Goal: Information Seeking & Learning: Learn about a topic

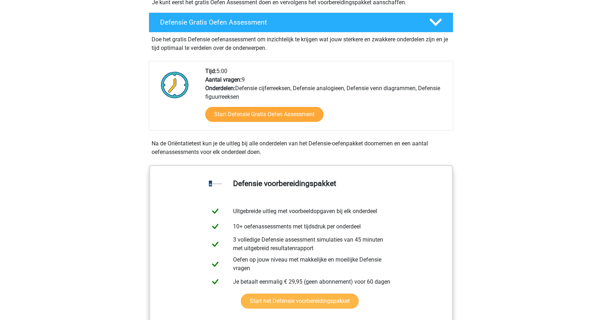
scroll to position [249, 0]
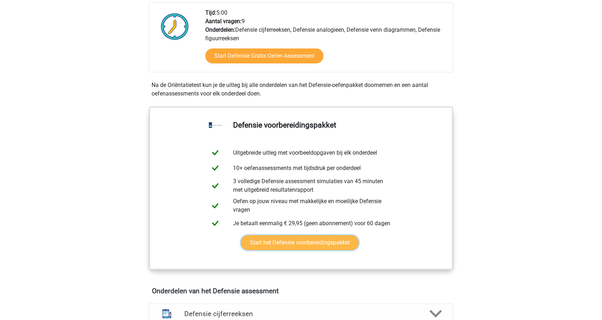
click at [297, 238] on link "Start het Defensie voorbereidingspakket" at bounding box center [300, 242] width 118 height 15
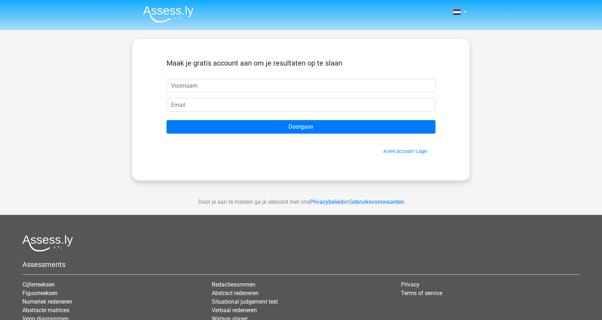
click at [214, 87] on input "text" at bounding box center [301, 86] width 269 height 14
type input "sam"
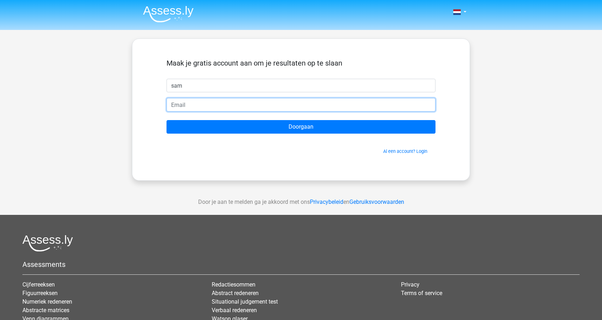
click at [201, 103] on input "email" at bounding box center [301, 105] width 269 height 14
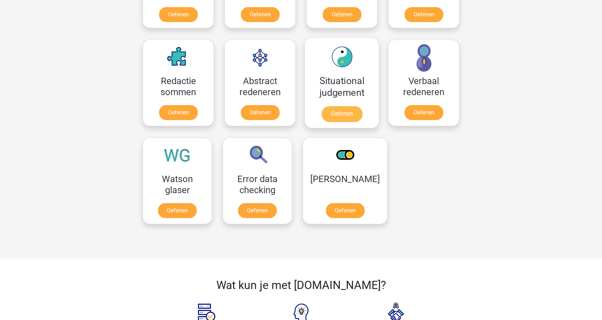
scroll to position [427, 0]
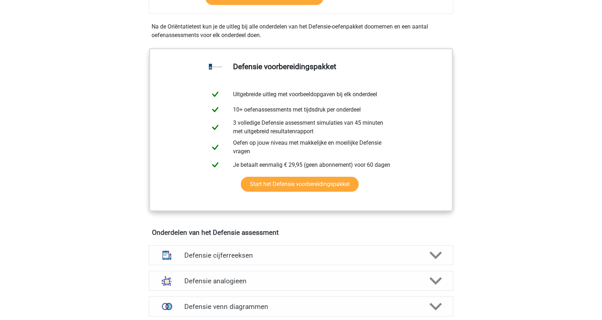
scroll to position [320, 0]
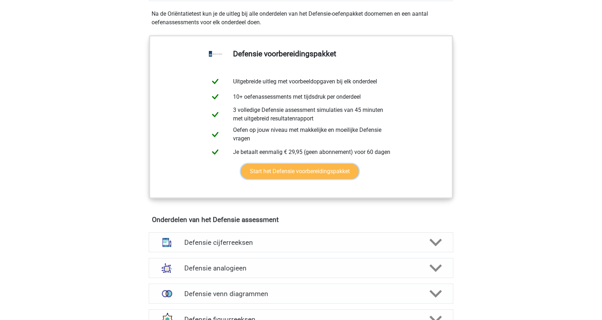
click at [277, 168] on link "Start het Defensie voorbereidingspakket" at bounding box center [300, 171] width 118 height 15
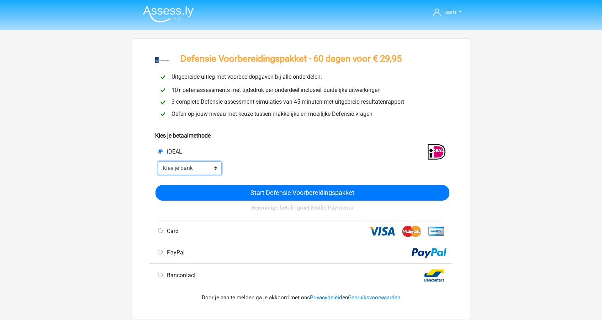
click at [200, 164] on select "Kies je bank ABN AMRO ING Rabobank ASN Bank bunq Knab N26 NN Regiobank Revolut …" at bounding box center [190, 168] width 64 height 14
select select "ideal_ABNANL2A"
click at [158, 162] on select "Kies je bank ABN AMRO ING Rabobank ASN Bank bunq Knab N26 NN Regiobank Revolut …" at bounding box center [190, 168] width 64 height 14
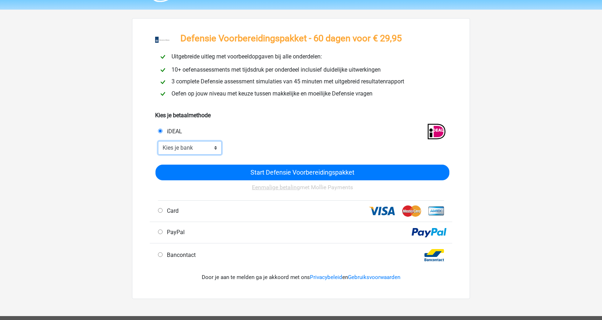
scroll to position [71, 0]
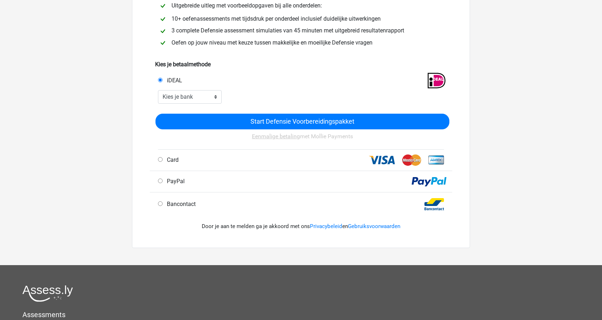
click at [226, 111] on div "Start Defensie Voorbereidingspakket Eenmalige betaling met Mollie Payments" at bounding box center [303, 127] width 294 height 44
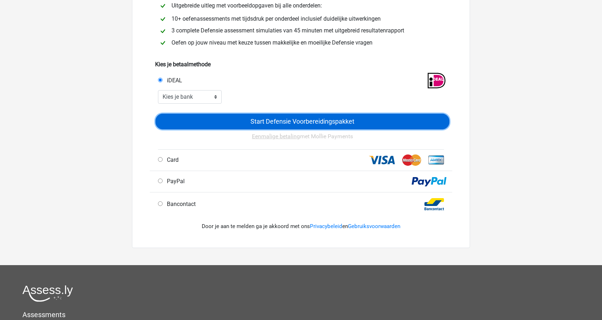
click at [234, 118] on input "Start Defensie Voorbereidingspakket" at bounding box center [303, 122] width 294 height 16
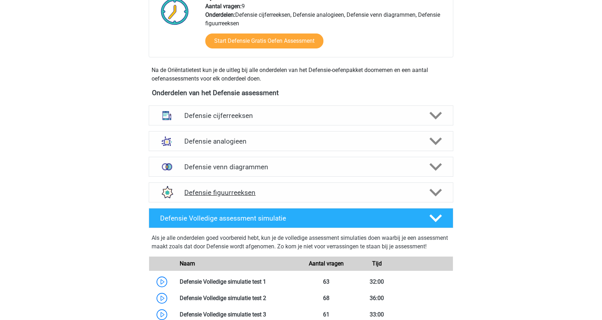
scroll to position [463, 0]
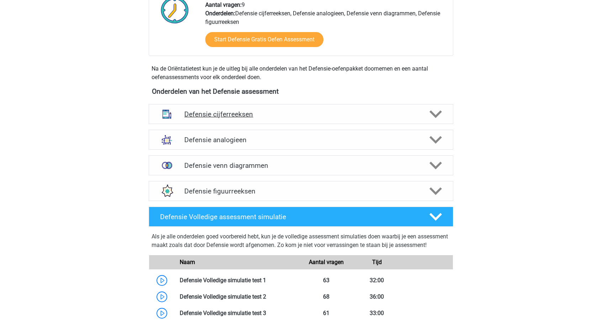
click at [349, 110] on h4 "Defensie cijferreeksen" at bounding box center [300, 114] width 233 height 8
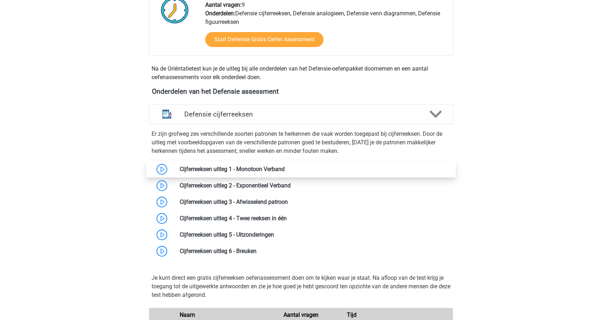
click at [285, 169] on link at bounding box center [285, 169] width 0 height 7
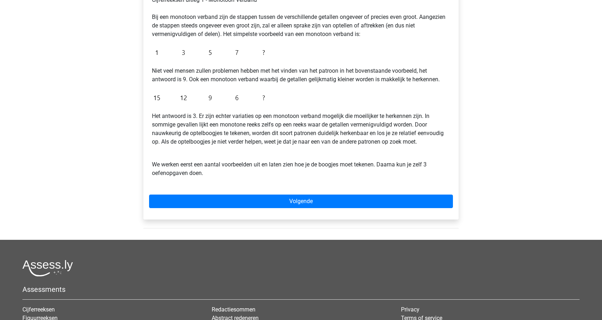
scroll to position [142, 0]
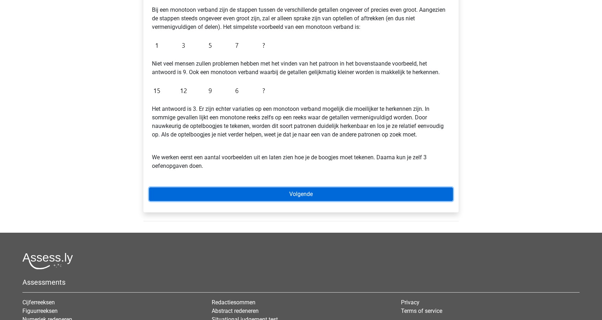
click at [300, 190] on link "Volgende" at bounding box center [301, 194] width 304 height 14
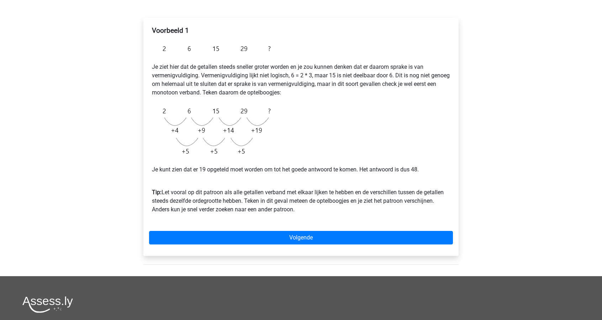
scroll to position [107, 0]
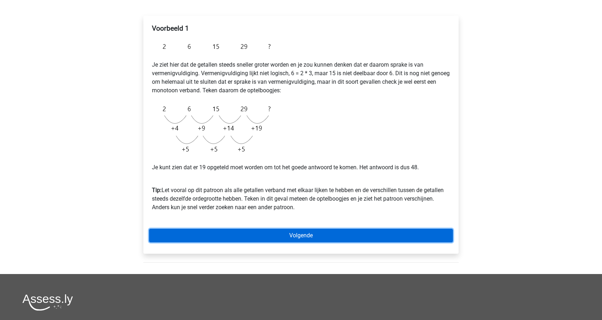
click at [284, 233] on link "Volgende" at bounding box center [301, 236] width 304 height 14
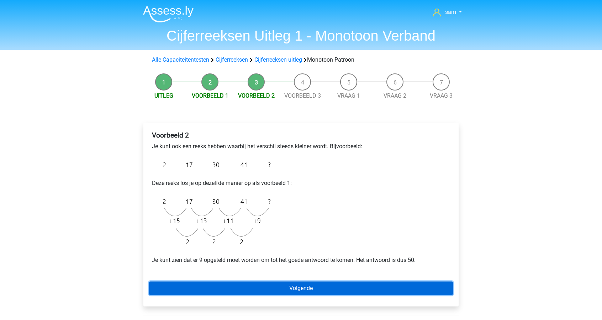
click at [289, 281] on link "Volgende" at bounding box center [301, 288] width 304 height 14
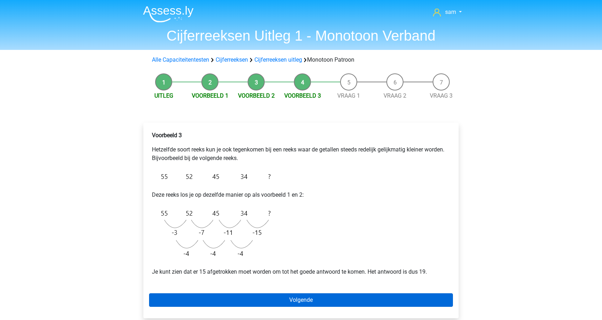
click at [307, 297] on div "Voorbeeld 3 Hetzelfde soort reeks kun je ook tegenkomen bij een reeks waar de g…" at bounding box center [300, 219] width 315 height 195
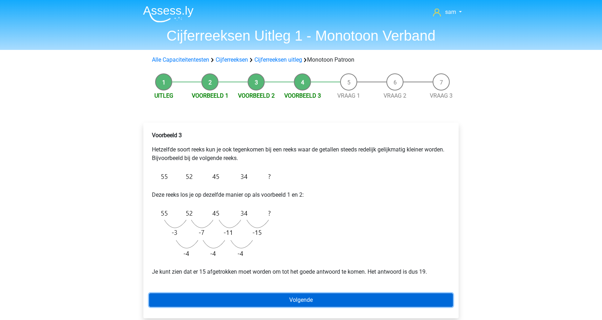
click at [307, 297] on link "Volgende" at bounding box center [301, 300] width 304 height 14
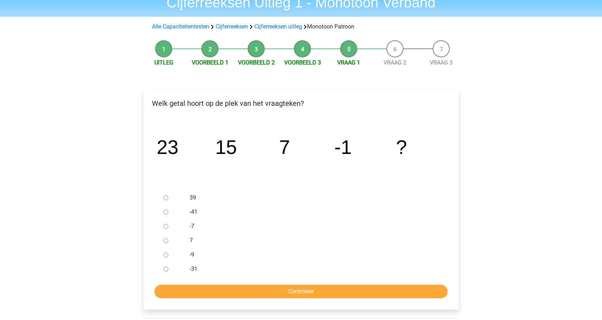
scroll to position [36, 0]
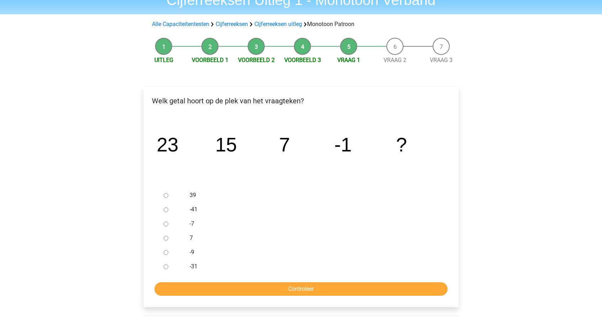
click at [167, 253] on input "-9" at bounding box center [166, 252] width 5 height 5
radio input "true"
click at [224, 282] on input "Controleer" at bounding box center [301, 289] width 293 height 14
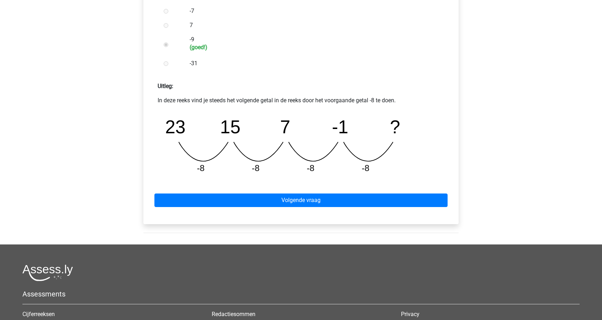
scroll to position [249, 0]
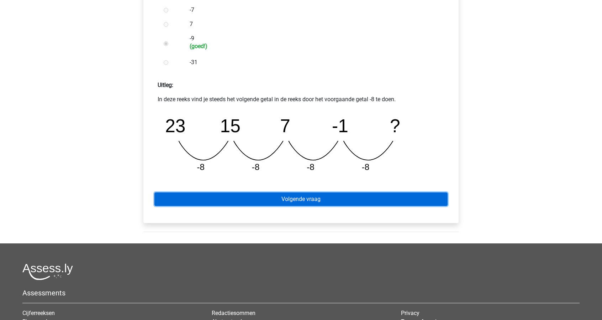
click at [304, 198] on link "Volgende vraag" at bounding box center [301, 199] width 293 height 14
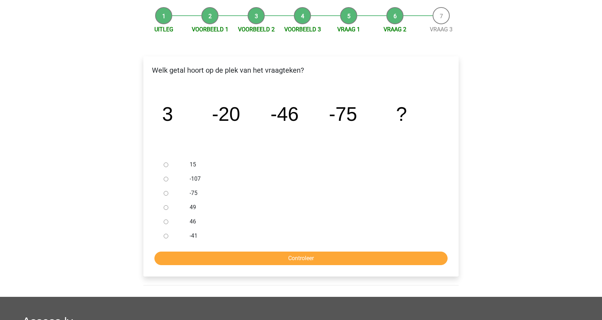
scroll to position [71, 0]
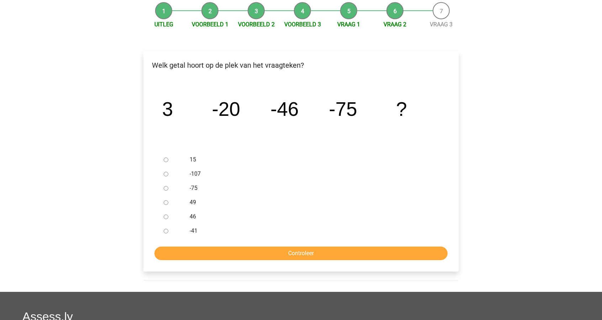
click at [166, 173] on input "-107" at bounding box center [166, 174] width 5 height 5
radio input "true"
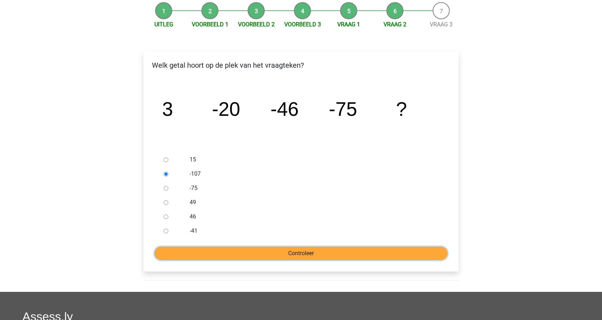
click at [269, 252] on input "Controleer" at bounding box center [301, 253] width 293 height 14
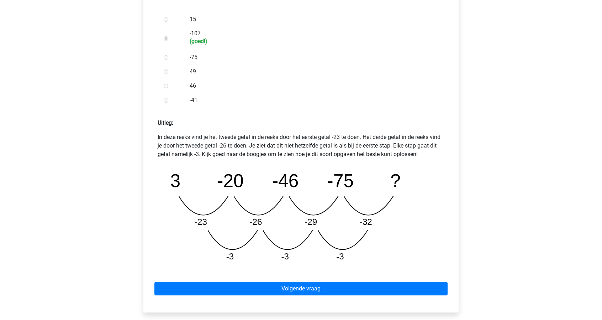
scroll to position [214, 0]
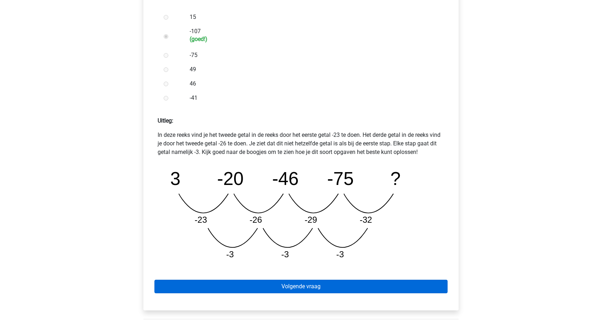
drag, startPoint x: 351, startPoint y: 277, endPoint x: 350, endPoint y: 281, distance: 3.6
click at [351, 280] on div "Volgende vraag" at bounding box center [301, 284] width 304 height 39
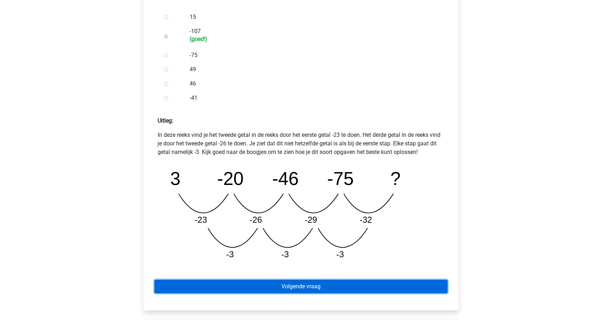
click at [350, 286] on link "Volgende vraag" at bounding box center [301, 286] width 293 height 14
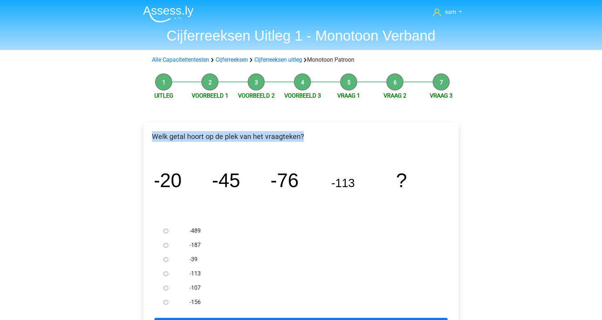
drag, startPoint x: 163, startPoint y: 136, endPoint x: 315, endPoint y: 140, distance: 152.1
click at [315, 140] on p "Welk getal hoort op de plek van het vraagteken?" at bounding box center [301, 136] width 304 height 11
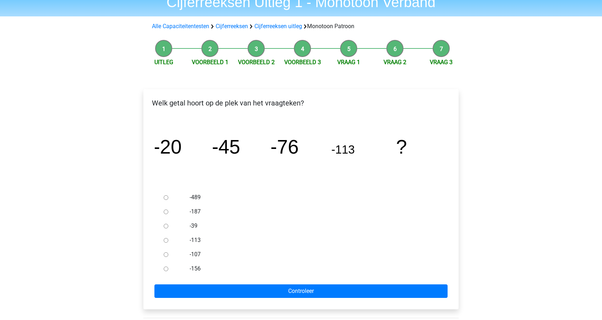
scroll to position [36, 0]
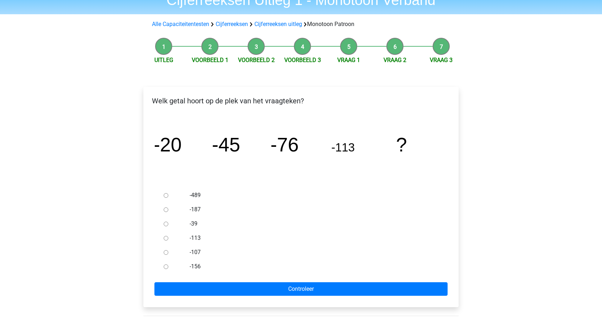
click at [164, 267] on input "-156" at bounding box center [166, 266] width 5 height 5
radio input "true"
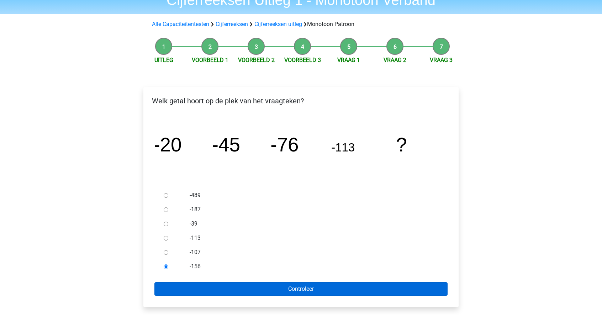
drag, startPoint x: 223, startPoint y: 282, endPoint x: 226, endPoint y: 285, distance: 5.0
click at [226, 285] on form "-489 -187 -39 -113 -107 -156 Controleer" at bounding box center [301, 242] width 304 height 108
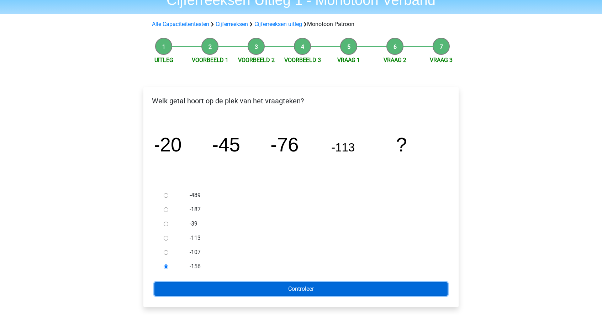
click at [227, 288] on input "Controleer" at bounding box center [301, 289] width 293 height 14
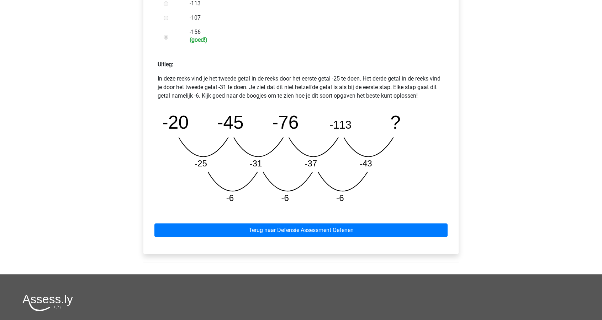
scroll to position [285, 0]
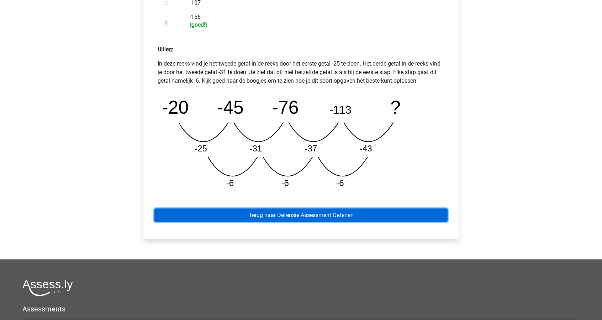
click at [302, 214] on link "Terug naar Defensie Assessment Oefenen" at bounding box center [301, 215] width 293 height 14
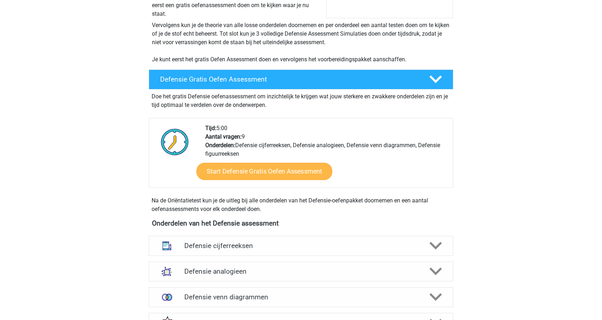
scroll to position [142, 0]
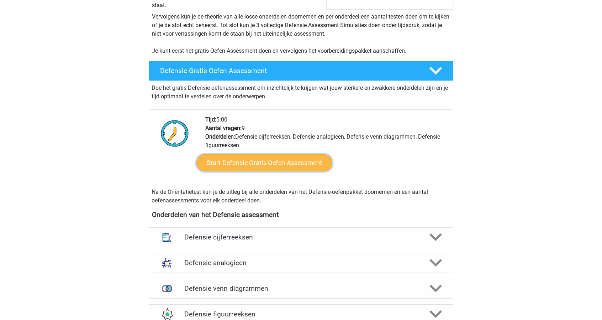
click at [282, 163] on link "Start Defensie Gratis Oefen Assessment" at bounding box center [265, 162] width 136 height 17
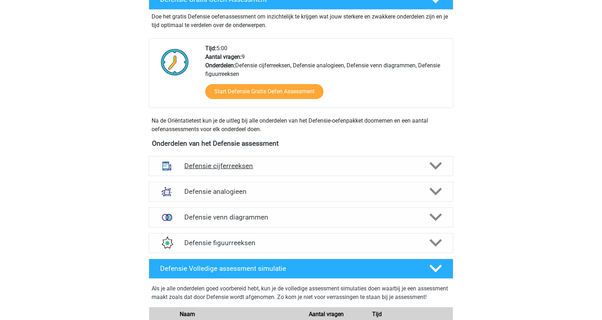
click at [278, 162] on h4 "Defensie cijferreeksen" at bounding box center [300, 166] width 233 height 8
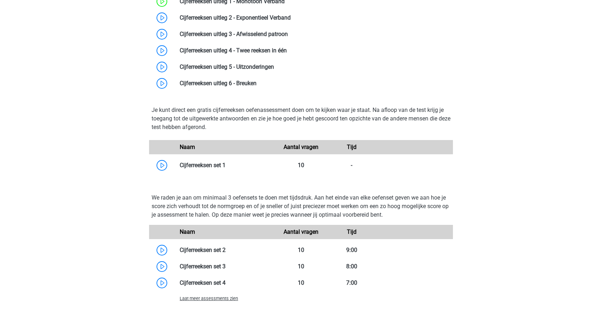
scroll to position [427, 0]
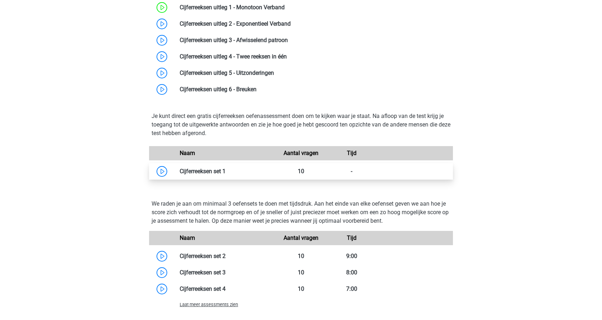
click at [226, 173] on link at bounding box center [226, 171] width 0 height 7
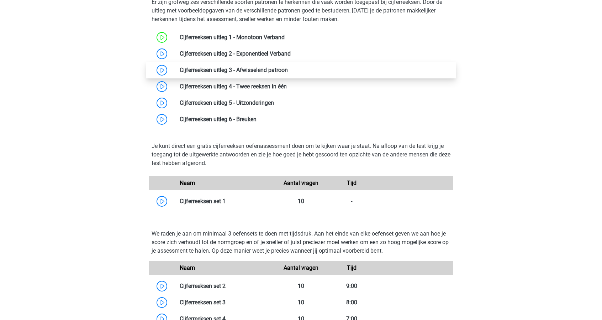
scroll to position [320, 0]
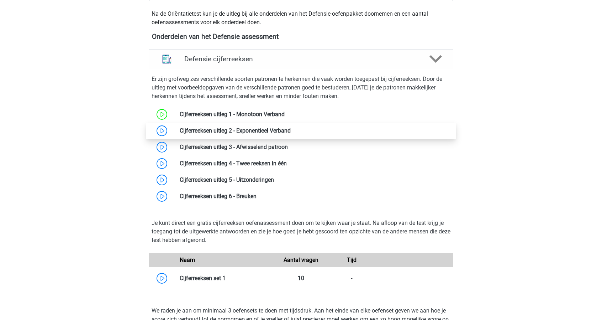
click at [291, 132] on link at bounding box center [291, 130] width 0 height 7
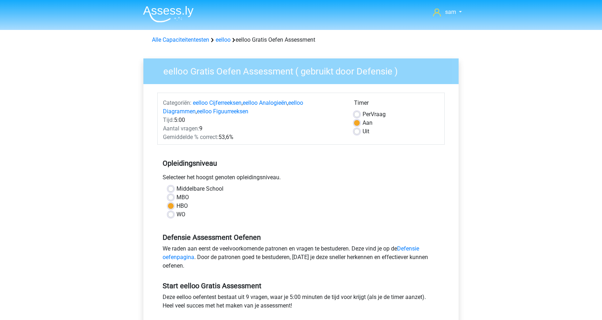
scroll to position [71, 0]
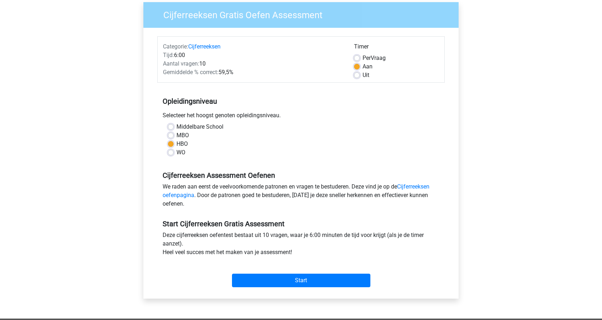
scroll to position [36, 0]
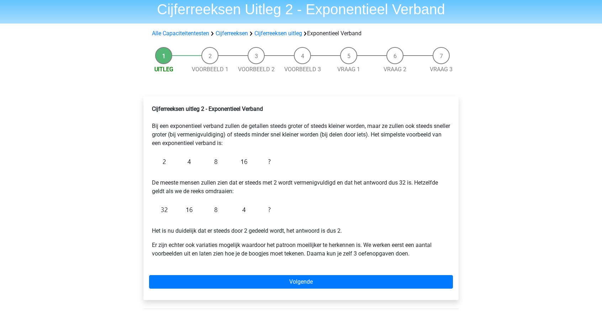
scroll to position [36, 0]
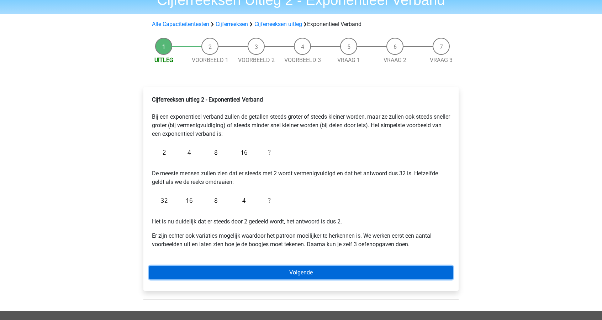
click at [308, 268] on link "Volgende" at bounding box center [301, 273] width 304 height 14
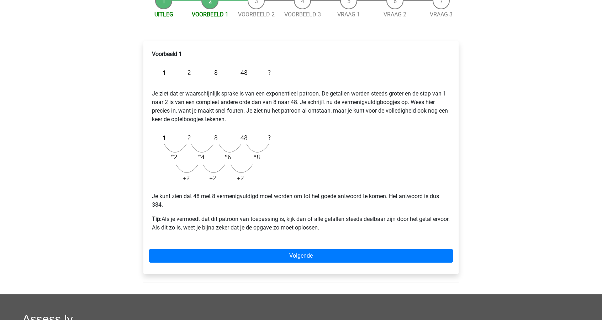
scroll to position [107, 0]
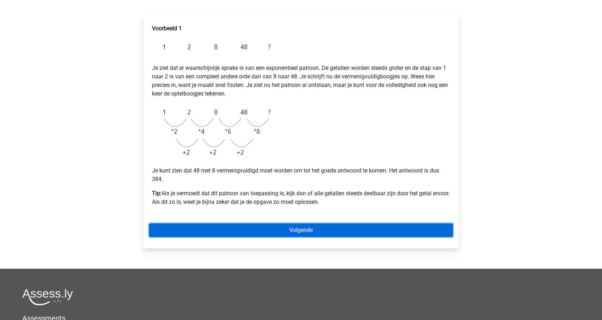
click at [268, 230] on link "Volgende" at bounding box center [301, 230] width 304 height 14
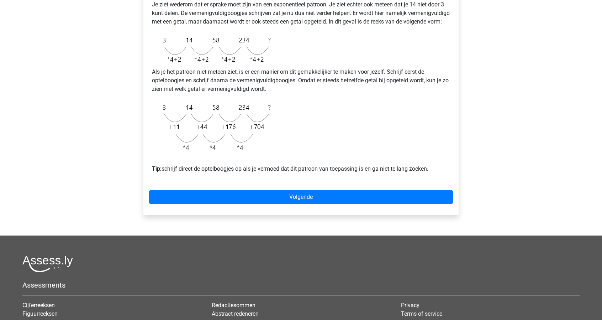
scroll to position [178, 0]
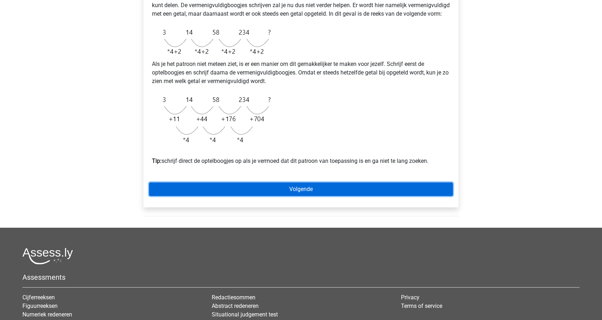
click at [319, 195] on link "Volgende" at bounding box center [301, 189] width 304 height 14
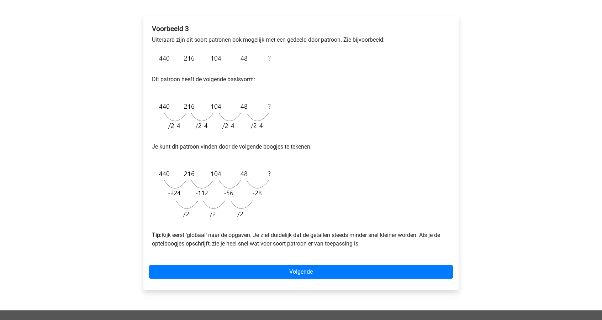
scroll to position [107, 0]
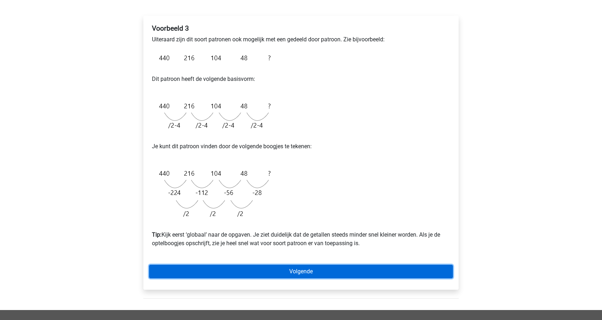
click at [319, 268] on link "Volgende" at bounding box center [301, 272] width 304 height 14
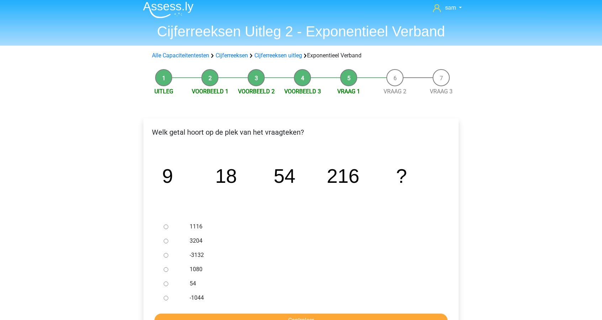
scroll to position [36, 0]
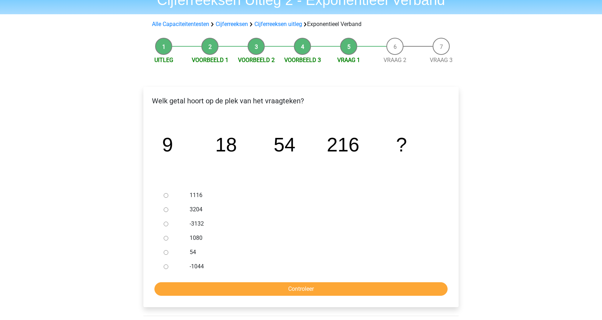
click at [164, 238] on input "1080" at bounding box center [166, 238] width 5 height 5
radio input "true"
click at [254, 289] on input "Controleer" at bounding box center [301, 289] width 293 height 14
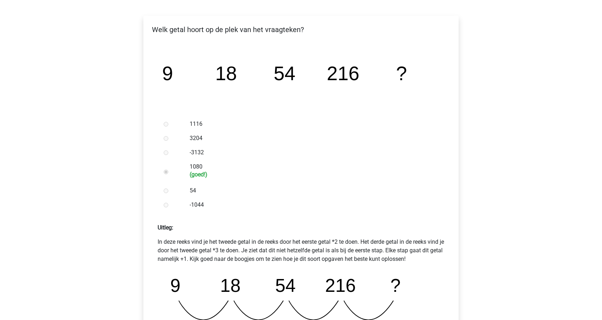
scroll to position [214, 0]
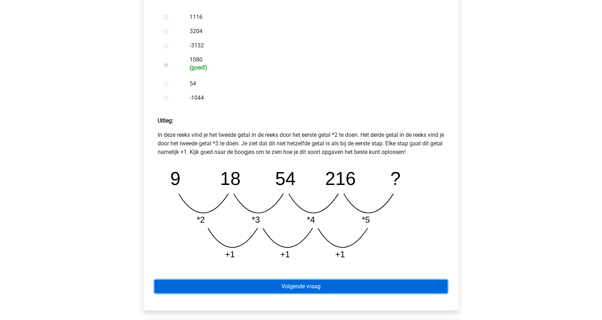
click at [333, 288] on link "Volgende vraag" at bounding box center [301, 286] width 293 height 14
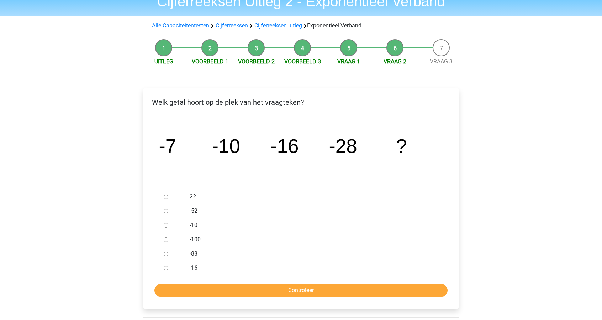
scroll to position [36, 0]
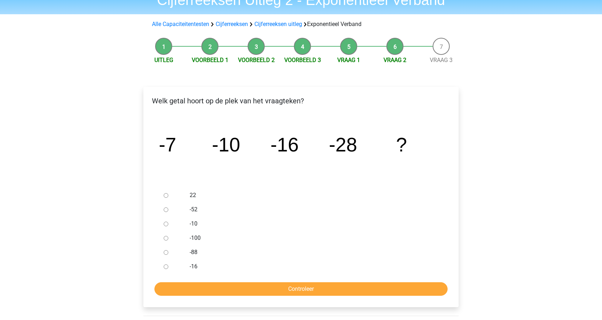
click at [168, 209] on div at bounding box center [172, 209] width 23 height 14
click at [164, 209] on div at bounding box center [172, 209] width 23 height 14
click at [167, 210] on input "-52" at bounding box center [166, 209] width 5 height 5
radio input "true"
click at [274, 289] on input "Controleer" at bounding box center [301, 289] width 293 height 14
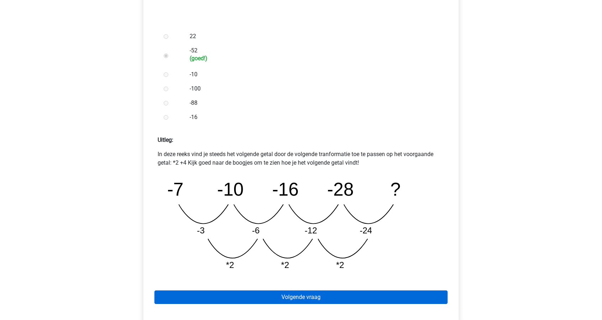
scroll to position [249, 0]
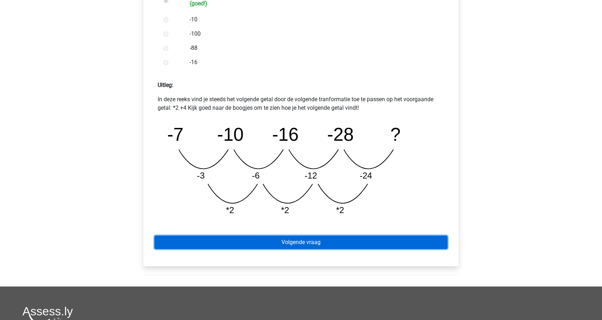
click at [284, 245] on link "Volgende vraag" at bounding box center [301, 242] width 293 height 14
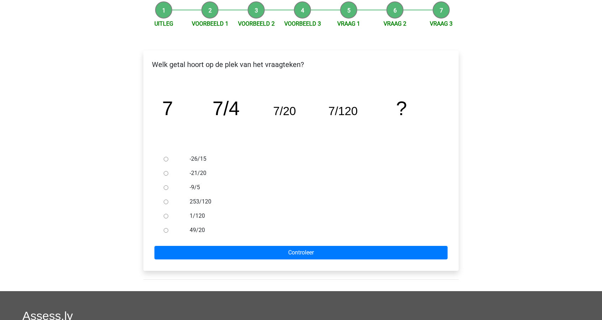
scroll to position [71, 0]
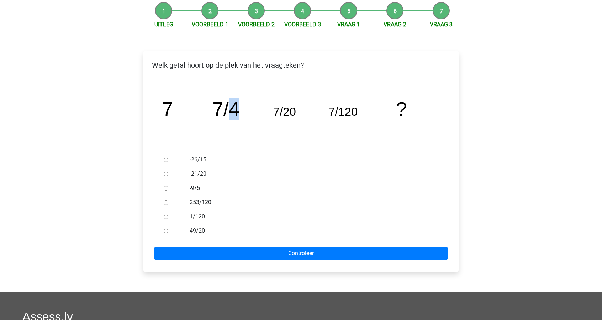
drag, startPoint x: 230, startPoint y: 111, endPoint x: 265, endPoint y: 114, distance: 35.0
click at [257, 114] on icon "image/svg+xml 7 7/4 7/20 7/120 ?" at bounding box center [301, 115] width 293 height 73
click at [296, 111] on icon "image/svg+xml 7 7/4 7/20 7/120 ?" at bounding box center [301, 115] width 293 height 73
drag, startPoint x: 292, startPoint y: 111, endPoint x: 216, endPoint y: 111, distance: 76.2
click at [216, 111] on g "7 7/4 7/20 7/120 ?" at bounding box center [284, 109] width 245 height 22
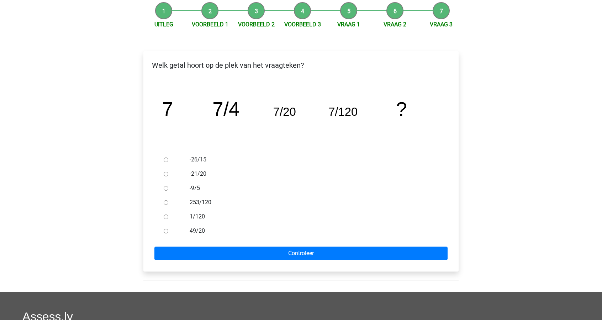
click at [333, 114] on tspan "7/120" at bounding box center [343, 111] width 29 height 13
drag, startPoint x: 357, startPoint y: 112, endPoint x: 341, endPoint y: 114, distance: 16.1
click at [341, 114] on tspan "7/120" at bounding box center [343, 111] width 29 height 13
drag, startPoint x: 357, startPoint y: 112, endPoint x: 330, endPoint y: 111, distance: 26.7
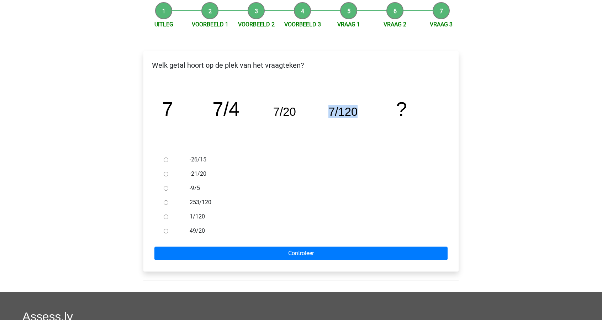
click at [330, 111] on tspan "7/120" at bounding box center [343, 111] width 29 height 13
click at [330, 112] on tspan "7/120" at bounding box center [343, 111] width 29 height 13
click at [351, 111] on tspan "7/120" at bounding box center [343, 111] width 29 height 13
drag, startPoint x: 390, startPoint y: 110, endPoint x: 381, endPoint y: 110, distance: 9.3
click at [381, 110] on icon "image/svg+xml 7 7/4 7/20 7/120 ?" at bounding box center [301, 115] width 293 height 73
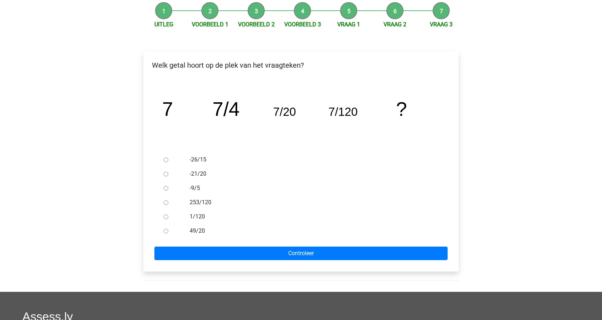
click at [381, 110] on icon "image/svg+xml 7 7/4 7/20 7/120 ?" at bounding box center [301, 115] width 293 height 73
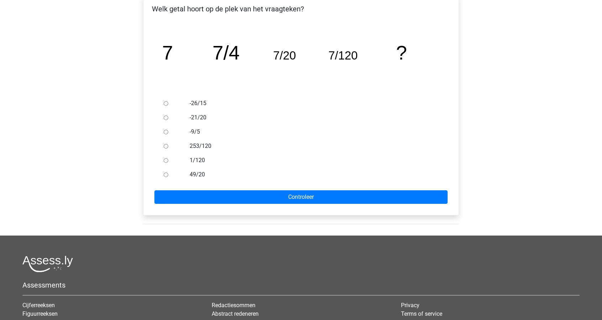
scroll to position [107, 0]
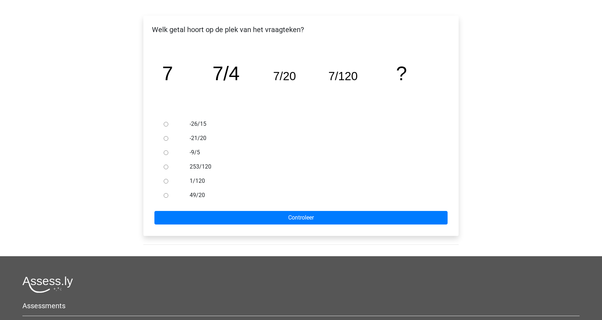
click at [167, 166] on input "253/120" at bounding box center [166, 166] width 5 height 5
radio input "true"
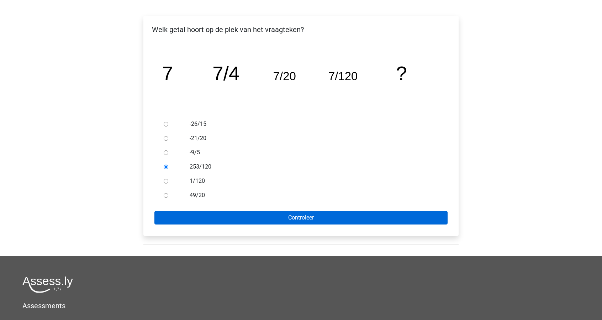
click at [230, 211] on form "-26/15 -21/20 -9/5 253/120 1/120 49/20 Controleer" at bounding box center [301, 171] width 304 height 108
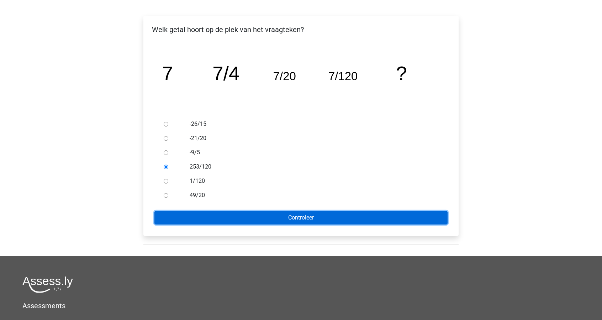
click at [229, 214] on input "Controleer" at bounding box center [301, 218] width 293 height 14
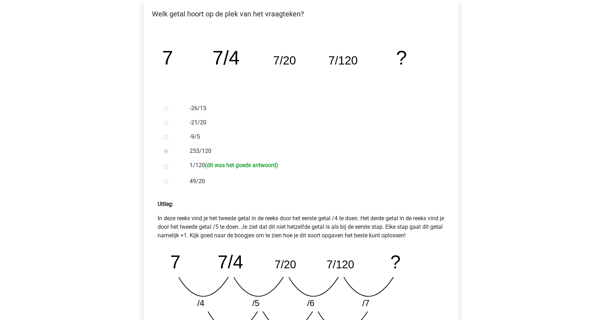
scroll to position [142, 0]
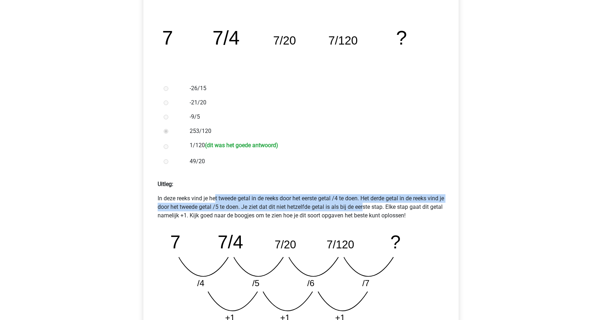
drag, startPoint x: 159, startPoint y: 198, endPoint x: 320, endPoint y: 209, distance: 160.9
click at [320, 209] on p "In deze reeks vind je het tweede getal in de reeks door het eerste getal /4 te …" at bounding box center [301, 207] width 287 height 26
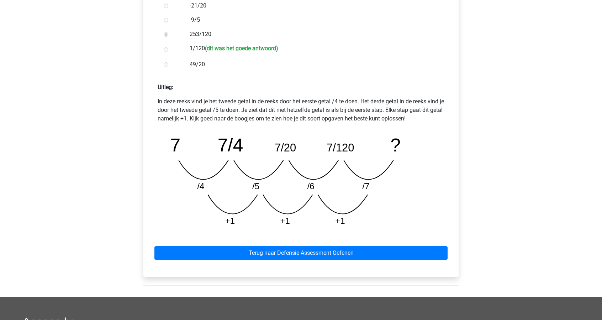
scroll to position [249, 0]
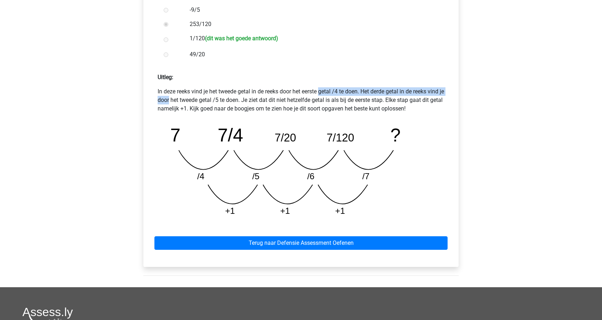
drag, startPoint x: 267, startPoint y: 90, endPoint x: 407, endPoint y: 92, distance: 140.3
click at [407, 92] on p "In deze reeks vind je het tweede getal in de reeks door het eerste getal /4 te …" at bounding box center [301, 100] width 287 height 26
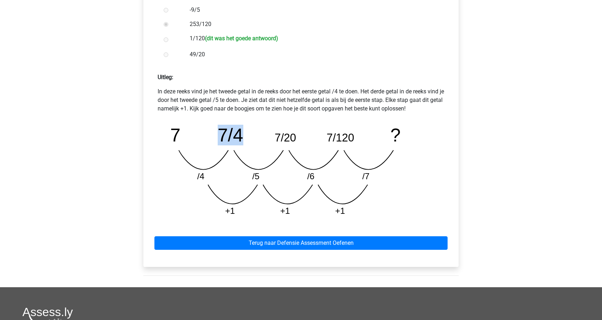
drag, startPoint x: 251, startPoint y: 135, endPoint x: 272, endPoint y: 137, distance: 21.5
click at [269, 136] on icon "image/svg+xml 7 7/4 7/20 7/120 ? /4 /5 /6 /7 +1 +1 +1" at bounding box center [301, 170] width 276 height 103
click at [313, 135] on icon "image/svg+xml 7 7/4 7/20 7/120 ? /4 /5 /6 /7 +1 +1 +1" at bounding box center [301, 170] width 276 height 103
drag, startPoint x: 362, startPoint y: 140, endPoint x: 370, endPoint y: 140, distance: 7.5
click at [370, 140] on icon "image/svg+xml 7 7/4 7/20 7/120 ? /4 /5 /6 /7 +1 +1 +1" at bounding box center [301, 170] width 276 height 103
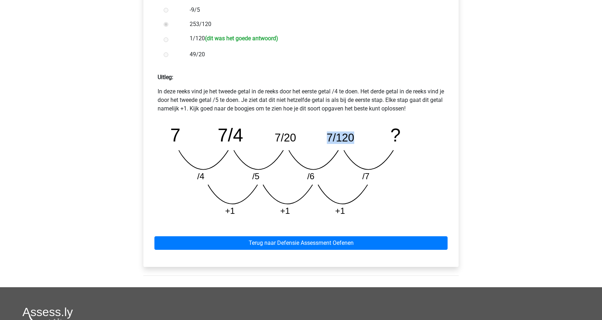
click at [370, 140] on icon "image/svg+xml 7 7/4 7/20 7/120 ? /4 /5 /6 /7 +1 +1 +1" at bounding box center [301, 170] width 276 height 103
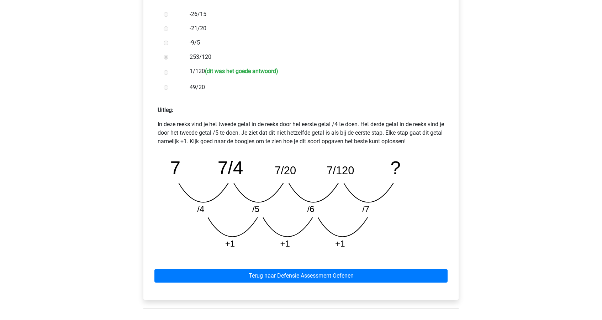
scroll to position [214, 0]
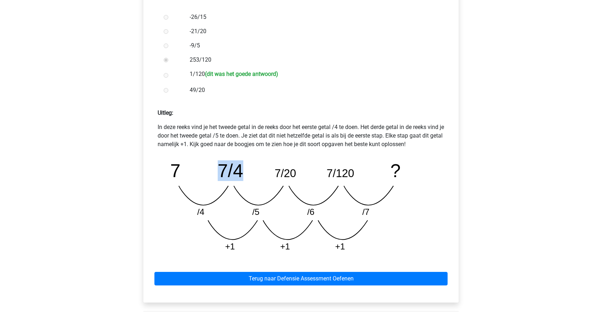
drag, startPoint x: 216, startPoint y: 172, endPoint x: 253, endPoint y: 171, distance: 37.0
click at [253, 171] on icon "image/svg+xml 7 7/4 7/20 7/120 ? /4 /5 /6 /7 +1 +1 +1" at bounding box center [301, 205] width 276 height 103
drag, startPoint x: 288, startPoint y: 175, endPoint x: 321, endPoint y: 176, distance: 33.8
click at [321, 176] on icon "image/svg+xml 7 7/4 7/20 7/120 ? /4 /5 /6 /7 +1 +1 +1" at bounding box center [301, 205] width 276 height 103
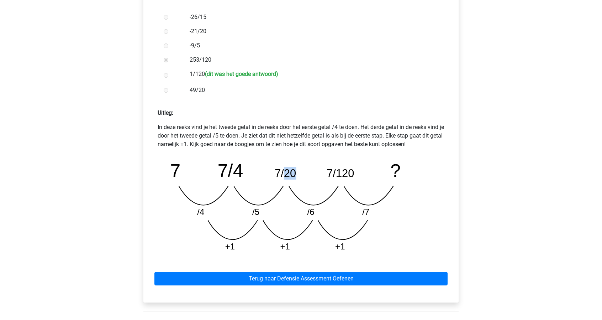
click at [321, 176] on icon "image/svg+xml 7 7/4 7/20 7/120 ? /4 /5 /6 /7 +1 +1 +1" at bounding box center [301, 205] width 276 height 103
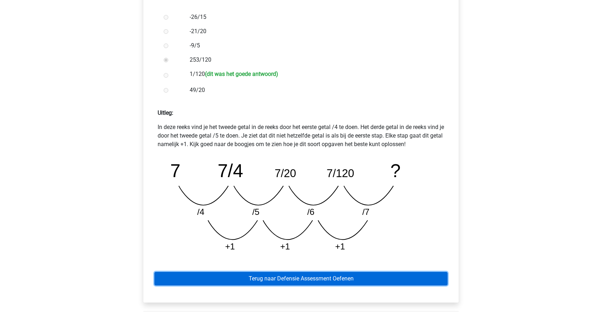
click at [341, 277] on link "Terug naar Defensie Assessment Oefenen" at bounding box center [301, 279] width 293 height 14
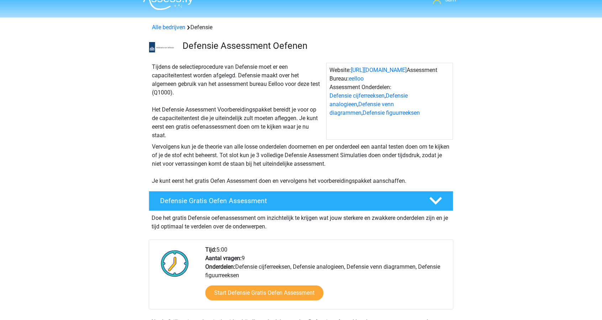
scroll to position [36, 0]
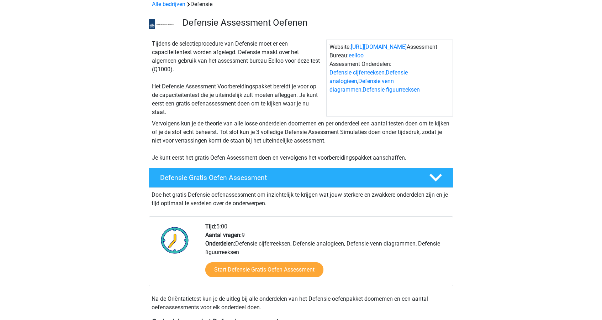
drag, startPoint x: 195, startPoint y: 195, endPoint x: 289, endPoint y: 209, distance: 95.4
click at [289, 210] on div "Doe het gratis Defensie oefenassessment om inzichtelijk te krijgen wat jouw ste…" at bounding box center [301, 251] width 305 height 127
click at [288, 201] on div "Doe het gratis Defensie oefenassessment om inzichtelijk te krijgen wat jouw ste…" at bounding box center [301, 198] width 305 height 20
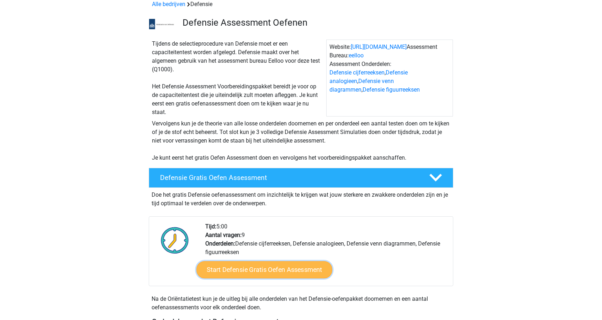
click at [274, 269] on link "Start Defensie Gratis Oefen Assessment" at bounding box center [265, 269] width 136 height 17
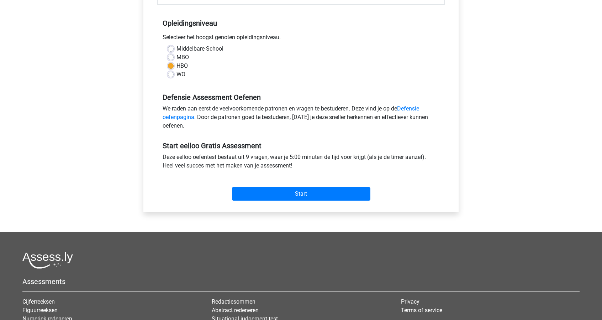
scroll to position [142, 0]
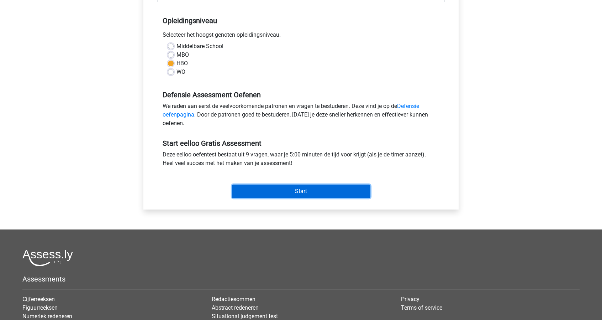
click at [282, 195] on input "Start" at bounding box center [301, 191] width 138 height 14
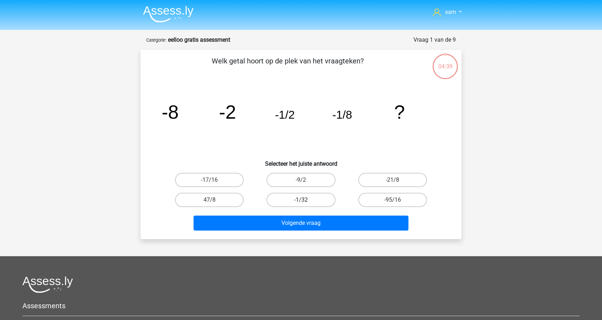
click at [312, 199] on label "-1/32" at bounding box center [301, 200] width 69 height 14
click at [306, 200] on input "-1/32" at bounding box center [303, 202] width 5 height 5
radio input "true"
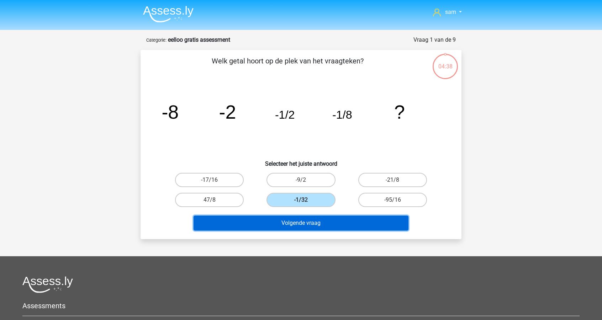
click at [331, 220] on button "Volgende vraag" at bounding box center [301, 222] width 215 height 15
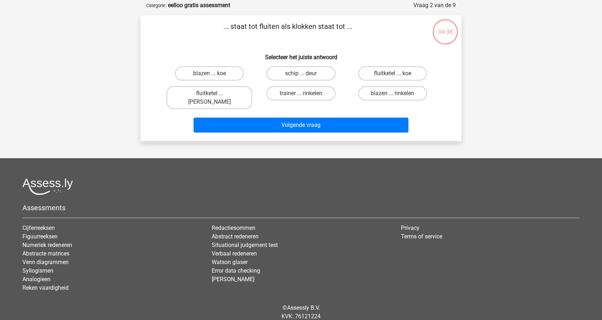
scroll to position [36, 0]
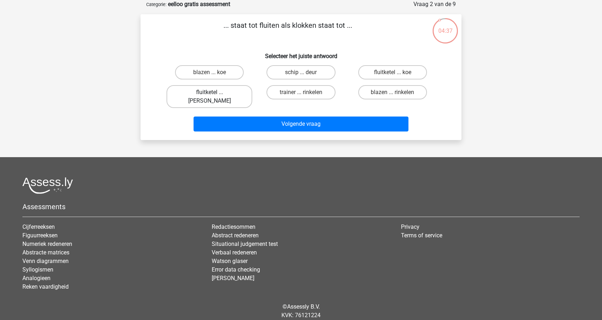
click at [223, 90] on label "fluitketel ... [PERSON_NAME]" at bounding box center [210, 96] width 86 height 23
click at [214, 92] on input "fluitketel ... [PERSON_NAME]" at bounding box center [212, 94] width 5 height 5
radio input "true"
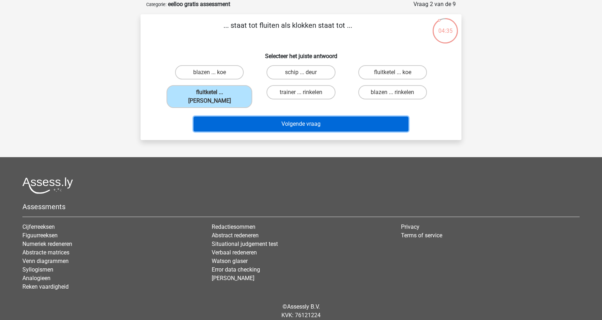
click at [293, 120] on button "Volgende vraag" at bounding box center [301, 123] width 215 height 15
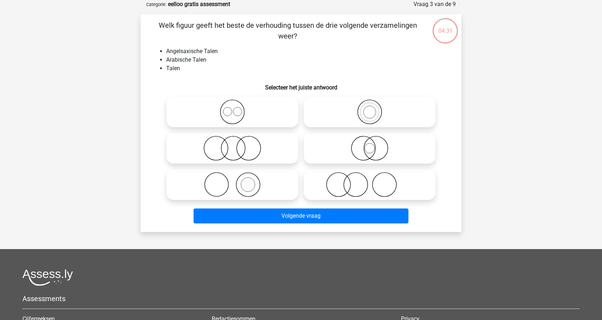
click at [255, 113] on icon at bounding box center [232, 111] width 126 height 25
click at [237, 108] on input "radio" at bounding box center [234, 106] width 5 height 5
radio input "true"
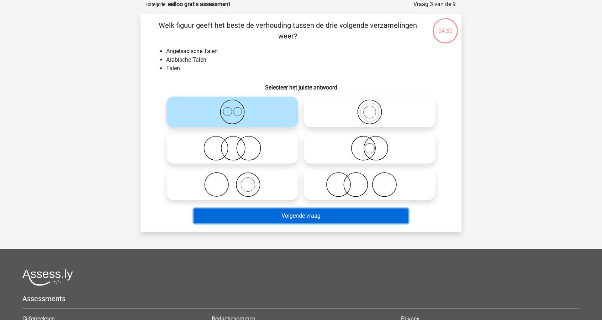
click at [309, 213] on button "Volgende vraag" at bounding box center [301, 215] width 215 height 15
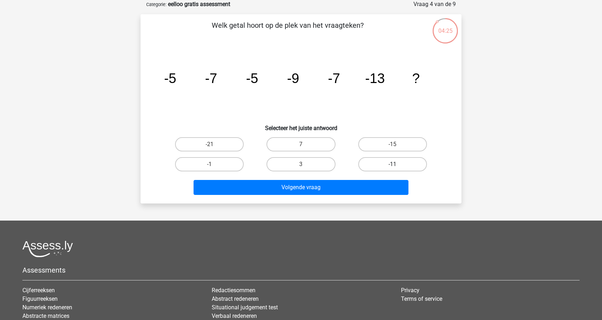
click at [379, 167] on label "-11" at bounding box center [392, 164] width 69 height 14
click at [393, 167] on input "-11" at bounding box center [395, 166] width 5 height 5
radio input "true"
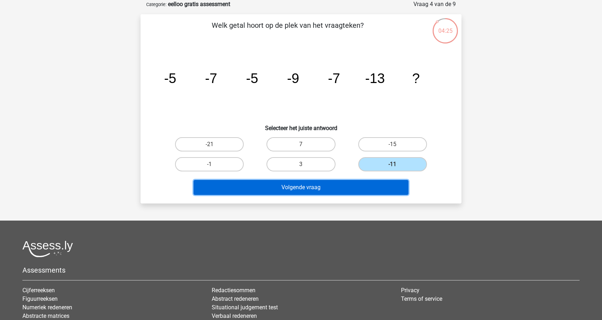
click at [384, 187] on button "Volgende vraag" at bounding box center [301, 187] width 215 height 15
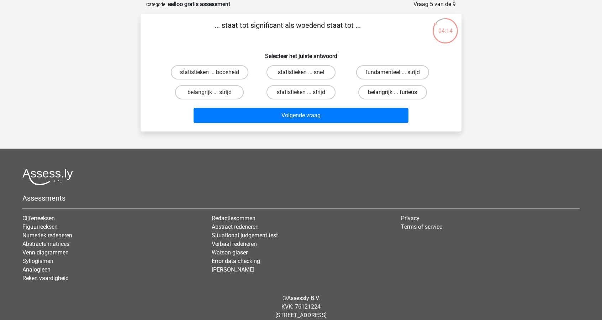
drag, startPoint x: 379, startPoint y: 93, endPoint x: 379, endPoint y: 96, distance: 4.0
click at [379, 93] on label "belangrijk ... furieus" at bounding box center [392, 92] width 69 height 14
click at [393, 93] on input "belangrijk ... furieus" at bounding box center [395, 94] width 5 height 5
radio input "true"
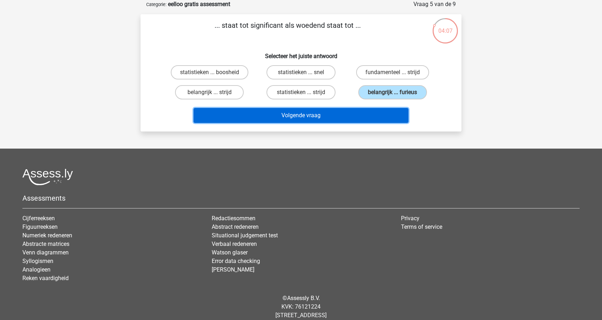
click at [345, 116] on button "Volgende vraag" at bounding box center [301, 115] width 215 height 15
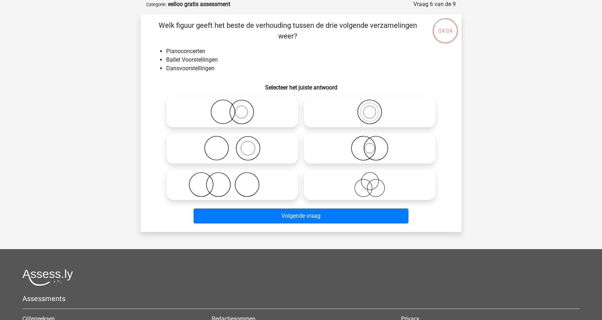
click at [253, 142] on icon at bounding box center [232, 148] width 126 height 25
click at [237, 142] on input "radio" at bounding box center [234, 142] width 5 height 5
radio input "true"
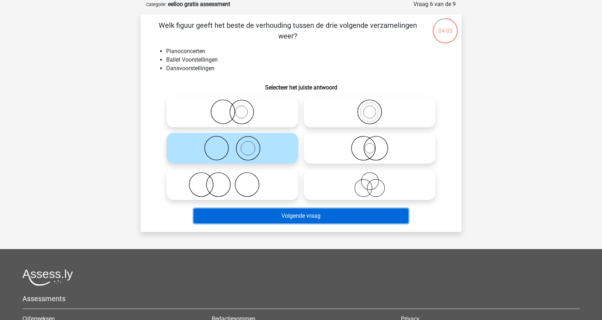
click at [308, 211] on button "Volgende vraag" at bounding box center [301, 215] width 215 height 15
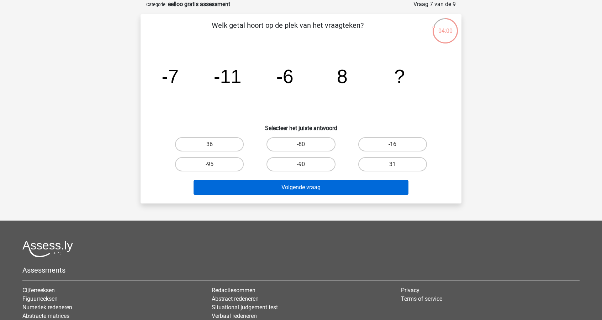
drag, startPoint x: 389, startPoint y: 165, endPoint x: 376, endPoint y: 183, distance: 21.7
click at [389, 165] on label "31" at bounding box center [392, 164] width 69 height 14
click at [393, 165] on input "31" at bounding box center [395, 166] width 5 height 5
radio input "true"
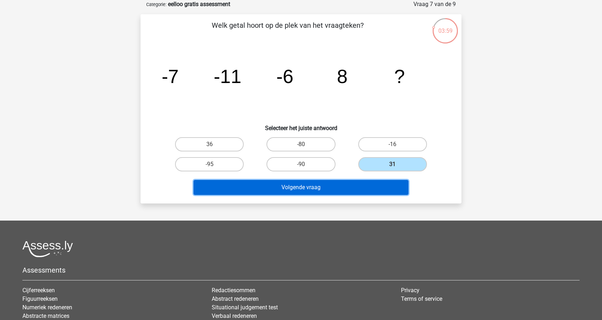
click at [377, 185] on button "Volgende vraag" at bounding box center [301, 187] width 215 height 15
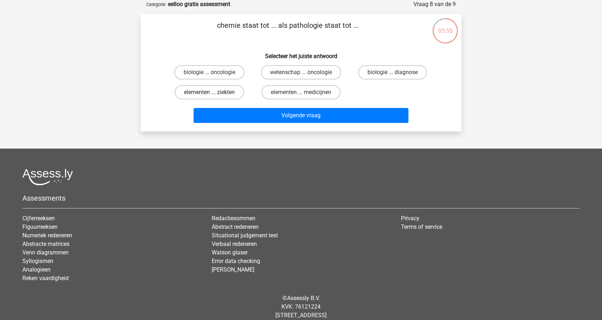
click at [239, 93] on label "elementen ... ziekten" at bounding box center [209, 92] width 69 height 14
click at [214, 93] on input "elementen ... ziekten" at bounding box center [212, 94] width 5 height 5
radio input "true"
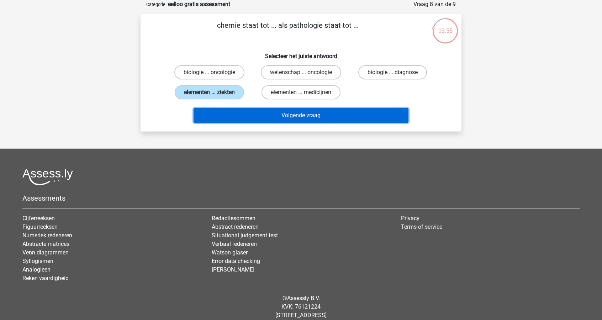
click at [282, 118] on button "Volgende vraag" at bounding box center [301, 115] width 215 height 15
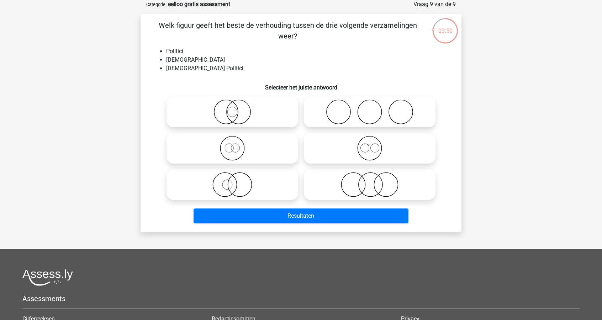
click at [373, 145] on icon at bounding box center [370, 148] width 126 height 25
click at [373, 145] on input "radio" at bounding box center [372, 142] width 5 height 5
radio input "true"
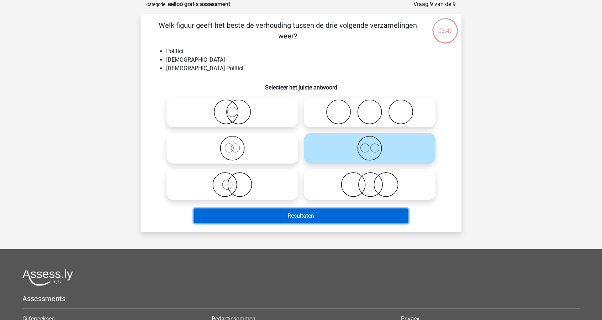
click at [372, 219] on button "Resultaten" at bounding box center [301, 215] width 215 height 15
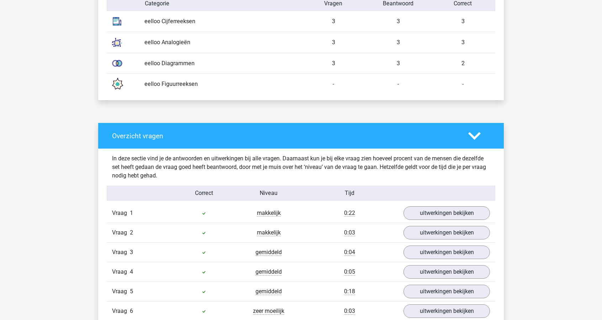
scroll to position [570, 0]
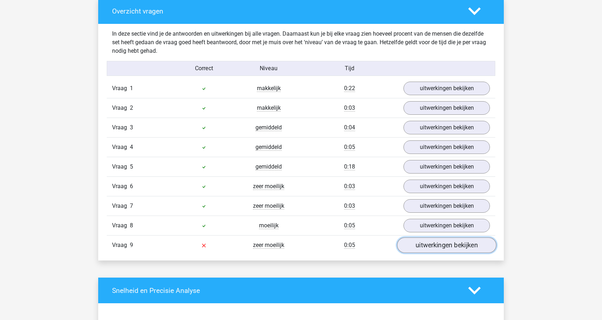
click at [426, 244] on link "uitwerkingen bekijken" at bounding box center [446, 245] width 99 height 16
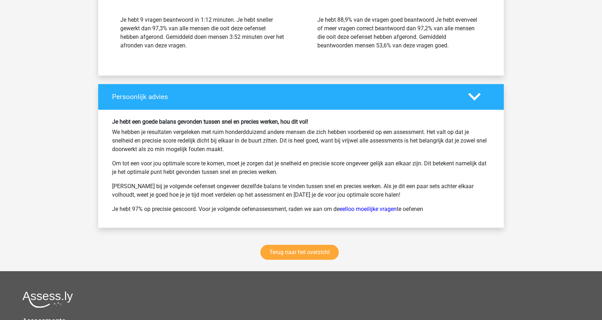
scroll to position [1282, 0]
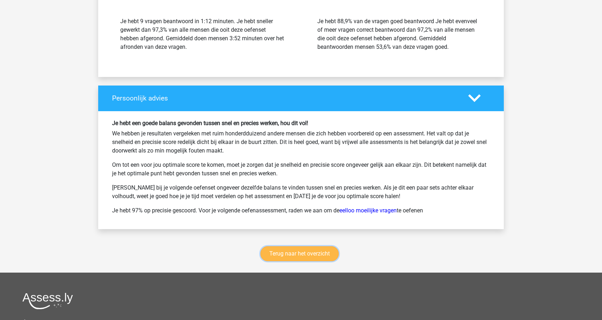
click at [309, 246] on link "Terug naar het overzicht" at bounding box center [300, 253] width 78 height 15
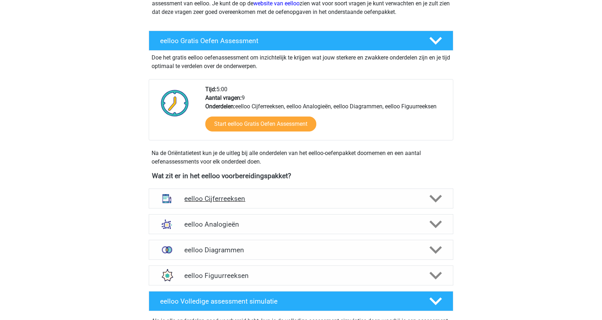
click at [315, 195] on h4 "eelloo Cijferreeksen" at bounding box center [300, 198] width 233 height 8
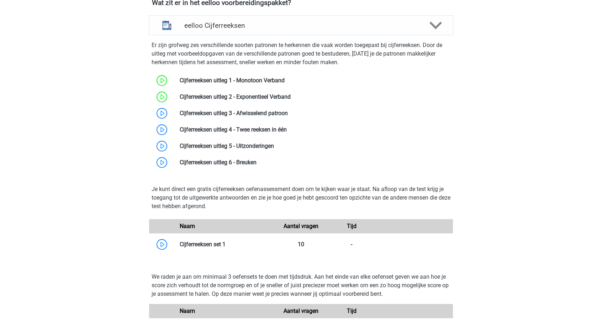
scroll to position [285, 0]
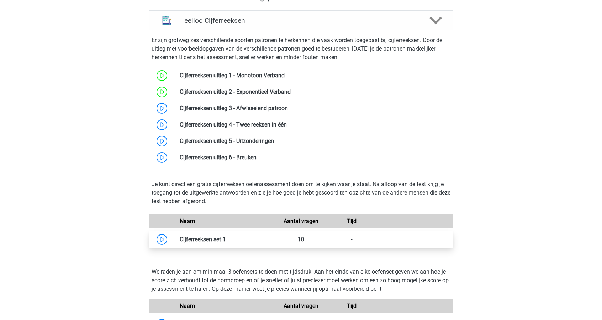
click at [226, 237] on link at bounding box center [226, 239] width 0 height 7
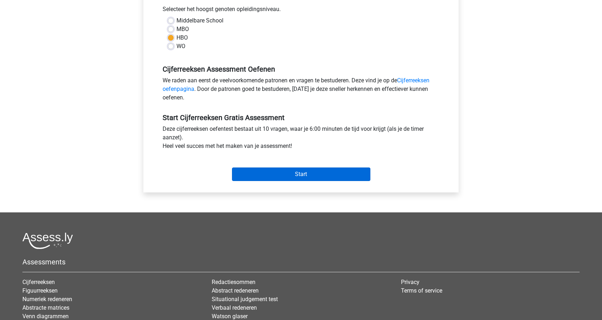
scroll to position [71, 0]
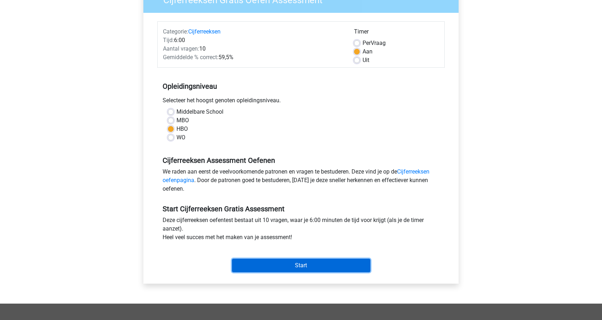
click at [279, 267] on input "Start" at bounding box center [301, 265] width 138 height 14
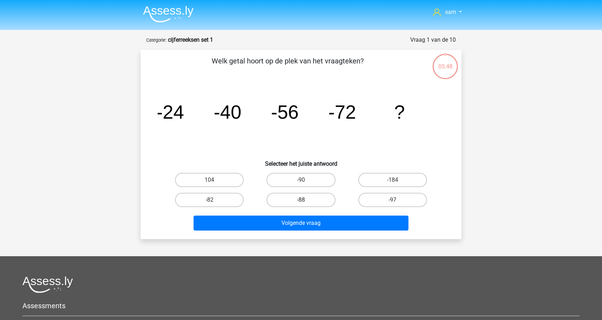
click at [312, 201] on label "-88" at bounding box center [301, 200] width 69 height 14
click at [306, 201] on input "-88" at bounding box center [303, 202] width 5 height 5
radio input "true"
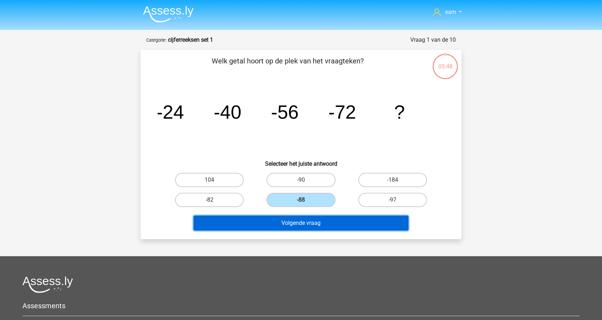
click at [325, 222] on button "Volgende vraag" at bounding box center [301, 222] width 215 height 15
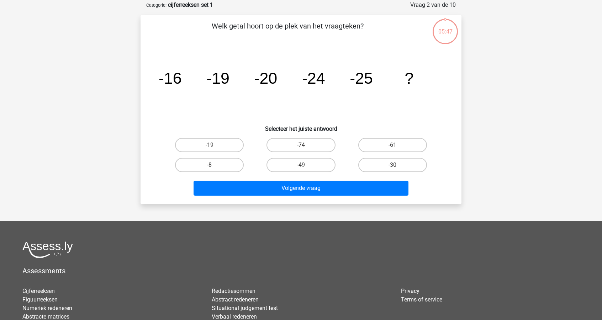
scroll to position [36, 0]
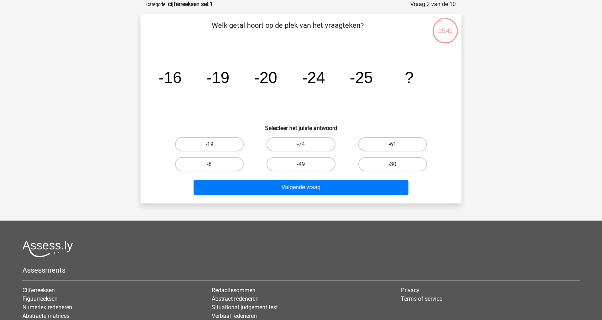
click at [390, 164] on label "-30" at bounding box center [392, 164] width 69 height 14
click at [393, 164] on input "-30" at bounding box center [395, 166] width 5 height 5
radio input "true"
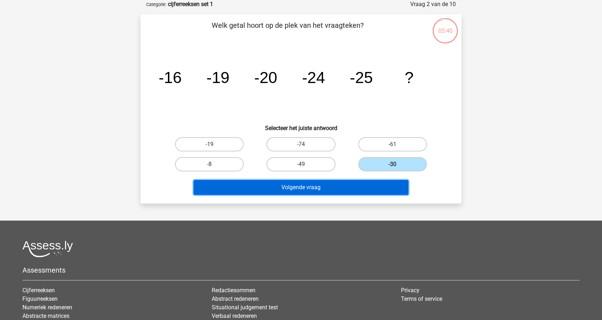
click at [389, 183] on button "Volgende vraag" at bounding box center [301, 187] width 215 height 15
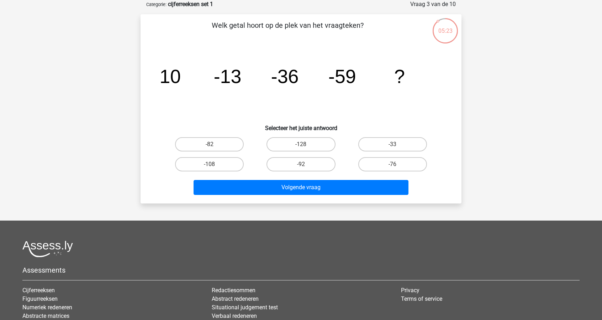
drag, startPoint x: 230, startPoint y: 143, endPoint x: 243, endPoint y: 155, distance: 17.6
click at [230, 143] on label "-82" at bounding box center [209, 144] width 69 height 14
click at [214, 144] on input "-82" at bounding box center [212, 146] width 5 height 5
radio input "true"
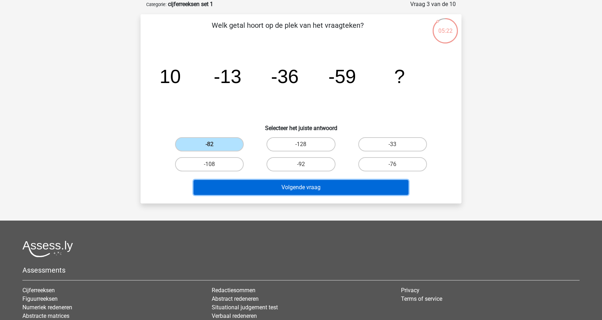
click at [287, 185] on button "Volgende vraag" at bounding box center [301, 187] width 215 height 15
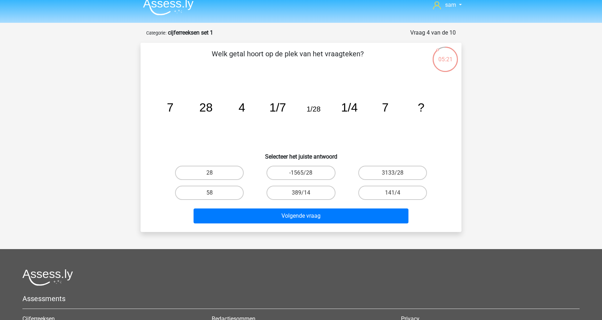
scroll to position [0, 0]
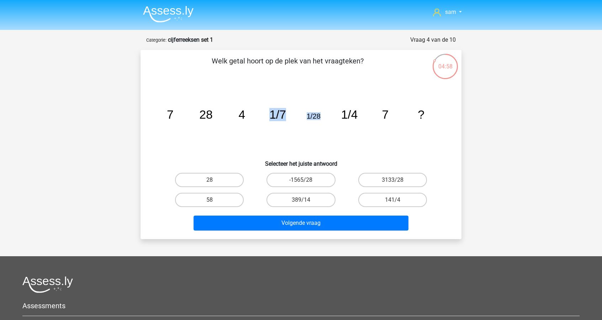
drag, startPoint x: 286, startPoint y: 115, endPoint x: 327, endPoint y: 115, distance: 40.6
click at [327, 115] on icon "image/svg+xml 7 28 4 1/7 1/28 1/4 7 ?" at bounding box center [301, 119] width 287 height 72
click at [222, 176] on label "28" at bounding box center [209, 180] width 69 height 14
click at [214, 180] on input "28" at bounding box center [212, 182] width 5 height 5
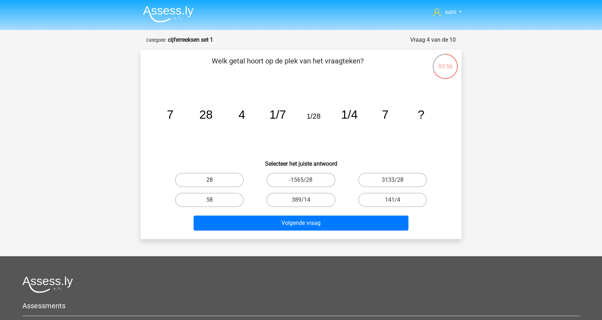
radio input "true"
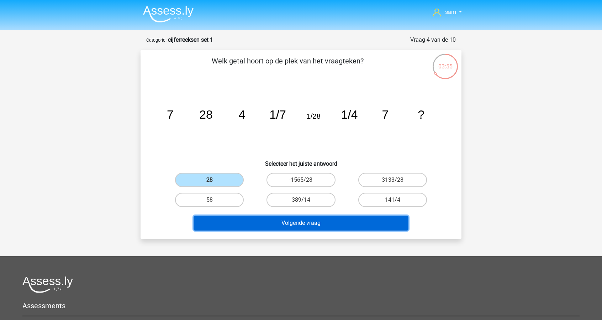
click at [292, 221] on button "Volgende vraag" at bounding box center [301, 222] width 215 height 15
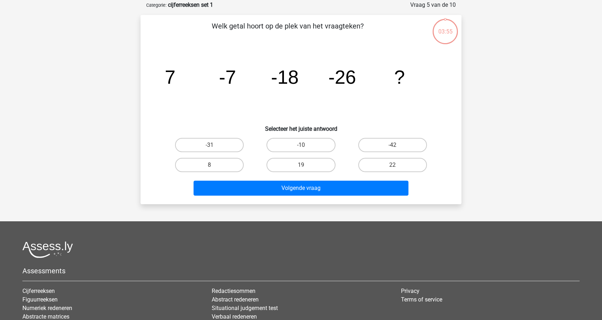
scroll to position [36, 0]
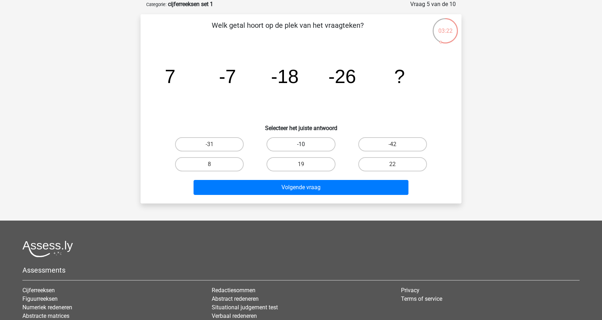
click at [306, 148] on label "-10" at bounding box center [301, 144] width 69 height 14
click at [306, 148] on input "-10" at bounding box center [303, 146] width 5 height 5
radio input "true"
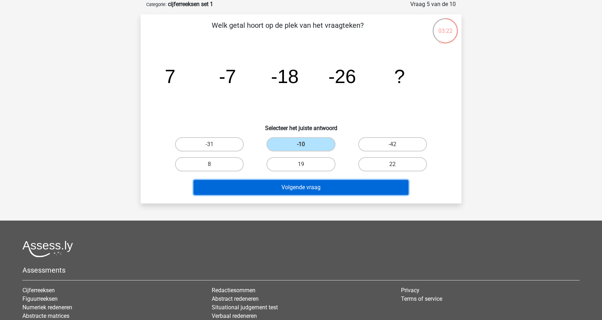
click at [330, 188] on button "Volgende vraag" at bounding box center [301, 187] width 215 height 15
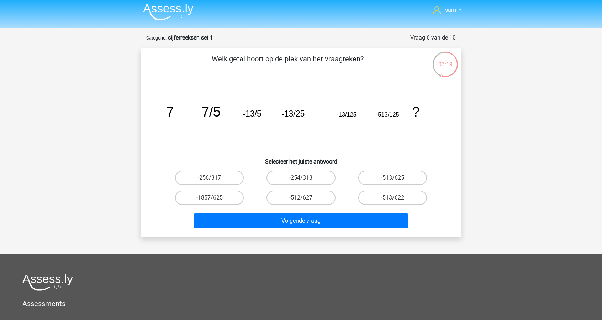
scroll to position [0, 0]
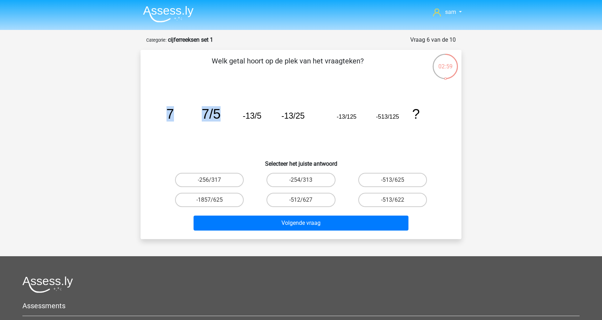
drag, startPoint x: 164, startPoint y: 114, endPoint x: 218, endPoint y: 110, distance: 54.2
click at [218, 110] on icon "image/svg+xml 7 7/5 -13/5 -13/25 -13/125 -513/125 ?" at bounding box center [301, 119] width 287 height 72
click at [222, 120] on icon "image/svg+xml 7 7/5 -13/5 -13/25 -13/125 -513/125 ?" at bounding box center [301, 119] width 287 height 72
click at [219, 202] on label "-1857/625" at bounding box center [209, 200] width 69 height 14
click at [214, 202] on input "-1857/625" at bounding box center [212, 202] width 5 height 5
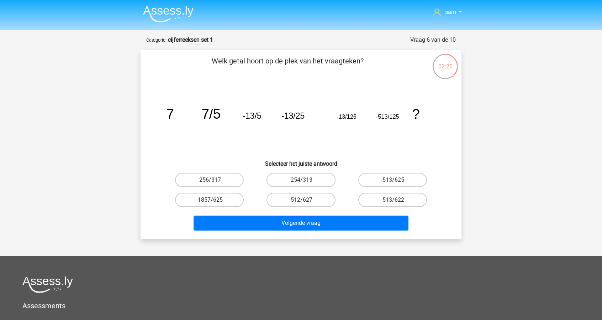
radio input "true"
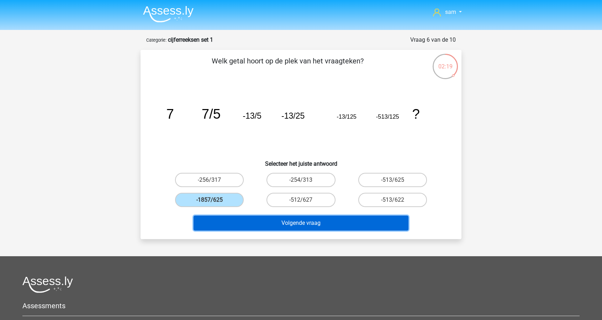
click at [253, 221] on button "Volgende vraag" at bounding box center [301, 222] width 215 height 15
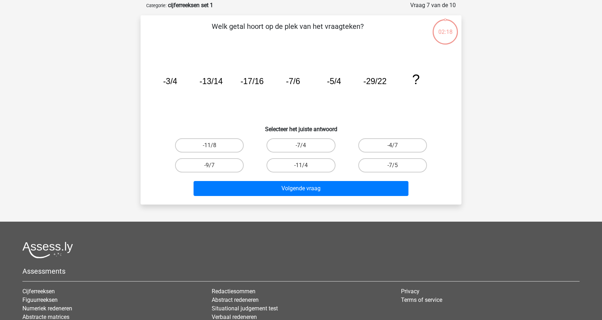
scroll to position [36, 0]
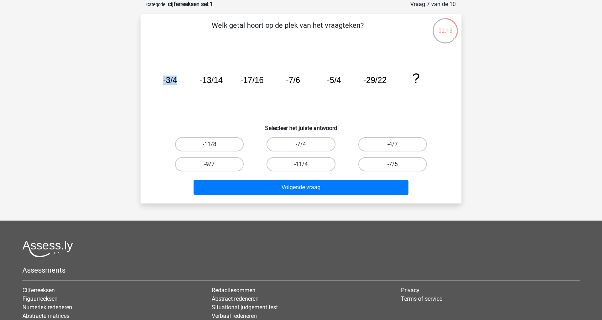
drag, startPoint x: 162, startPoint y: 81, endPoint x: 187, endPoint y: 83, distance: 24.6
click at [187, 83] on icon "image/svg+xml -3/4 -13/14 -17/16 -7/6 -5/4 -29/22 ?" at bounding box center [301, 83] width 287 height 72
click at [315, 166] on label "-11/4" at bounding box center [301, 164] width 69 height 14
click at [306, 166] on input "-11/4" at bounding box center [303, 166] width 5 height 5
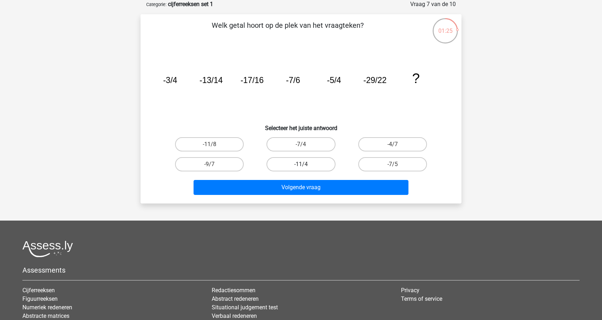
radio input "true"
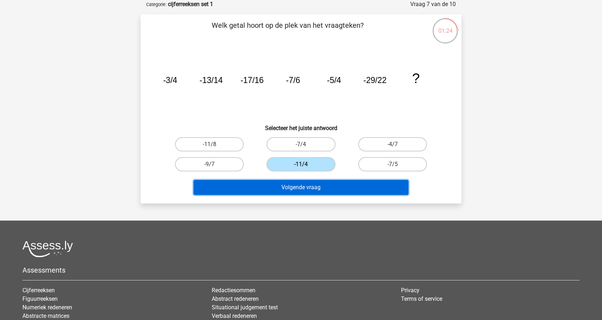
click at [328, 187] on button "Volgende vraag" at bounding box center [301, 187] width 215 height 15
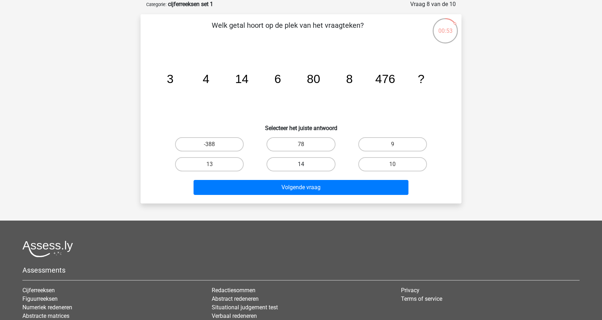
click at [298, 164] on label "14" at bounding box center [301, 164] width 69 height 14
click at [301, 164] on input "14" at bounding box center [303, 166] width 5 height 5
radio input "true"
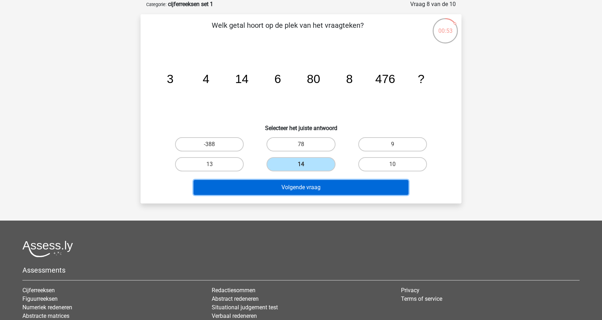
click at [320, 186] on button "Volgende vraag" at bounding box center [301, 187] width 215 height 15
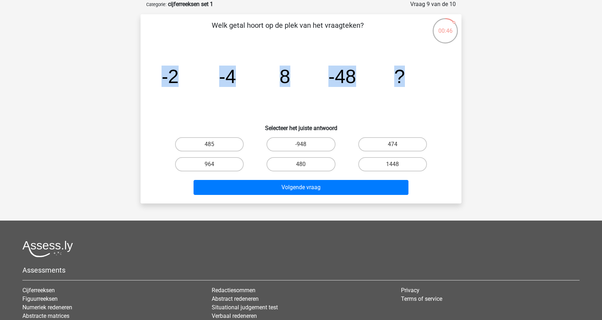
drag, startPoint x: 161, startPoint y: 78, endPoint x: 446, endPoint y: 71, distance: 285.2
click at [446, 71] on div "image/svg+xml -2 -4 8 -48 ?" at bounding box center [301, 83] width 298 height 72
click at [419, 73] on icon "image/svg+xml -2 -4 8 -48 ?" at bounding box center [301, 83] width 287 height 72
click at [314, 149] on label "-948" at bounding box center [301, 144] width 69 height 14
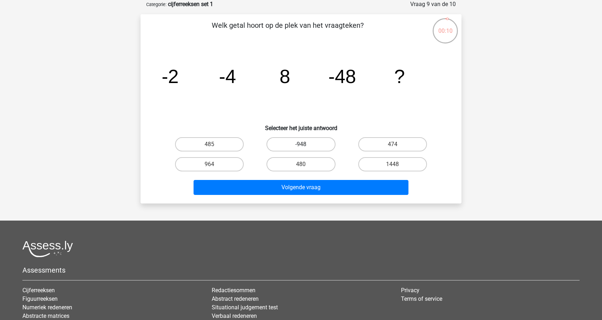
click at [306, 149] on input "-948" at bounding box center [303, 146] width 5 height 5
radio input "true"
click at [341, 177] on div "Volgende vraag" at bounding box center [301, 185] width 298 height 23
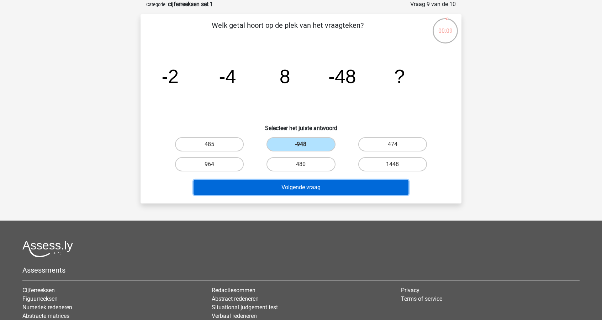
click at [341, 186] on button "Volgende vraag" at bounding box center [301, 187] width 215 height 15
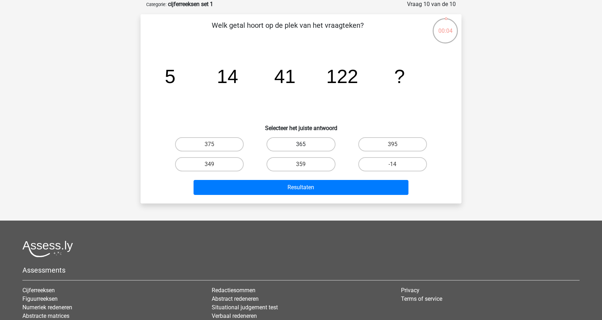
click at [277, 144] on label "365" at bounding box center [301, 144] width 69 height 14
click at [301, 144] on input "365" at bounding box center [303, 146] width 5 height 5
radio input "true"
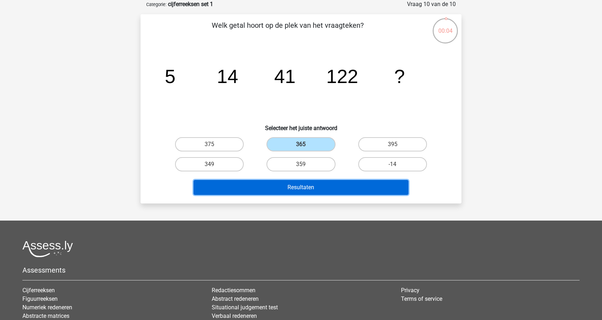
click at [314, 184] on button "Resultaten" at bounding box center [301, 187] width 215 height 15
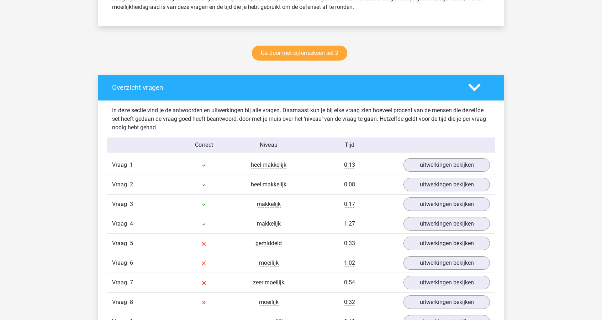
scroll to position [392, 0]
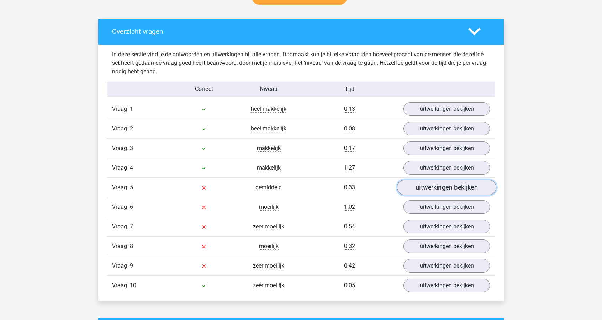
click at [423, 186] on link "uitwerkingen bekijken" at bounding box center [446, 187] width 99 height 16
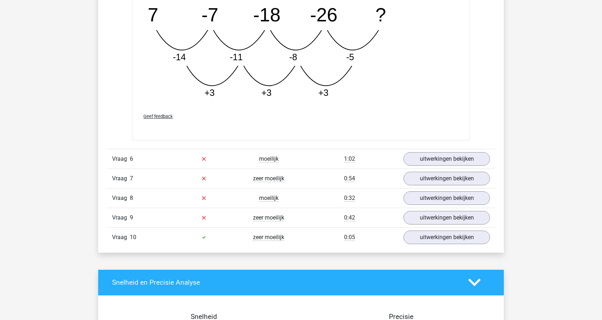
scroll to position [819, 0]
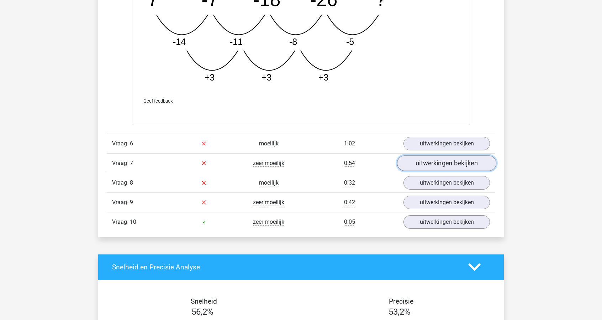
click at [434, 156] on link "uitwerkingen bekijken" at bounding box center [446, 163] width 99 height 16
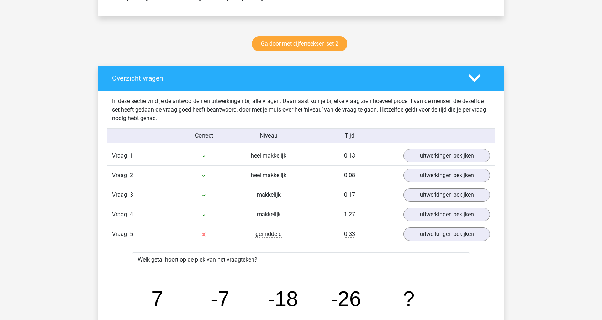
scroll to position [293, 0]
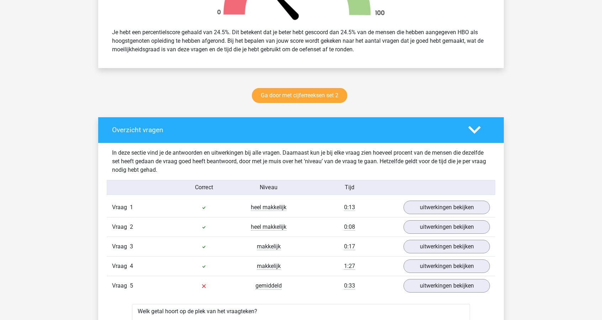
click at [477, 128] on icon at bounding box center [474, 130] width 12 height 12
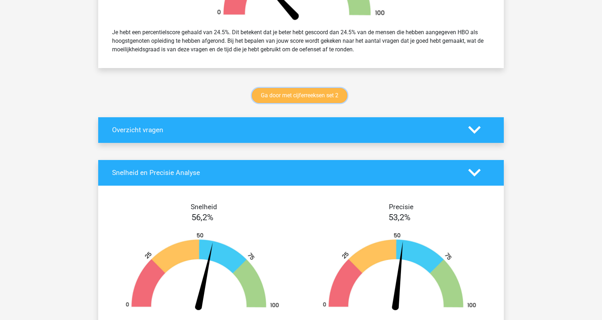
click at [309, 95] on link "Ga door met cijferreeksen set 2" at bounding box center [299, 95] width 95 height 15
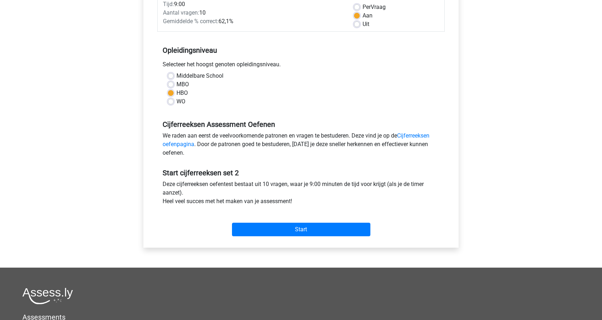
scroll to position [142, 0]
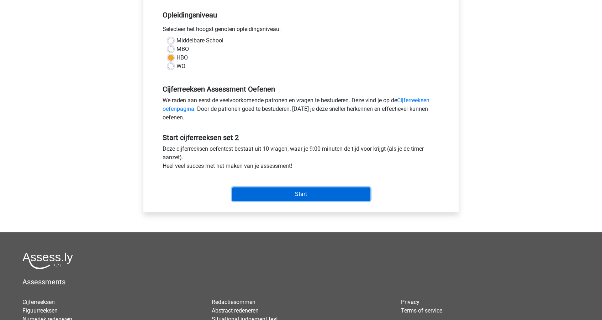
click at [303, 192] on input "Start" at bounding box center [301, 194] width 138 height 14
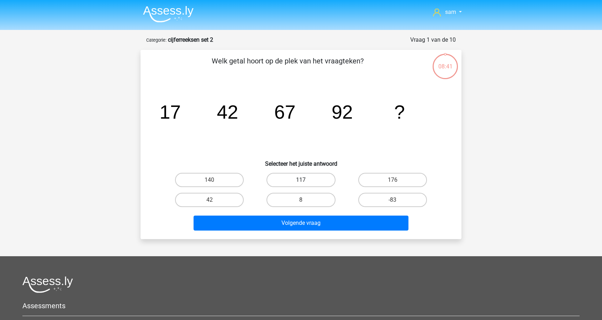
click at [317, 174] on label "117" at bounding box center [301, 180] width 69 height 14
click at [306, 180] on input "117" at bounding box center [303, 182] width 5 height 5
radio input "true"
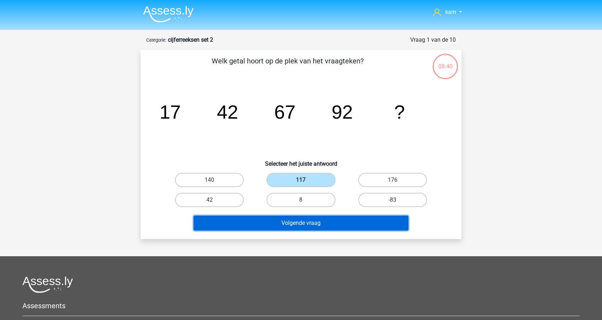
click at [314, 221] on button "Volgende vraag" at bounding box center [301, 222] width 215 height 15
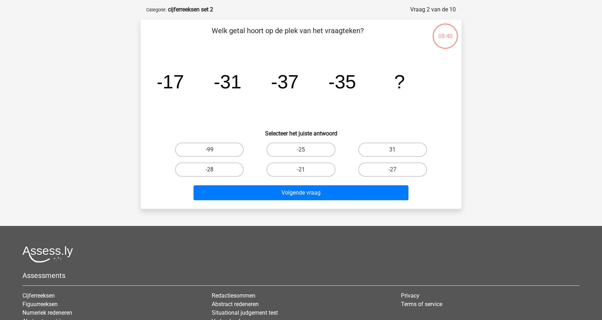
scroll to position [36, 0]
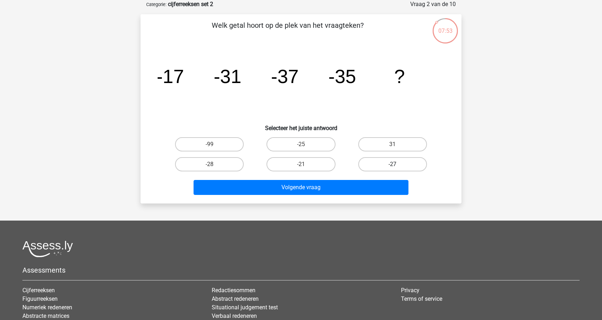
click at [377, 168] on label "-27" at bounding box center [392, 164] width 69 height 14
click at [393, 168] on input "-27" at bounding box center [395, 166] width 5 height 5
radio input "true"
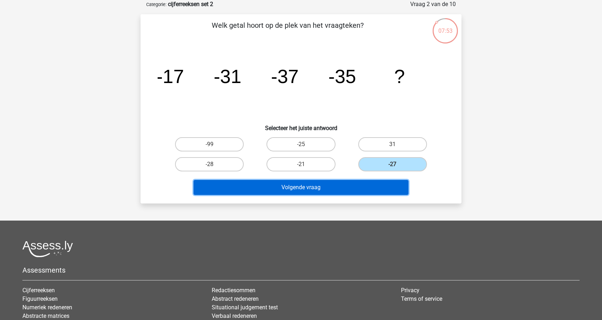
click at [375, 184] on button "Volgende vraag" at bounding box center [301, 187] width 215 height 15
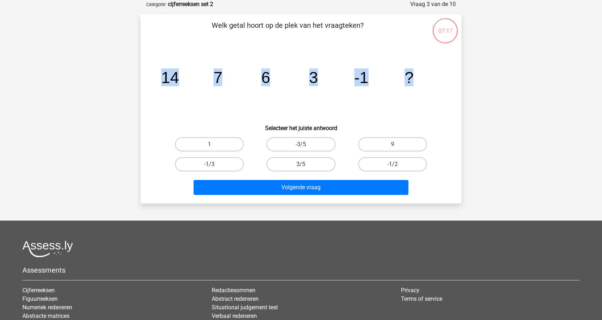
drag, startPoint x: 228, startPoint y: 80, endPoint x: 449, endPoint y: 86, distance: 220.8
click at [449, 86] on div "image/svg+xml 14 7 6 3 -1 ?" at bounding box center [301, 83] width 298 height 72
click at [441, 83] on icon "image/svg+xml 14 7 6 3 -1 ?" at bounding box center [301, 83] width 287 height 72
click at [309, 143] on label "-3/5" at bounding box center [301, 144] width 69 height 14
click at [306, 144] on input "-3/5" at bounding box center [303, 146] width 5 height 5
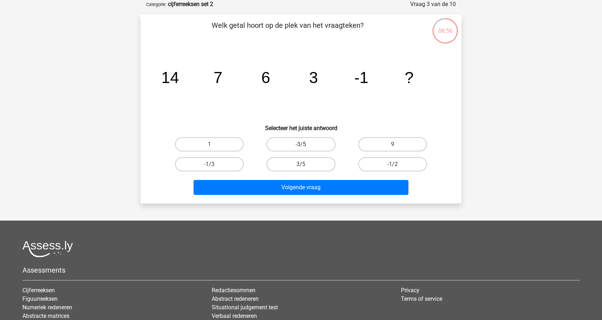
radio input "true"
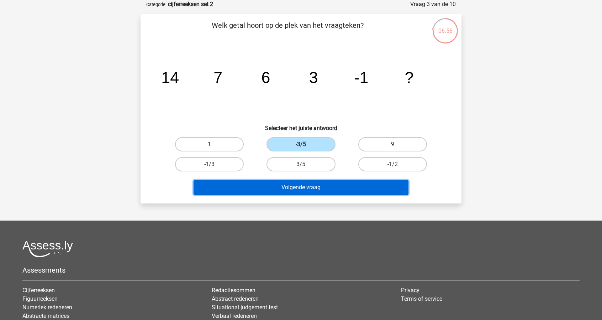
click at [346, 185] on button "Volgende vraag" at bounding box center [301, 187] width 215 height 15
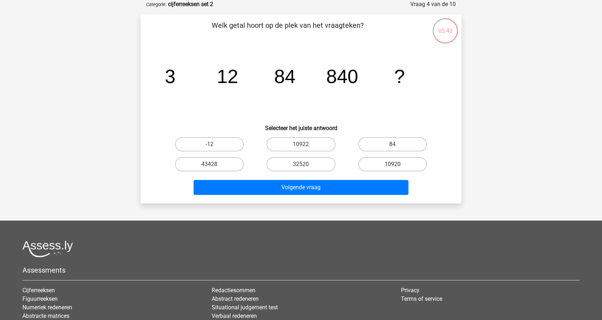
click at [382, 161] on label "10920" at bounding box center [392, 164] width 69 height 14
click at [393, 164] on input "10920" at bounding box center [395, 166] width 5 height 5
radio input "true"
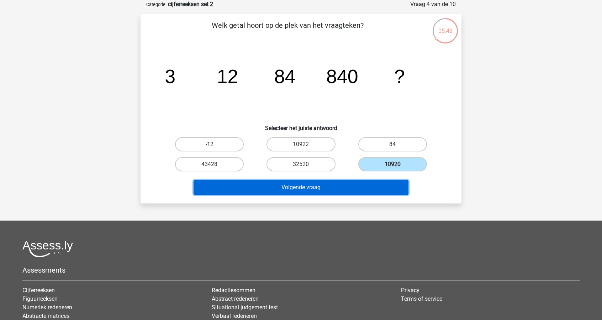
click at [374, 182] on button "Volgende vraag" at bounding box center [301, 187] width 215 height 15
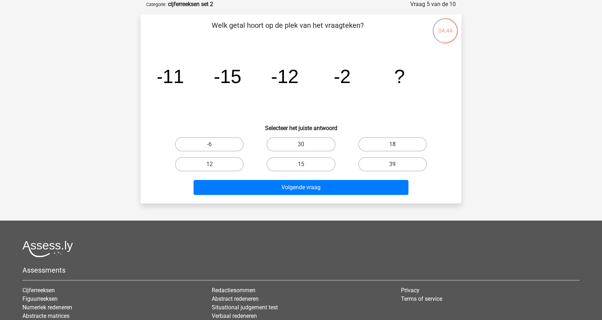
click at [401, 141] on label "18" at bounding box center [392, 144] width 69 height 14
click at [397, 144] on input "18" at bounding box center [395, 146] width 5 height 5
radio input "true"
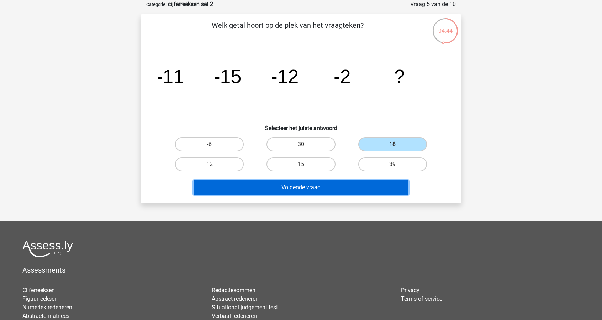
click at [387, 187] on button "Volgende vraag" at bounding box center [301, 187] width 215 height 15
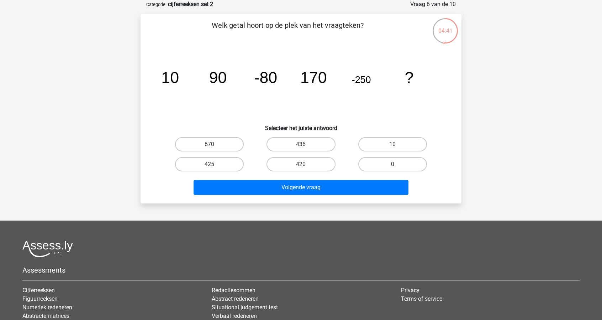
drag, startPoint x: 216, startPoint y: 25, endPoint x: 384, endPoint y: 18, distance: 167.5
click at [384, 18] on div "Welk getal hoort op de plek van het vraagteken? image/svg+xml 10 90 -80 170 -25…" at bounding box center [301, 108] width 321 height 189
click at [367, 43] on div "Welk getal hoort op de plek van het vraagteken? image/svg+xml 10 90 -80 170 -25…" at bounding box center [300, 109] width 315 height 178
click at [301, 165] on label "420" at bounding box center [301, 164] width 69 height 14
click at [301, 165] on input "420" at bounding box center [303, 166] width 5 height 5
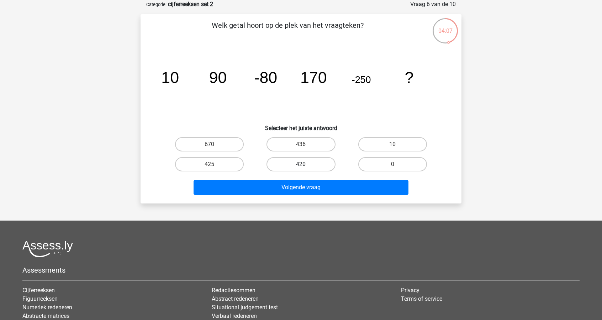
radio input "true"
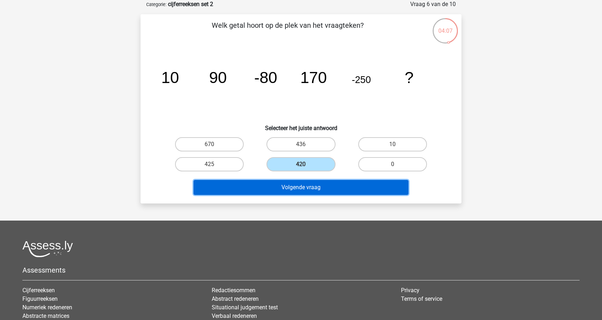
click at [310, 186] on button "Volgende vraag" at bounding box center [301, 187] width 215 height 15
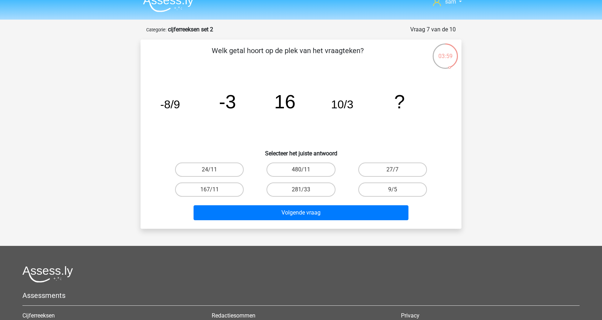
scroll to position [0, 0]
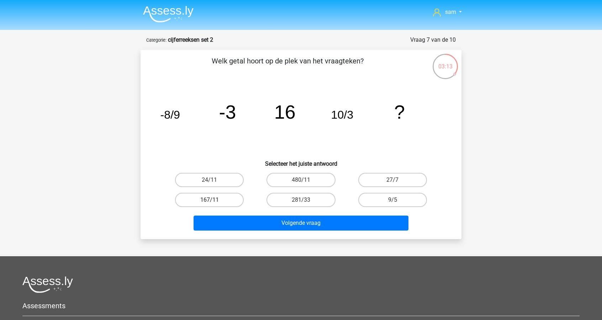
click at [234, 200] on label "167/11" at bounding box center [209, 200] width 69 height 14
click at [214, 200] on input "167/11" at bounding box center [212, 202] width 5 height 5
radio input "true"
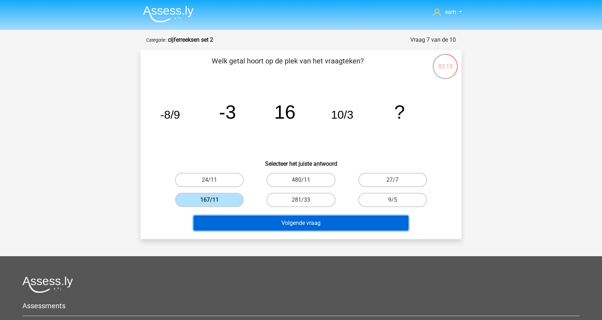
click at [240, 223] on button "Volgende vraag" at bounding box center [301, 222] width 215 height 15
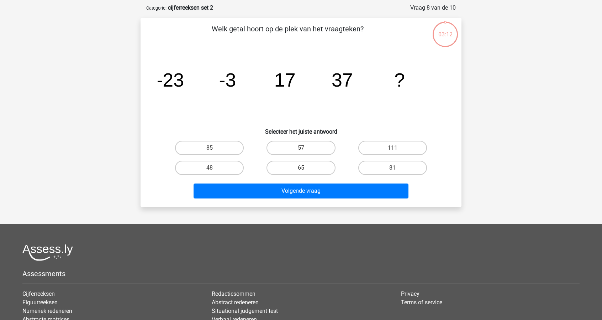
scroll to position [36, 0]
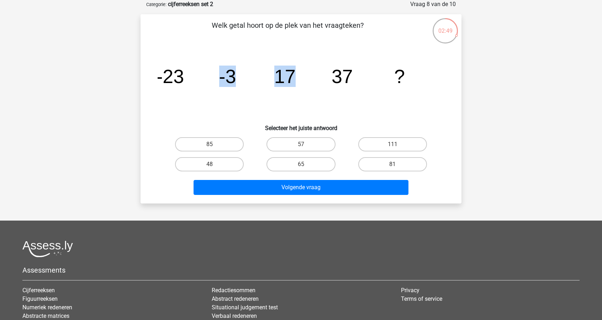
drag, startPoint x: 220, startPoint y: 78, endPoint x: 305, endPoint y: 75, distance: 85.5
click at [305, 75] on icon "image/svg+xml -23 -3 17 37 ?" at bounding box center [301, 83] width 287 height 72
click at [158, 76] on tspan "-23" at bounding box center [170, 76] width 28 height 21
drag, startPoint x: 157, startPoint y: 76, endPoint x: 422, endPoint y: 75, distance: 265.6
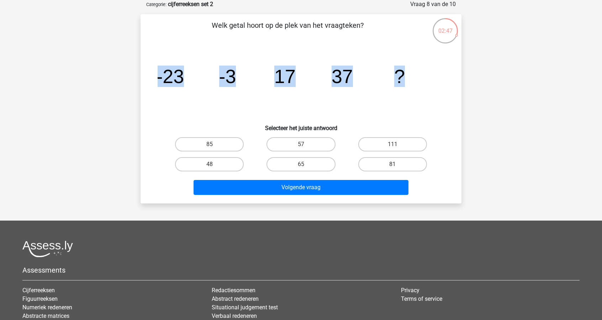
click at [419, 75] on div "image/svg+xml -23 -3 17 37 ?" at bounding box center [301, 83] width 298 height 72
click at [423, 75] on icon "image/svg+xml -23 -3 17 37 ?" at bounding box center [301, 83] width 287 height 72
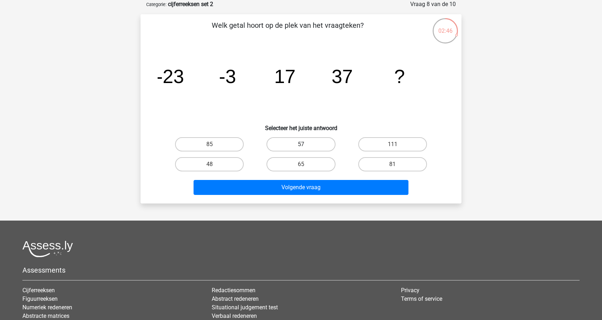
click at [290, 146] on label "57" at bounding box center [301, 144] width 69 height 14
click at [301, 146] on input "57" at bounding box center [303, 146] width 5 height 5
radio input "true"
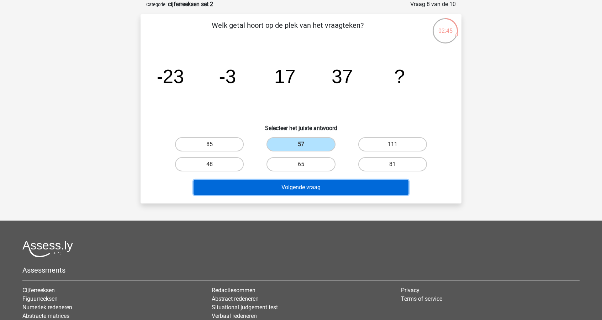
click at [319, 189] on button "Volgende vraag" at bounding box center [301, 187] width 215 height 15
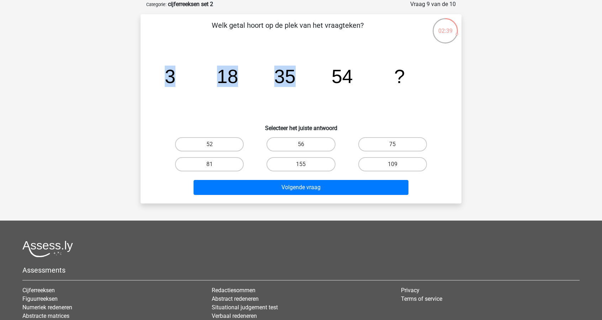
drag, startPoint x: 155, startPoint y: 75, endPoint x: 297, endPoint y: 72, distance: 141.7
click at [300, 72] on div "image/svg+xml 3 18 35 54 ?" at bounding box center [301, 83] width 298 height 72
click at [234, 81] on tspan "18" at bounding box center [227, 76] width 21 height 21
drag, startPoint x: 169, startPoint y: 79, endPoint x: 240, endPoint y: 78, distance: 70.5
click at [240, 77] on icon "image/svg+xml 3 18 35 54 ?" at bounding box center [301, 83] width 287 height 72
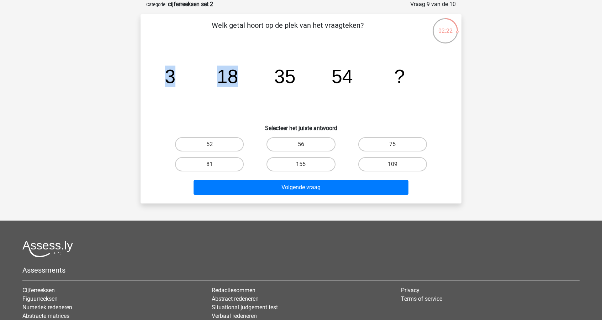
click at [243, 80] on icon "image/svg+xml 3 18 35 54 ?" at bounding box center [301, 83] width 287 height 72
drag, startPoint x: 226, startPoint y: 78, endPoint x: 241, endPoint y: 78, distance: 15.0
click at [241, 78] on icon "image/svg+xml 3 18 35 54 ?" at bounding box center [301, 83] width 287 height 72
click at [258, 83] on icon "image/svg+xml 3 18 35 54 ?" at bounding box center [301, 83] width 287 height 72
drag, startPoint x: 276, startPoint y: 78, endPoint x: 362, endPoint y: 74, distance: 86.6
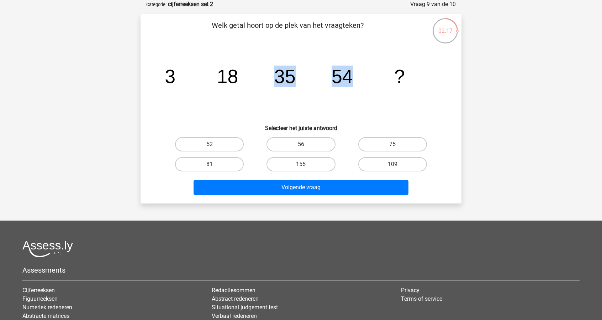
click at [362, 74] on icon "image/svg+xml 3 18 35 54 ?" at bounding box center [301, 83] width 287 height 72
click at [375, 88] on icon "image/svg+xml 3 18 35 54 ?" at bounding box center [301, 83] width 287 height 72
drag, startPoint x: 274, startPoint y: 74, endPoint x: 373, endPoint y: 77, distance: 98.6
click at [373, 77] on icon "image/svg+xml 3 18 35 54 ?" at bounding box center [301, 83] width 287 height 72
click at [375, 84] on icon "image/svg+xml 3 18 35 54 ?" at bounding box center [301, 83] width 287 height 72
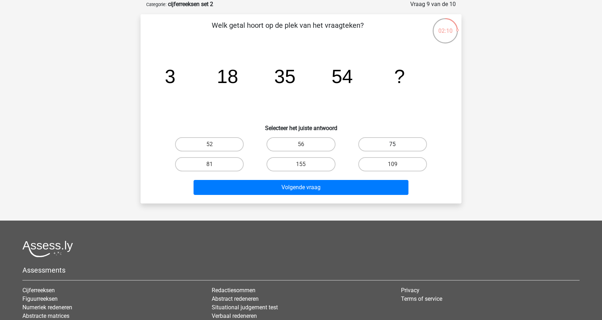
click at [383, 142] on label "75" at bounding box center [392, 144] width 69 height 14
click at [393, 144] on input "75" at bounding box center [395, 146] width 5 height 5
radio input "true"
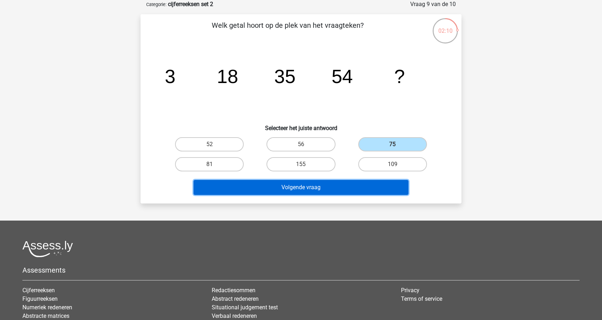
click at [362, 187] on button "Volgende vraag" at bounding box center [301, 187] width 215 height 15
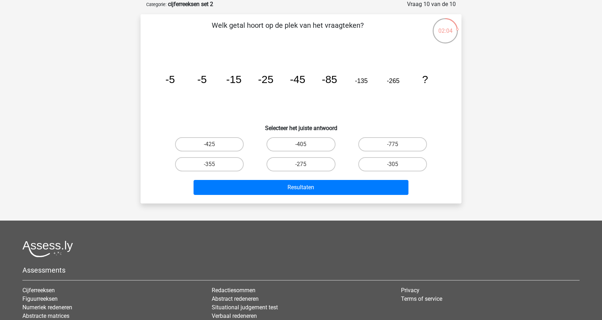
drag, startPoint x: 165, startPoint y: 79, endPoint x: 253, endPoint y: 79, distance: 87.6
click at [253, 79] on icon "image/svg+xml -5 -5 -15 -25 -45 -85 -135 -265 ?" at bounding box center [301, 83] width 287 height 72
click at [250, 90] on icon "image/svg+xml -5 -5 -15 -25 -45 -85 -135 -265 ?" at bounding box center [301, 83] width 287 height 72
drag, startPoint x: 165, startPoint y: 79, endPoint x: 206, endPoint y: 79, distance: 40.9
click at [206, 79] on icon "image/svg+xml -5 -5 -15 -25 -45 -85 -135 -265 ?" at bounding box center [301, 83] width 287 height 72
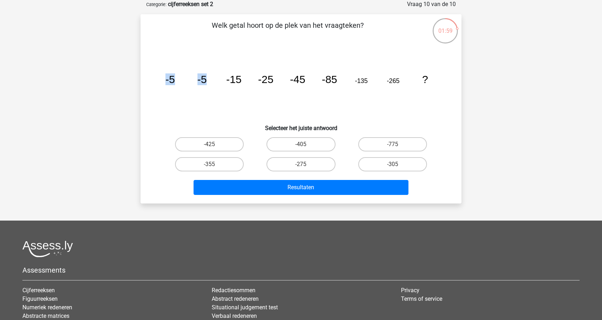
click at [168, 84] on tspan "-5" at bounding box center [171, 79] width 10 height 12
drag, startPoint x: 179, startPoint y: 82, endPoint x: 272, endPoint y: 92, distance: 93.8
click at [272, 92] on icon "image/svg+xml -5 -5 -15 -25 -45 -85 -135 -265 ?" at bounding box center [301, 83] width 287 height 72
drag, startPoint x: 166, startPoint y: 78, endPoint x: 223, endPoint y: 83, distance: 57.6
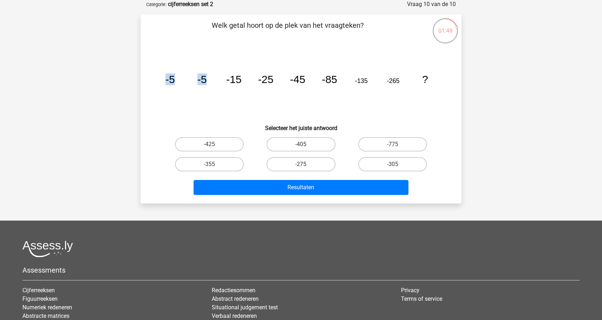
click at [224, 81] on icon "image/svg+xml -5 -5 -15 -25 -45 -85 -135 -265 ?" at bounding box center [301, 83] width 287 height 72
click at [195, 81] on icon "image/svg+xml -5 -5 -15 -25 -45 -85 -135 -265 ?" at bounding box center [301, 83] width 287 height 72
drag, startPoint x: 234, startPoint y: 80, endPoint x: 249, endPoint y: 80, distance: 15.7
click at [249, 80] on icon "image/svg+xml -5 -5 -15 -25 -45 -85 -135 -265 ?" at bounding box center [301, 83] width 287 height 72
click at [253, 82] on icon "image/svg+xml -5 -5 -15 -25 -45 -85 -135 -265 ?" at bounding box center [301, 83] width 287 height 72
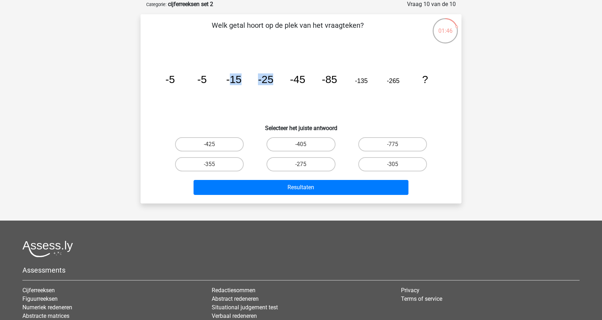
drag, startPoint x: 231, startPoint y: 81, endPoint x: 272, endPoint y: 78, distance: 41.7
click at [272, 78] on g "-5 -5 -15 -25 -45 -85 -135 -265 ?" at bounding box center [297, 79] width 263 height 12
click at [278, 90] on icon "image/svg+xml -5 -5 -15 -25 -45 -85 -135 -265 ?" at bounding box center [301, 83] width 287 height 72
drag, startPoint x: 182, startPoint y: 79, endPoint x: 233, endPoint y: 77, distance: 51.3
click at [233, 77] on icon "image/svg+xml -5 -5 -15 -25 -45 -85 -135 -265 ?" at bounding box center [301, 83] width 287 height 72
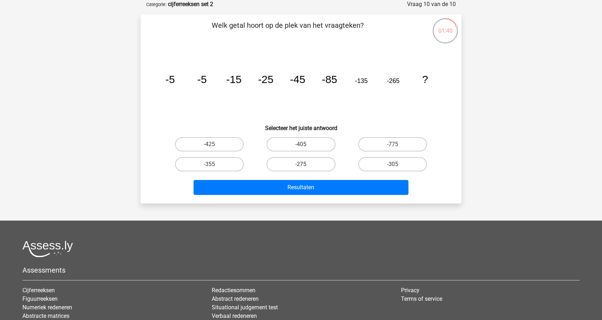
click at [235, 80] on tspan "-15" at bounding box center [233, 79] width 15 height 12
drag, startPoint x: 230, startPoint y: 82, endPoint x: 274, endPoint y: 83, distance: 43.8
click at [274, 83] on icon "image/svg+xml -5 -5 -15 -25 -45 -85 -135 -265 ?" at bounding box center [301, 83] width 287 height 72
drag, startPoint x: 281, startPoint y: 84, endPoint x: 274, endPoint y: 82, distance: 6.6
click at [281, 83] on icon "image/svg+xml -5 -5 -15 -25 -45 -85 -135 -265 ?" at bounding box center [301, 83] width 287 height 72
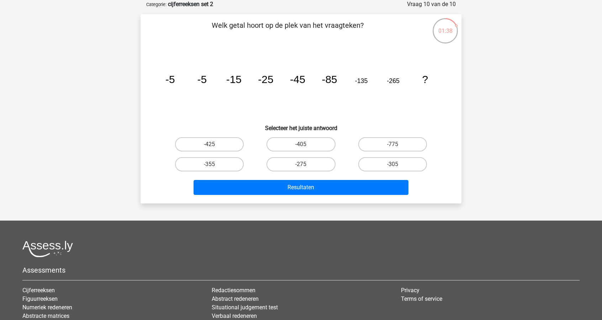
click at [294, 82] on tspan "-45" at bounding box center [297, 79] width 15 height 12
drag, startPoint x: 287, startPoint y: 79, endPoint x: 339, endPoint y: 77, distance: 52.1
click at [339, 77] on icon "image/svg+xml -5 -5 -15 -25 -45 -85 -135 -265 ?" at bounding box center [301, 83] width 287 height 72
click at [341, 83] on icon "image/svg+xml -5 -5 -15 -25 -45 -85 -135 -265 ?" at bounding box center [301, 83] width 287 height 72
drag, startPoint x: 336, startPoint y: 79, endPoint x: 404, endPoint y: 79, distance: 68.4
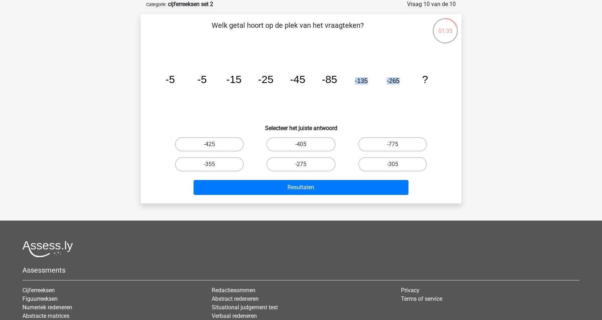
click at [404, 79] on icon "image/svg+xml -5 -5 -15 -25 -45 -85 -135 -265 ?" at bounding box center [301, 83] width 287 height 72
drag, startPoint x: 391, startPoint y: 81, endPoint x: 412, endPoint y: 80, distance: 21.4
click at [412, 80] on icon "image/svg+xml -5 -5 -15 -25 -45 -85 -135 -265 ?" at bounding box center [301, 83] width 287 height 72
click at [413, 90] on icon "image/svg+xml -5 -5 -15 -25 -45 -85 -135 -265 ?" at bounding box center [301, 83] width 287 height 72
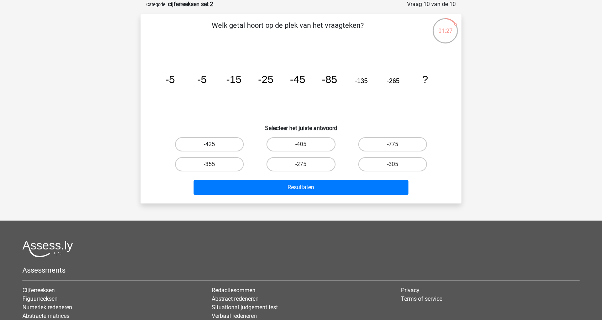
click at [221, 144] on label "-425" at bounding box center [209, 144] width 69 height 14
click at [214, 144] on input "-425" at bounding box center [212, 146] width 5 height 5
radio input "true"
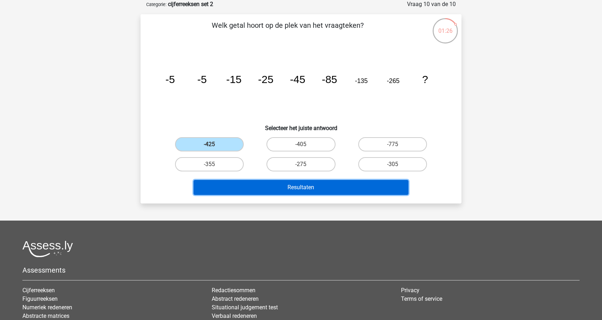
click at [274, 189] on button "Resultaten" at bounding box center [301, 187] width 215 height 15
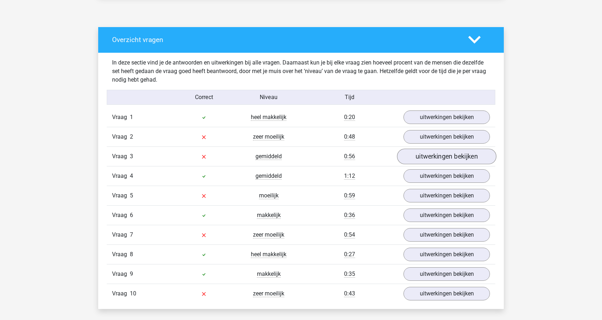
scroll to position [381, 0]
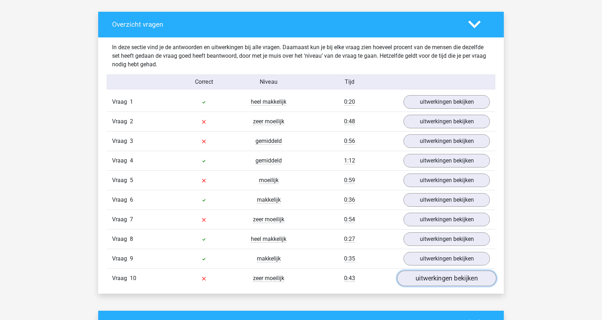
click at [450, 271] on link "uitwerkingen bekijken" at bounding box center [446, 278] width 99 height 16
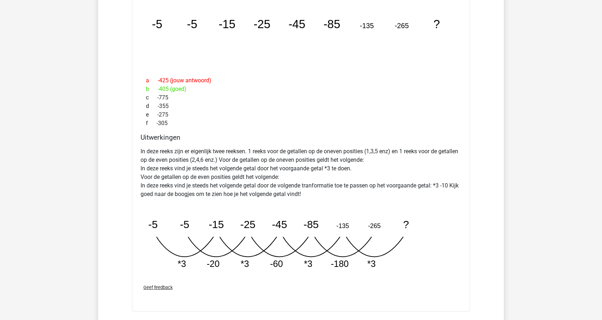
scroll to position [737, 0]
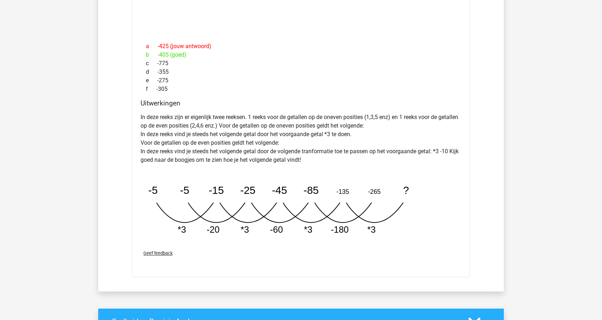
click at [210, 228] on tspan "-20" at bounding box center [213, 229] width 13 height 10
drag, startPoint x: 213, startPoint y: 228, endPoint x: 238, endPoint y: 226, distance: 25.0
click at [229, 226] on icon "image/svg+xml -5 -5 -15 -25 -45 -85 -135 -265 ? *3 -20 *3 -60 *3 -180" at bounding box center [283, 205] width 285 height 71
click at [244, 226] on tspan "*3" at bounding box center [245, 229] width 9 height 10
drag, startPoint x: 239, startPoint y: 224, endPoint x: 278, endPoint y: 224, distance: 39.2
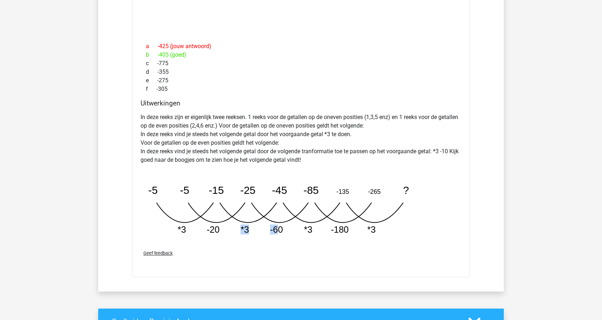
click at [278, 224] on icon "image/svg+xml -5 -5 -15 -25 -45 -85 -135 -265 ? *3 -20 *3 -60 *3 -180" at bounding box center [283, 205] width 285 height 71
click at [273, 227] on tspan "-60" at bounding box center [276, 229] width 13 height 10
drag, startPoint x: 274, startPoint y: 225, endPoint x: 318, endPoint y: 224, distance: 43.1
click at [318, 224] on icon "image/svg+xml -5 -5 -15 -25 -45 -85 -135 -265 ? *3 -20 *3 -60 *3 -180" at bounding box center [283, 205] width 285 height 71
click at [318, 227] on icon "image/svg+xml -5 -5 -15 -25 -45 -85 -135 -265 ? *3 -20 *3 -60 *3 -180" at bounding box center [283, 205] width 285 height 71
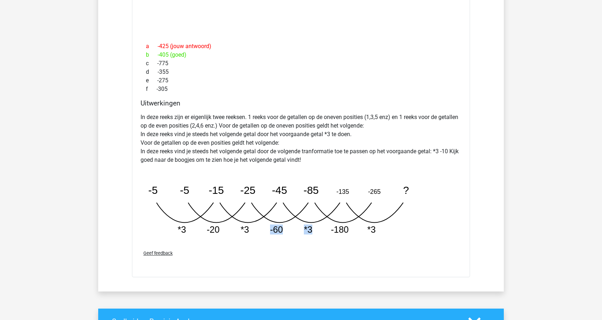
click at [304, 238] on div "In deze reeks zijn er eigenlijk twee reeksen. 1 reeks voor de getallen op de on…" at bounding box center [301, 177] width 321 height 134
drag, startPoint x: 296, startPoint y: 221, endPoint x: 427, endPoint y: 215, distance: 130.8
click at [427, 215] on div "In deze reeks zijn er eigenlijk twee reeksen. 1 reeks voor de getallen op de on…" at bounding box center [301, 177] width 321 height 134
click at [402, 222] on icon "image/svg+xml -5 -5 -15 -25 -45 -85 -135 -265 ? *3 -20 *3 -60 *3 -180" at bounding box center [283, 205] width 285 height 71
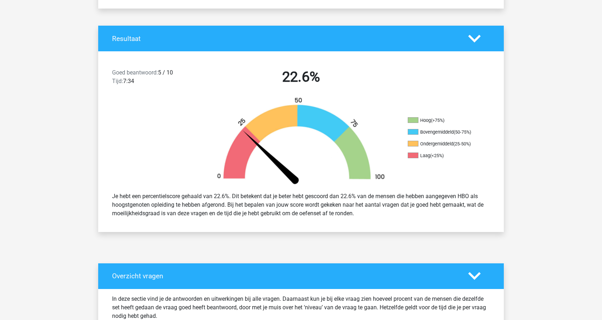
scroll to position [167, 0]
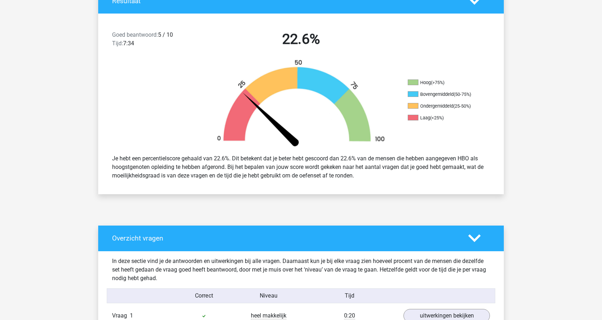
drag, startPoint x: 205, startPoint y: 158, endPoint x: 363, endPoint y: 184, distance: 160.5
click at [363, 184] on div "Je hebt een percentielscore gehaald van 22.6%. Dit betekent dat je beter hebt g…" at bounding box center [301, 166] width 406 height 37
click at [363, 180] on div "Je hebt een percentielscore gehaald van 22.6%. Dit betekent dat je beter hebt g…" at bounding box center [301, 166] width 389 height 31
drag, startPoint x: 364, startPoint y: 180, endPoint x: 340, endPoint y: 162, distance: 29.8
click at [340, 162] on div "Je hebt een percentielscore gehaald van 22.6%. Dit betekent dat je beter hebt g…" at bounding box center [301, 166] width 389 height 31
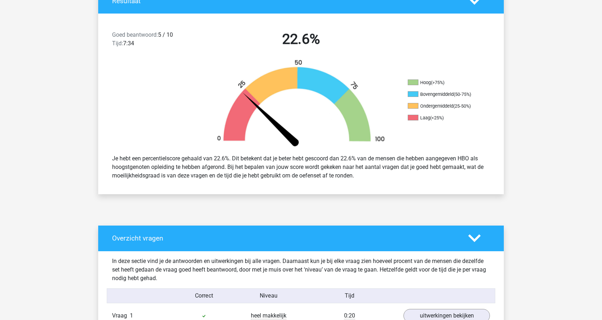
click at [340, 162] on div "Je hebt een percentielscore gehaald van 22.6%. Dit betekent dat je beter hebt g…" at bounding box center [301, 166] width 389 height 31
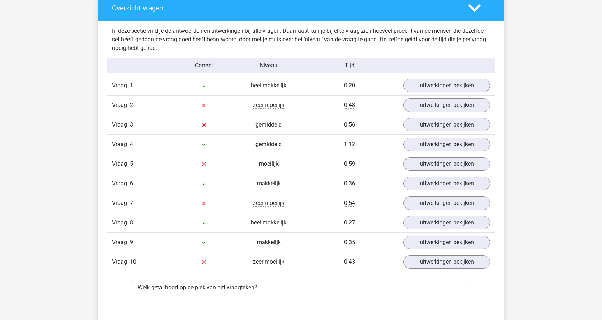
scroll to position [398, 0]
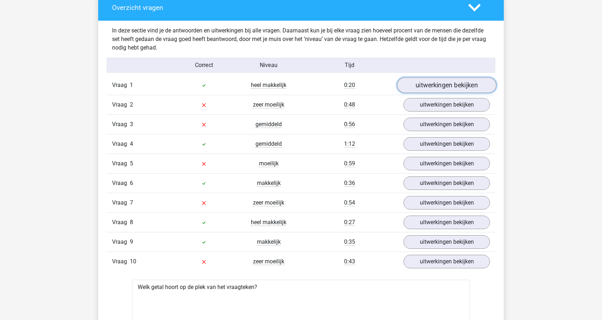
click at [434, 81] on link "uitwerkingen bekijken" at bounding box center [446, 85] width 99 height 16
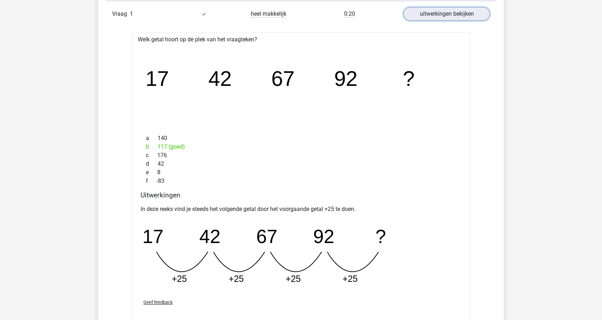
scroll to position [611, 0]
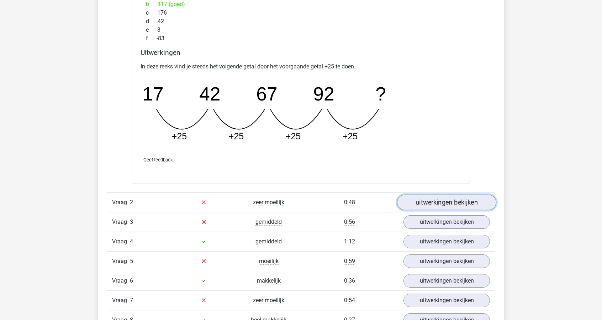
click at [435, 195] on link "uitwerkingen bekijken" at bounding box center [446, 202] width 99 height 16
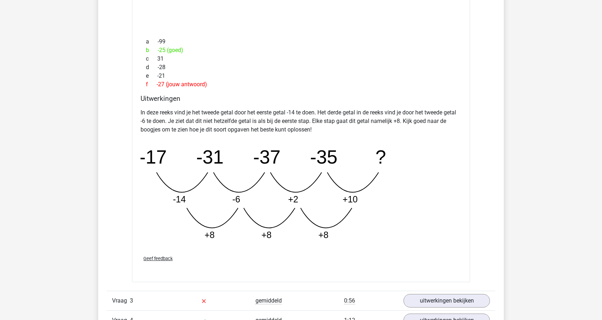
scroll to position [1074, 0]
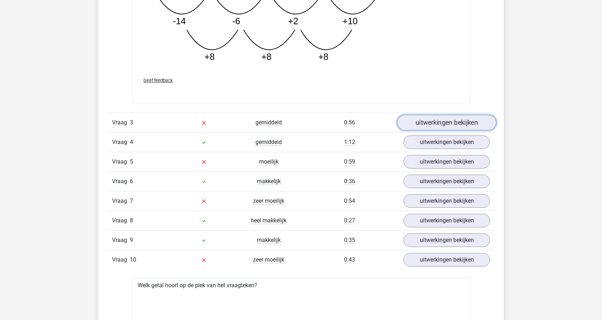
click at [427, 120] on link "uitwerkingen bekijken" at bounding box center [446, 123] width 99 height 16
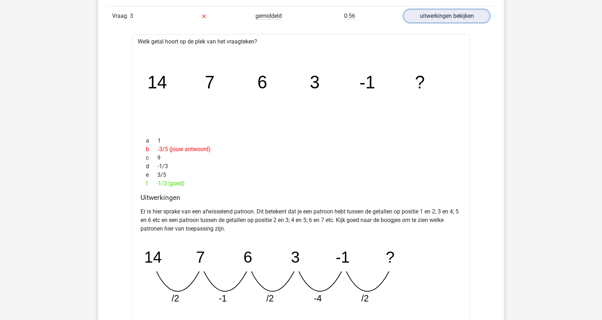
scroll to position [1181, 0]
drag, startPoint x: 173, startPoint y: 293, endPoint x: 392, endPoint y: 299, distance: 219.4
click at [392, 299] on icon "image/svg+xml 14 7 6 3 -1 ? /2 -1 /2 -4 /2" at bounding box center [283, 273] width 285 height 71
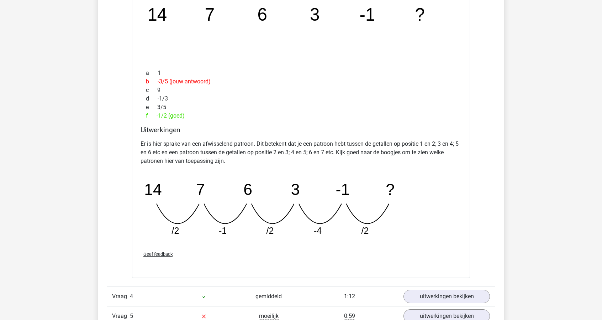
scroll to position [1252, 0]
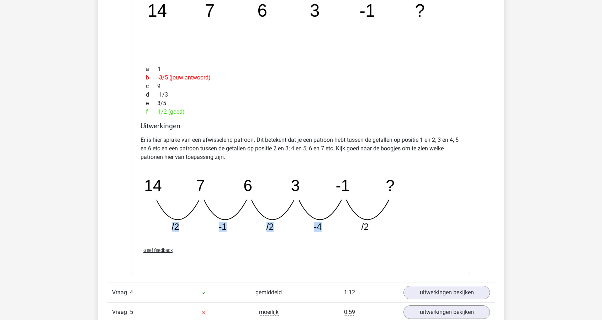
drag, startPoint x: 357, startPoint y: 224, endPoint x: 425, endPoint y: 222, distance: 68.0
click at [425, 222] on icon "image/svg+xml 14 7 6 3 -1 ? /2 -1 /2 -4 /2" at bounding box center [283, 202] width 285 height 71
drag, startPoint x: 319, startPoint y: 173, endPoint x: 377, endPoint y: 176, distance: 57.4
click at [377, 176] on icon "image/svg+xml 14 7 6 3 -1 ? /2 -1 /2 -4 /2" at bounding box center [283, 202] width 285 height 71
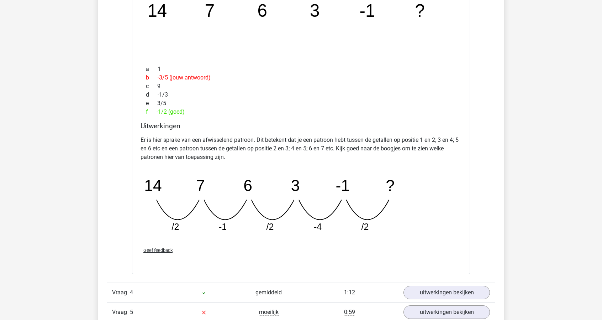
click at [410, 197] on icon "image/svg+xml 14 7 6 3 -1 ? /2 -1 /2 -4 /2" at bounding box center [283, 202] width 285 height 71
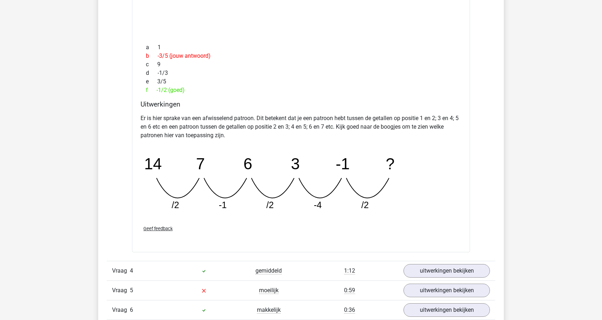
scroll to position [1288, 0]
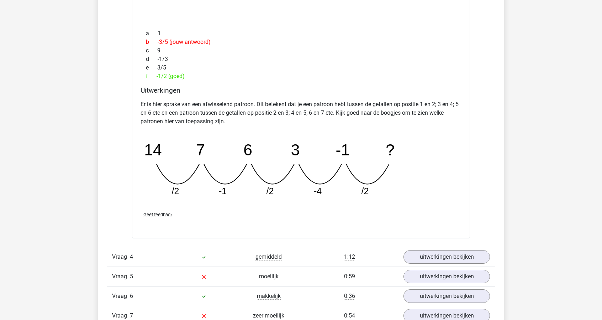
drag, startPoint x: 188, startPoint y: 71, endPoint x: 234, endPoint y: 74, distance: 45.7
click at [234, 74] on div "f -1/2 (goed)" at bounding box center [301, 76] width 321 height 9
drag, startPoint x: 170, startPoint y: 180, endPoint x: 256, endPoint y: 173, distance: 86.2
click at [256, 173] on icon "image/svg+xml 14 7 6 3 -1 ? /2 -1 /2 -4 /2" at bounding box center [283, 166] width 285 height 71
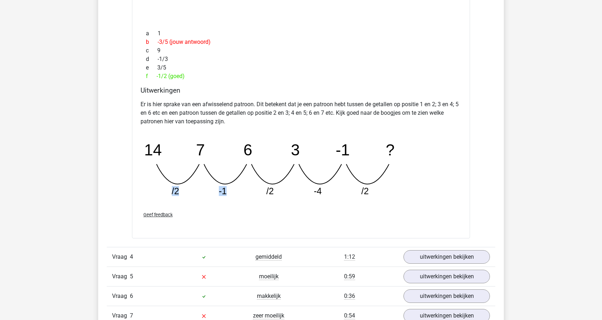
click at [251, 183] on icon "image/svg+xml 14 7 6 3 -1 ? /2 -1 /2 -4 /2" at bounding box center [283, 166] width 285 height 71
drag, startPoint x: 250, startPoint y: 186, endPoint x: 356, endPoint y: 183, distance: 106.1
click at [356, 183] on icon "image/svg+xml 14 7 6 3 -1 ? /2 -1 /2 -4 /2" at bounding box center [283, 166] width 285 height 71
click at [333, 196] on icon "image/svg+xml 14 7 6 3 -1 ? /2 -1 /2 -4 /2" at bounding box center [283, 166] width 285 height 71
drag, startPoint x: 308, startPoint y: 184, endPoint x: 333, endPoint y: 189, distance: 25.8
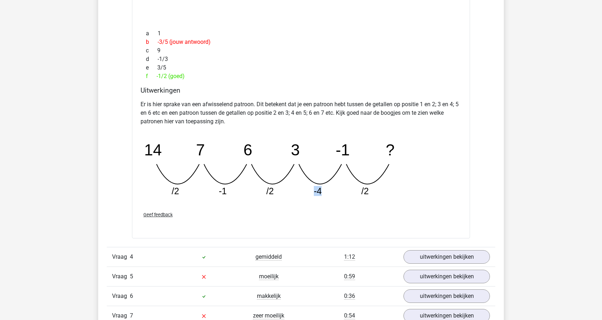
click at [333, 189] on icon "image/svg+xml 14 7 6 3 -1 ? /2 -1 /2 -4 /2" at bounding box center [283, 166] width 285 height 71
drag, startPoint x: 289, startPoint y: 145, endPoint x: 325, endPoint y: 154, distance: 37.5
click at [325, 154] on icon "image/svg+xml 14 7 6 3 -1 ? /2 -1 /2 -4 /2" at bounding box center [283, 166] width 285 height 71
click at [314, 190] on tspan "-4" at bounding box center [318, 191] width 8 height 10
drag, startPoint x: 143, startPoint y: 147, endPoint x: 390, endPoint y: 151, distance: 247.1
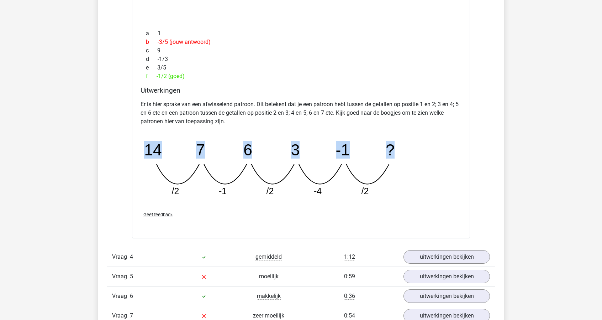
click at [390, 151] on icon "image/svg+xml 14 7 6 3 -1 ? /2 -1 /2 -4 /2" at bounding box center [283, 166] width 285 height 71
click at [217, 177] on icon "image/svg+xml 14 7 6 3 -1 ? /2 -1 /2 -4 /2" at bounding box center [283, 166] width 285 height 71
drag, startPoint x: 169, startPoint y: 197, endPoint x: 172, endPoint y: 195, distance: 4.3
click at [169, 197] on icon "image/svg+xml 14 7 6 3 -1 ? /2 -1 /2 -4 /2" at bounding box center [283, 166] width 285 height 71
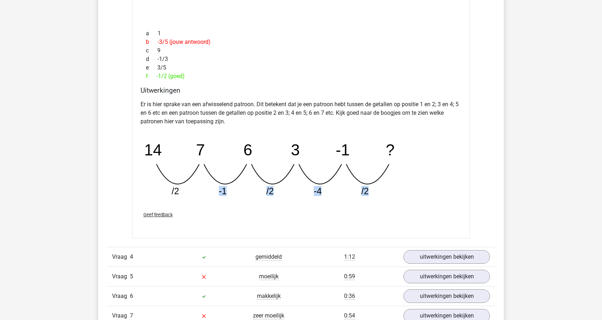
drag, startPoint x: 193, startPoint y: 191, endPoint x: 400, endPoint y: 189, distance: 207.2
click at [400, 189] on icon "image/svg+xml 14 7 6 3 -1 ? /2 -1 /2 -4 /2" at bounding box center [283, 166] width 285 height 71
click at [330, 187] on icon "image/svg+xml 14 7 6 3 -1 ? /2 -1 /2 -4 /2" at bounding box center [283, 166] width 285 height 71
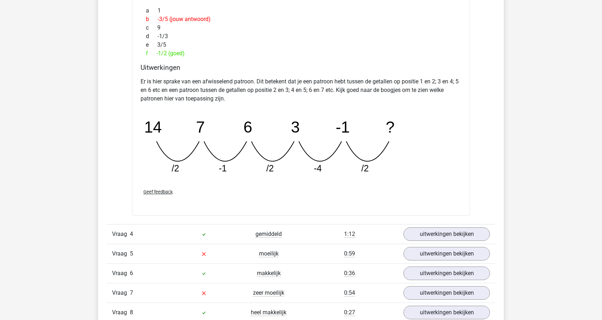
scroll to position [1323, 0]
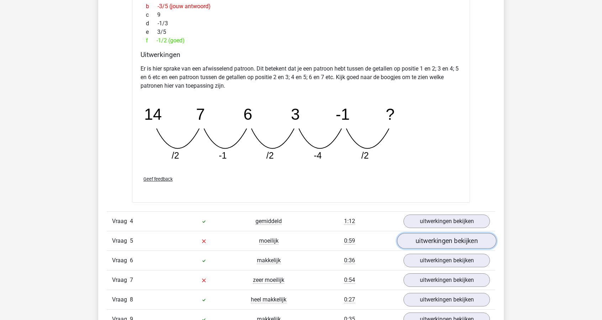
click at [422, 243] on link "uitwerkingen bekijken" at bounding box center [446, 241] width 99 height 16
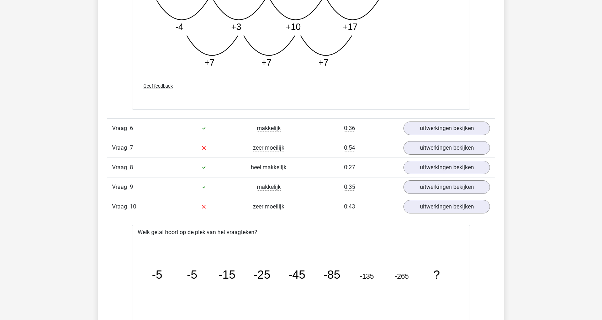
scroll to position [1822, 0]
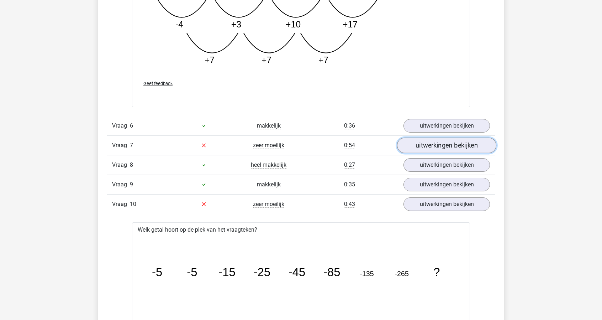
click at [428, 142] on link "uitwerkingen bekijken" at bounding box center [446, 145] width 99 height 16
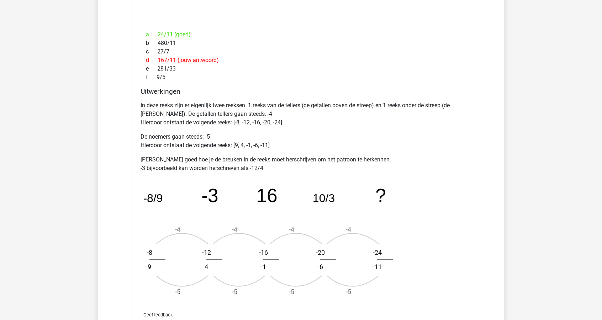
scroll to position [2106, 0]
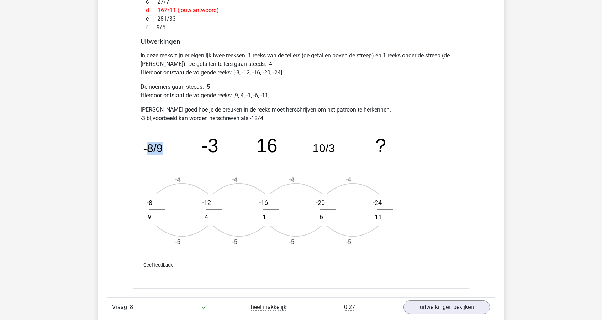
drag, startPoint x: 146, startPoint y: 143, endPoint x: 187, endPoint y: 137, distance: 41.3
click at [187, 137] on icon "image/svg+xml -8/9 -3 16 10/3 ? -4 -5 -8 9 -4 -5 -12 4 -4 -5 -16 -1 -4 -5 -20 -…" at bounding box center [283, 190] width 285 height 125
click at [212, 151] on tspan "-3" at bounding box center [209, 145] width 17 height 21
drag, startPoint x: 201, startPoint y: 201, endPoint x: 225, endPoint y: 200, distance: 23.5
click at [225, 200] on icon "image/svg+xml -8/9 -3 16 10/3 ? -4 -5 -8 9 -4 -5 -12 4 -4 -5 -16 -1 -4 -5 -20 -…" at bounding box center [283, 190] width 285 height 125
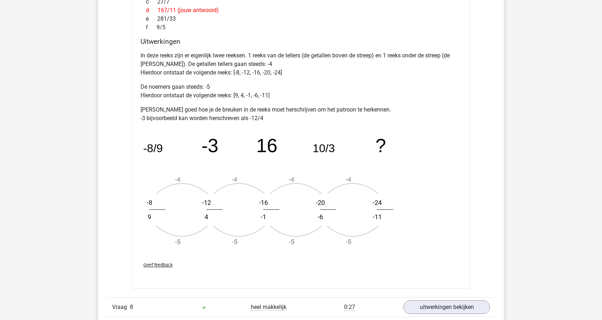
click at [225, 200] on icon "image/svg+xml -8/9 -3 16 10/3 ? -4 -5 -8 9 -4 -5 -12 4 -4 -5 -16 -1 -4 -5 -20 -…" at bounding box center [283, 190] width 285 height 125
drag, startPoint x: 149, startPoint y: 199, endPoint x: 181, endPoint y: 201, distance: 32.4
click at [181, 201] on icon "image/svg+xml -8/9 -3 16 10/3 ? -4 -5 -8 9 -4 -5 -12 4 -4 -5 -16 -1 -4 -5 -20 -…" at bounding box center [283, 190] width 285 height 125
drag, startPoint x: 159, startPoint y: 183, endPoint x: 239, endPoint y: 173, distance: 80.0
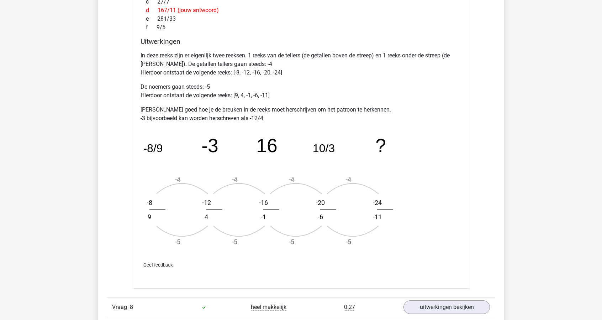
click at [239, 184] on icon "image/svg+xml -8/9 -3 16 10/3 ? -4 -5 -8 9 -4 -5 -12 4 -4 -5 -16 -1 -4 -5 -20 -…" at bounding box center [283, 190] width 285 height 125
click at [237, 176] on text "-4" at bounding box center [234, 179] width 5 height 7
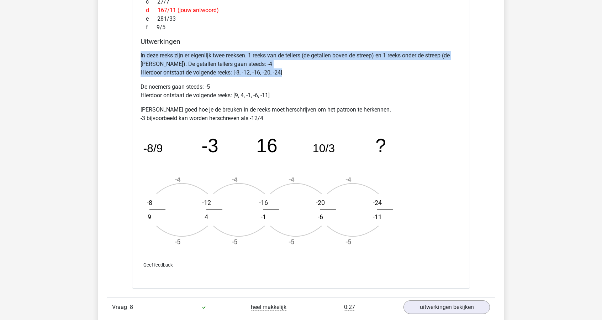
drag, startPoint x: 137, startPoint y: 51, endPoint x: 282, endPoint y: 68, distance: 145.9
click at [282, 68] on div "Uitwerkingen In deze reeks zijn er eigenlijk twee reeksen. 1 reeks van de telle…" at bounding box center [301, 146] width 327 height 218
click at [282, 68] on p "In deze reeks zijn er eigenlijk twee reeksen. 1 reeks van de tellers (de getall…" at bounding box center [301, 64] width 321 height 26
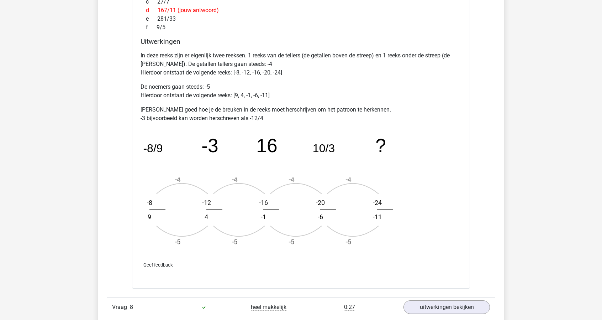
drag, startPoint x: 165, startPoint y: 62, endPoint x: 290, endPoint y: 71, distance: 125.7
click at [290, 71] on p "In deze reeks zijn er eigenlijk twee reeksen. 1 reeks van de tellers (de getall…" at bounding box center [301, 64] width 321 height 26
drag, startPoint x: 237, startPoint y: 70, endPoint x: 304, endPoint y: 70, distance: 67.3
click at [301, 70] on p "In deze reeks zijn er eigenlijk twee reeksen. 1 reeks van de tellers (de getall…" at bounding box center [301, 64] width 321 height 26
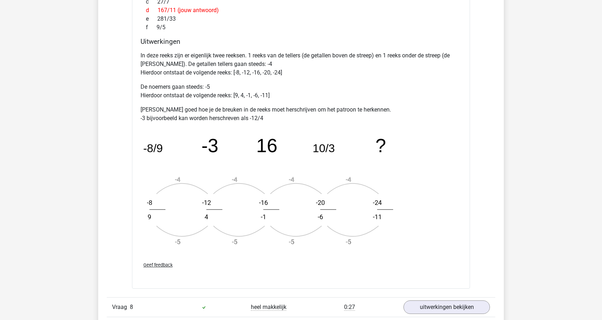
click at [304, 70] on p "In deze reeks zijn er eigenlijk twee reeksen. 1 reeks van de tellers (de getall…" at bounding box center [301, 64] width 321 height 26
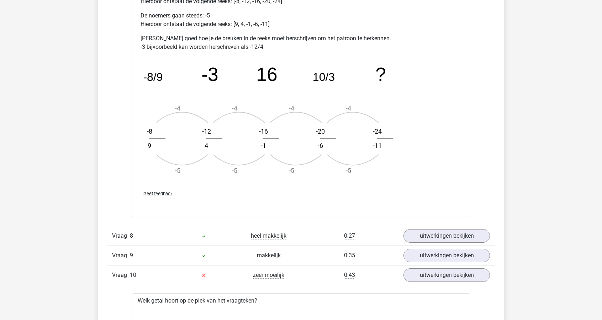
scroll to position [2284, 0]
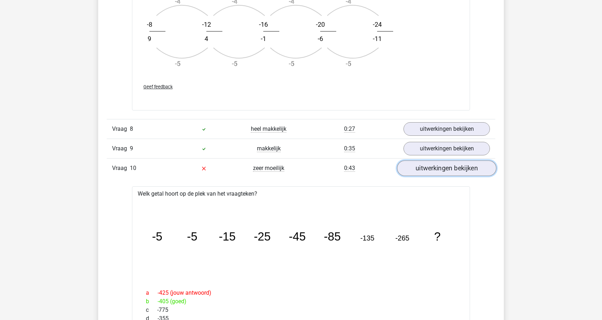
click at [434, 161] on link "uitwerkingen bekijken" at bounding box center [446, 169] width 99 height 16
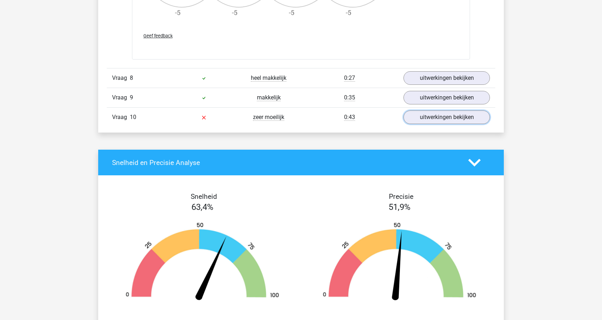
scroll to position [2391, 0]
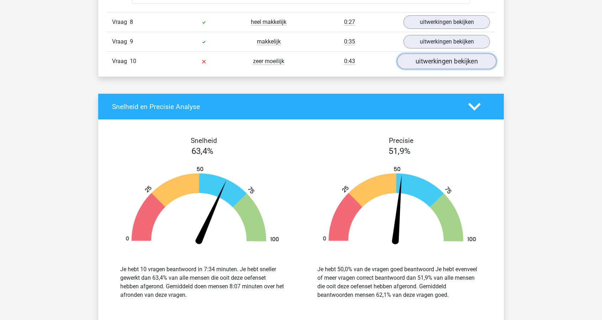
click at [431, 58] on link "uitwerkingen bekijken" at bounding box center [446, 62] width 99 height 16
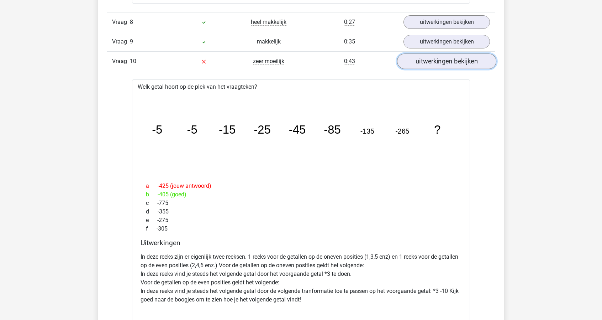
click at [431, 58] on link "uitwerkingen bekijken" at bounding box center [446, 62] width 99 height 16
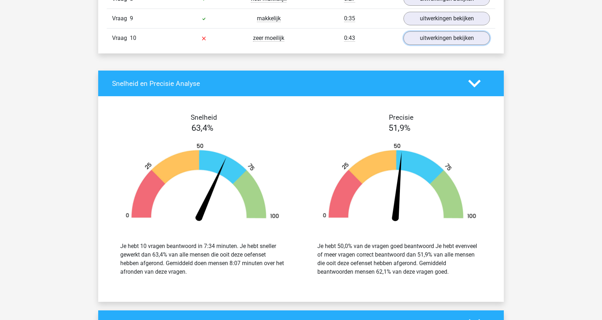
scroll to position [2427, 0]
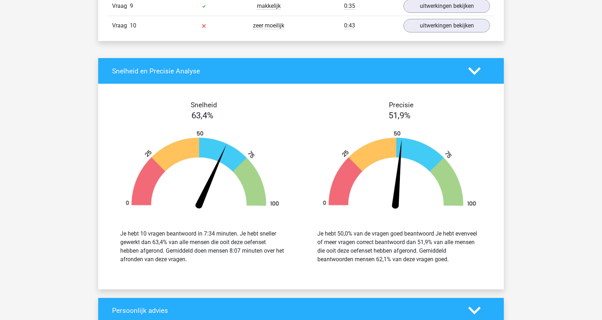
drag, startPoint x: 309, startPoint y: 225, endPoint x: 456, endPoint y: 261, distance: 152.1
click at [456, 261] on div "Je hebt 50,0% van de vragen goed beantwoord Je hebt evenveel of meer vragen cor…" at bounding box center [400, 246] width 187 height 51
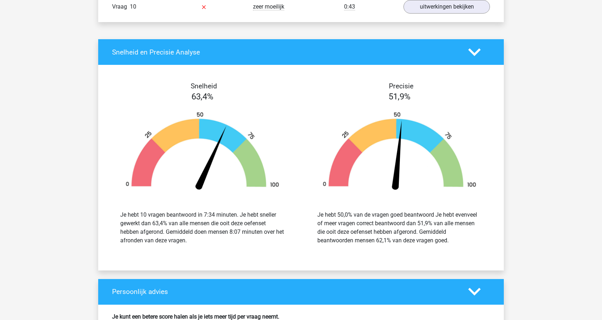
scroll to position [2462, 0]
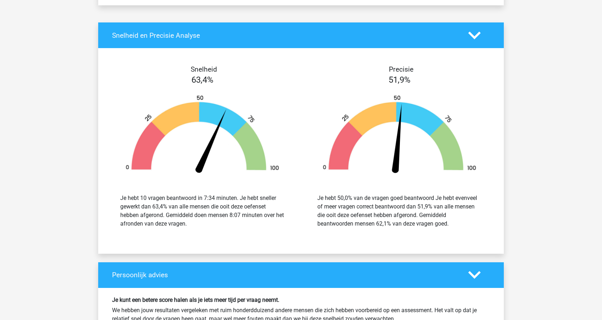
drag, startPoint x: 457, startPoint y: 223, endPoint x: 315, endPoint y: 193, distance: 144.8
click at [315, 194] on div "Je hebt 50,0% van de vragen goed beantwoord Je hebt evenveel of meer vragen cor…" at bounding box center [399, 211] width 175 height 34
click at [475, 215] on div "Je hebt 50,0% van de vragen goed beantwoord Je hebt evenveel of meer vragen cor…" at bounding box center [400, 211] width 164 height 34
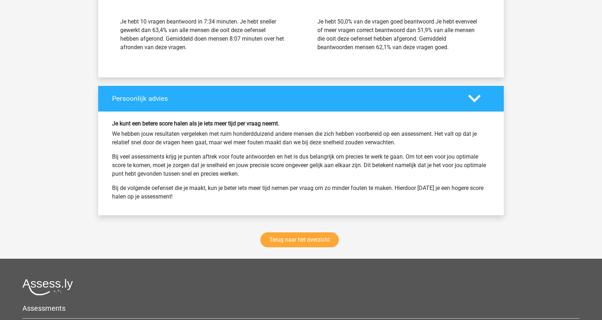
scroll to position [2640, 0]
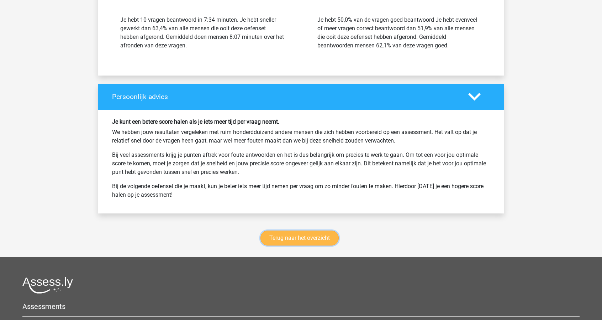
click at [315, 232] on link "Terug naar het overzicht" at bounding box center [300, 237] width 78 height 15
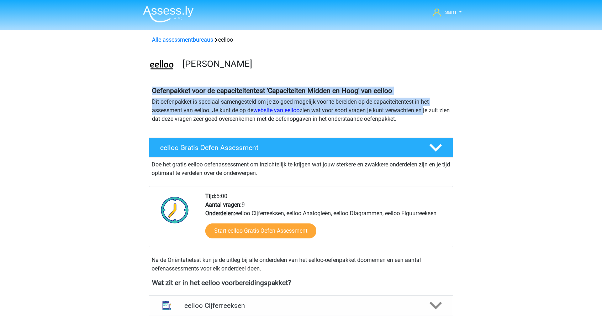
drag, startPoint x: 153, startPoint y: 88, endPoint x: 426, endPoint y: 112, distance: 274.1
click at [426, 112] on div "Oefenpakket voor de capaciteitentest 'Capaciteiten Midden en Hoog' van eelloo D…" at bounding box center [301, 108] width 304 height 42
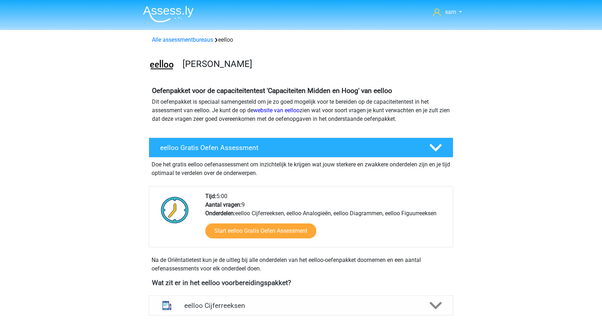
click at [426, 119] on p "Dit oefenpakket is speciaal samengesteld om je zo goed mogelijk voor te bereide…" at bounding box center [301, 111] width 298 height 26
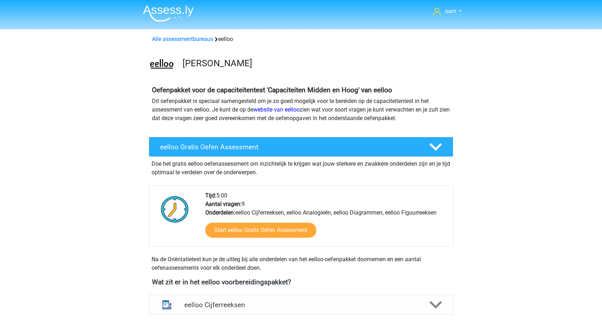
scroll to position [107, 0]
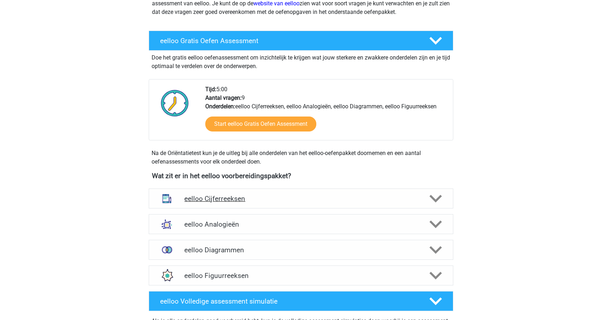
click at [291, 205] on div "eelloo Cijferreeksen" at bounding box center [301, 198] width 305 height 20
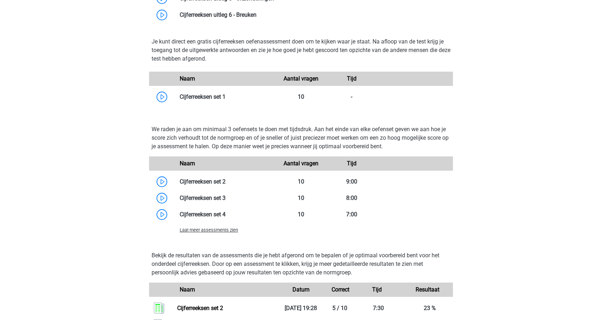
scroll to position [463, 0]
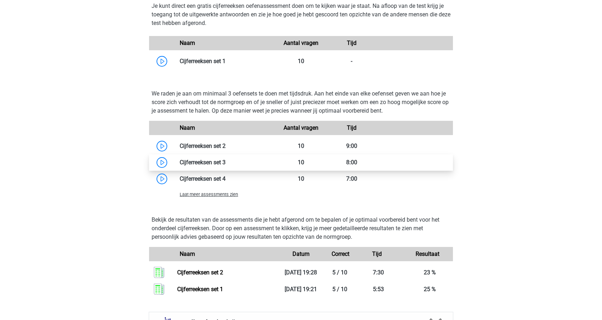
click at [226, 161] on link at bounding box center [226, 162] width 0 height 7
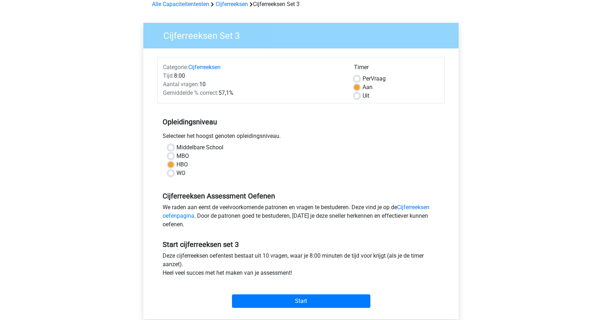
scroll to position [214, 0]
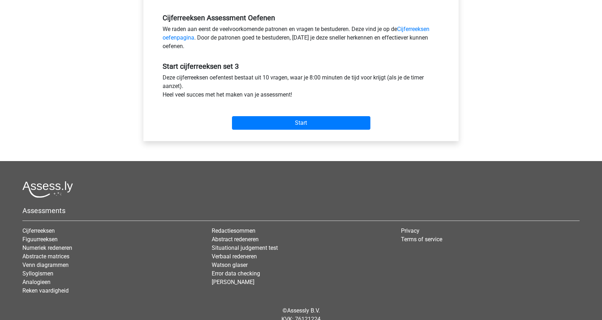
drag, startPoint x: 185, startPoint y: 73, endPoint x: 324, endPoint y: 99, distance: 141.3
click at [324, 99] on div "Deze cijferreeksen oefentest bestaat uit 10 vragen, waar je 8:00 minuten de tij…" at bounding box center [301, 87] width 288 height 28
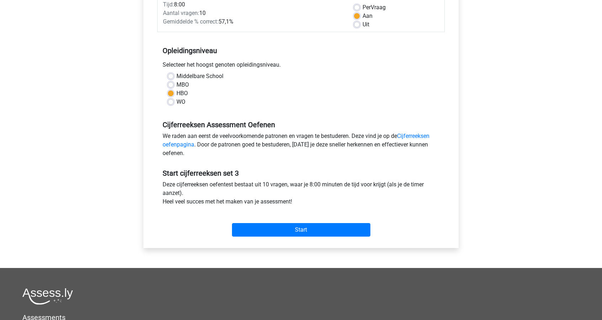
scroll to position [0, 0]
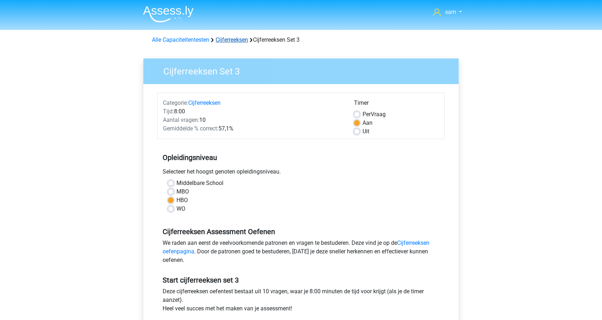
click at [229, 37] on link "Cijferreeksen" at bounding box center [232, 39] width 32 height 7
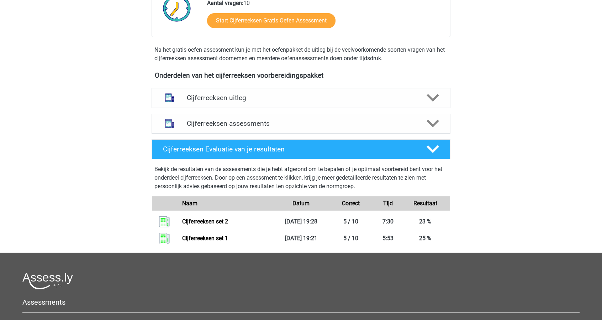
scroll to position [178, 0]
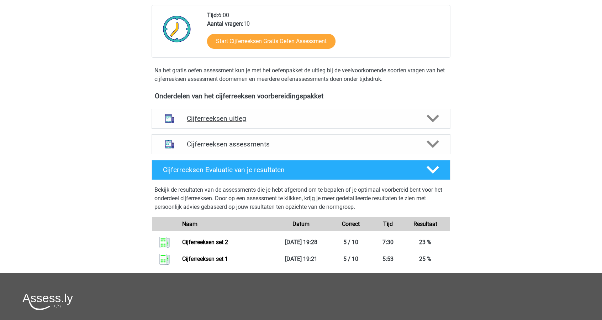
click at [267, 122] on h4 "Cijferreeksen uitleg" at bounding box center [301, 118] width 229 height 8
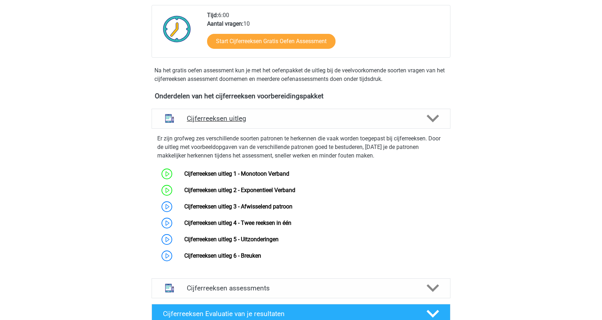
click at [265, 122] on h4 "Cijferreeksen uitleg" at bounding box center [301, 118] width 229 height 8
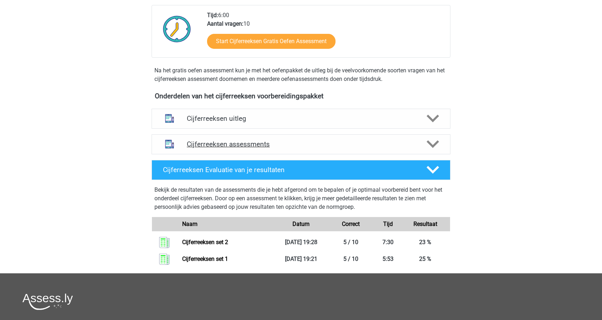
click at [308, 154] on div "Cijferreeksen assessments" at bounding box center [301, 144] width 299 height 20
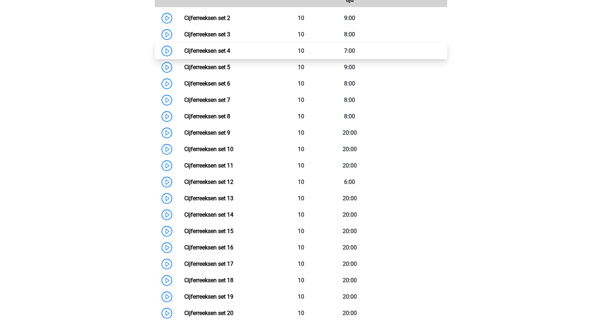
scroll to position [392, 0]
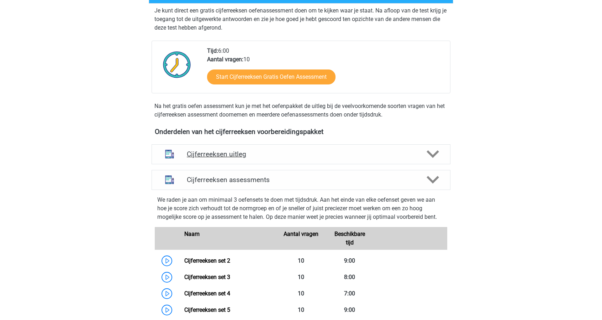
click at [278, 164] on div "Cijferreeksen uitleg" at bounding box center [301, 154] width 299 height 20
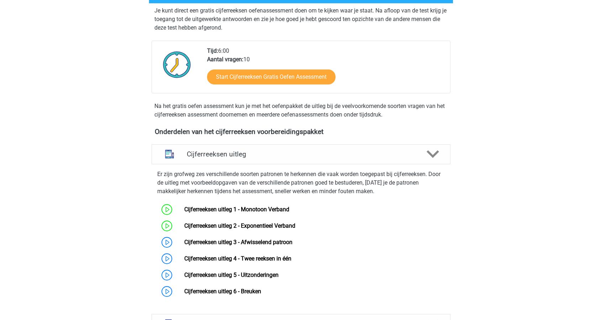
scroll to position [285, 0]
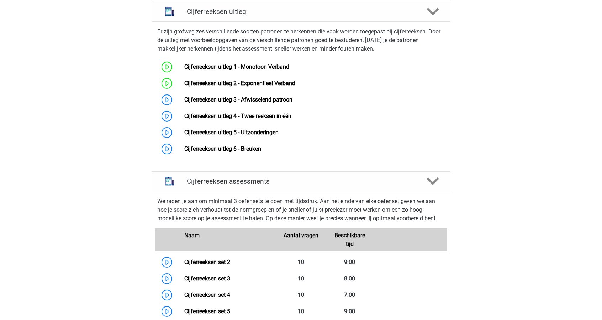
click at [321, 185] on h4 "Cijferreeksen assessments" at bounding box center [301, 181] width 229 height 8
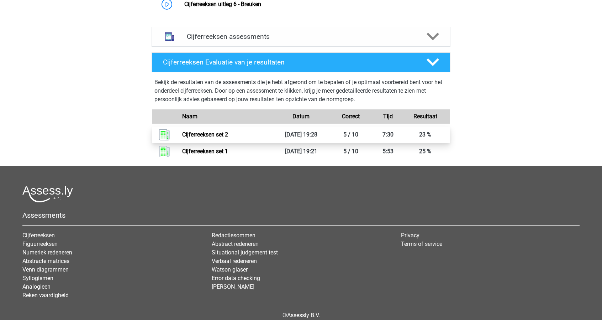
scroll to position [392, 0]
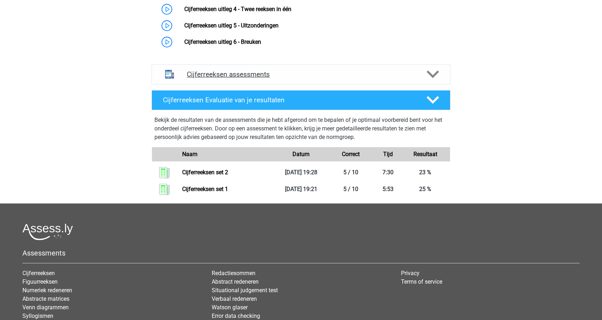
click at [325, 78] on h4 "Cijferreeksen assessments" at bounding box center [301, 74] width 229 height 8
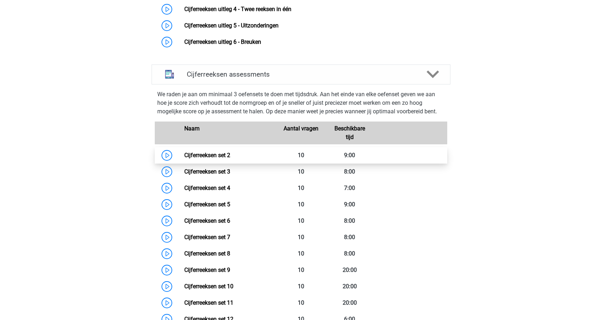
click at [184, 158] on link "Cijferreeksen set 2" at bounding box center [207, 155] width 46 height 7
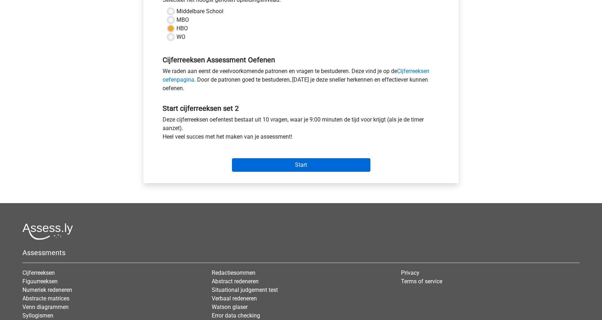
scroll to position [178, 0]
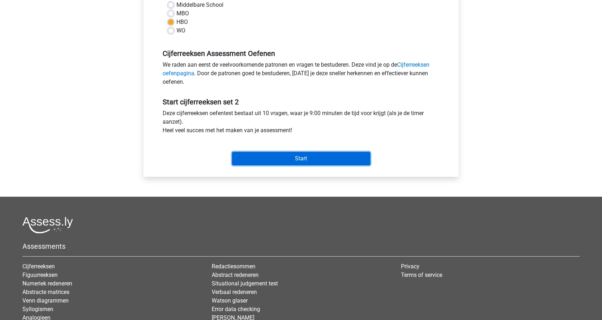
click at [306, 156] on input "Start" at bounding box center [301, 159] width 138 height 14
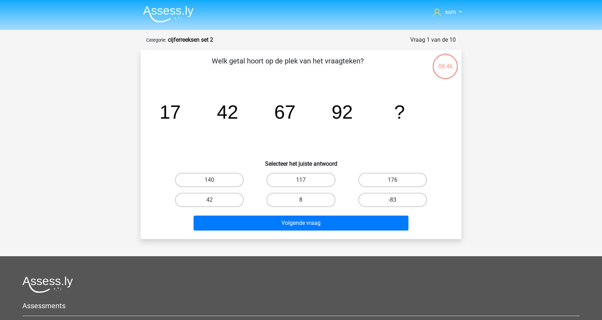
click at [179, 40] on strong "cijferreeksen set 2" at bounding box center [190, 39] width 45 height 7
click at [157, 17] on img at bounding box center [168, 14] width 51 height 17
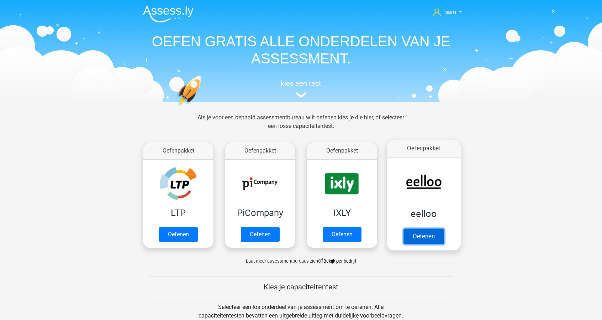
click at [434, 228] on link "Oefenen" at bounding box center [424, 236] width 41 height 16
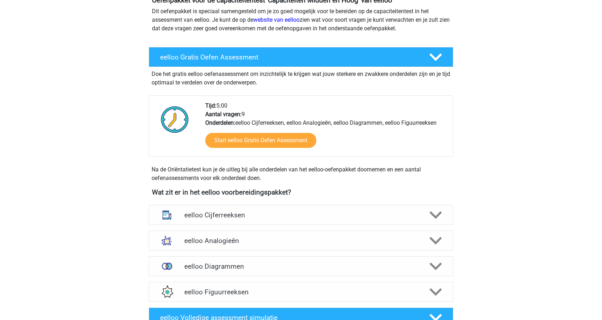
scroll to position [178, 0]
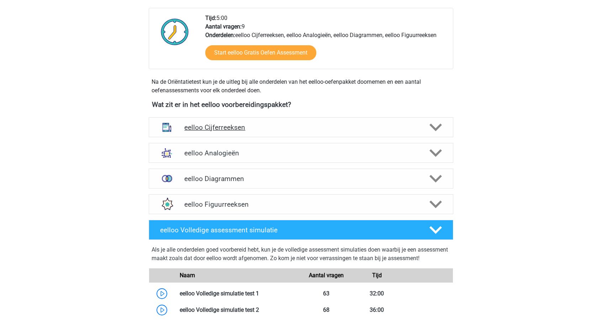
click at [256, 129] on h4 "eelloo Cijferreeksen" at bounding box center [300, 127] width 233 height 8
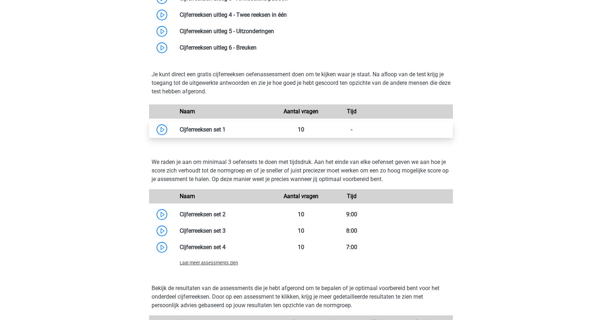
scroll to position [427, 0]
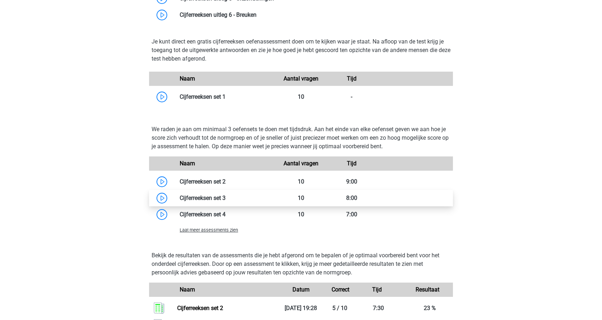
click at [226, 198] on link at bounding box center [226, 197] width 0 height 7
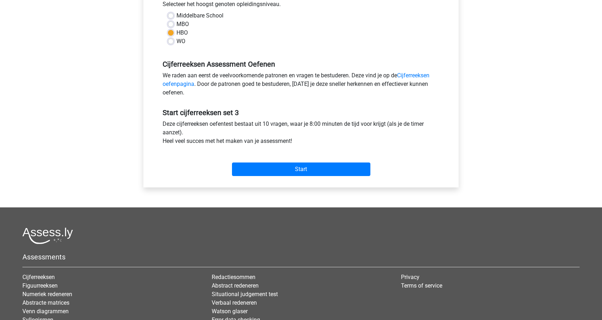
scroll to position [178, 0]
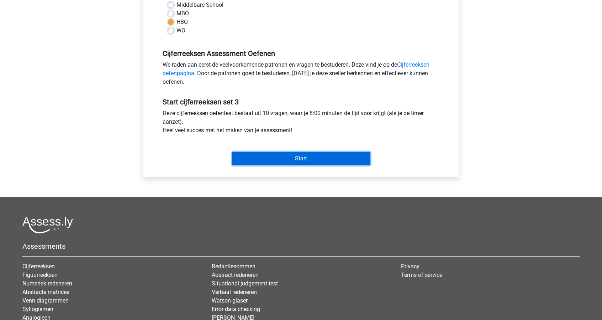
click at [320, 162] on input "Start" at bounding box center [301, 159] width 138 height 14
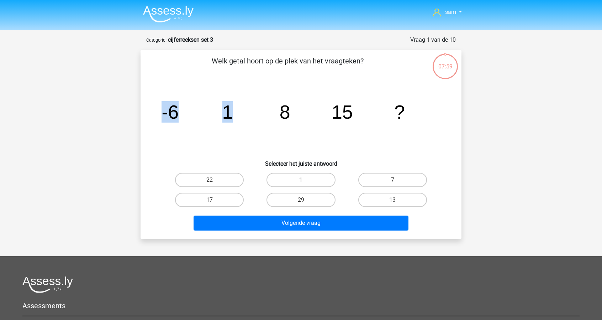
drag, startPoint x: 154, startPoint y: 109, endPoint x: 242, endPoint y: 115, distance: 88.1
click at [242, 115] on div "image/svg+xml -6 1 8 15 ?" at bounding box center [301, 119] width 298 height 72
click at [242, 115] on icon "image/svg+xml -6 1 8 15 ?" at bounding box center [301, 119] width 287 height 72
drag, startPoint x: 229, startPoint y: 115, endPoint x: 268, endPoint y: 109, distance: 39.5
click at [276, 111] on icon "image/svg+xml -6 1 8 15 ?" at bounding box center [301, 119] width 287 height 72
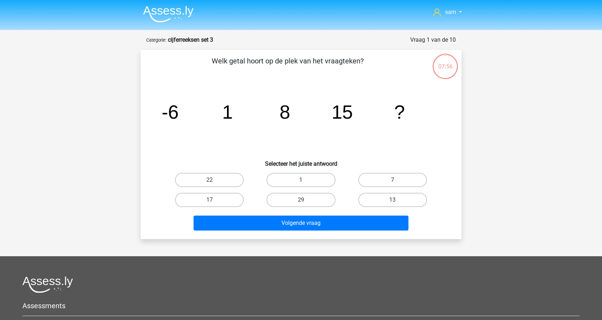
click at [168, 110] on tspan "-6" at bounding box center [170, 111] width 17 height 21
drag, startPoint x: 158, startPoint y: 118, endPoint x: 396, endPoint y: 116, distance: 237.1
click at [396, 116] on div "image/svg+xml -6 1 8 15 ?" at bounding box center [301, 119] width 298 height 72
click at [424, 121] on icon "image/svg+xml -6 1 8 15 ?" at bounding box center [301, 119] width 287 height 72
click at [218, 180] on label "22" at bounding box center [209, 180] width 69 height 14
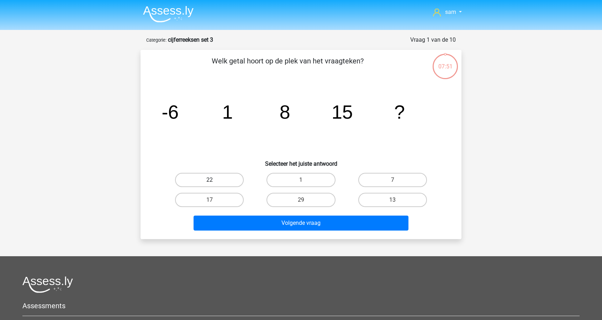
click at [214, 180] on input "22" at bounding box center [212, 182] width 5 height 5
radio input "true"
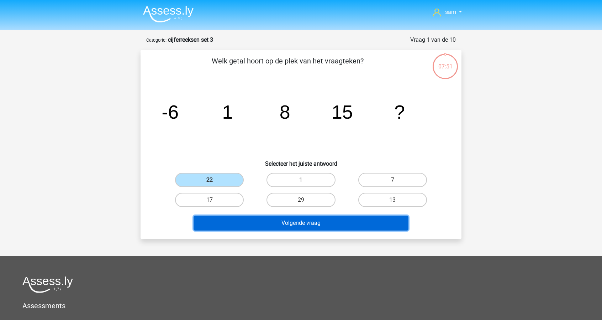
click at [310, 224] on button "Volgende vraag" at bounding box center [301, 222] width 215 height 15
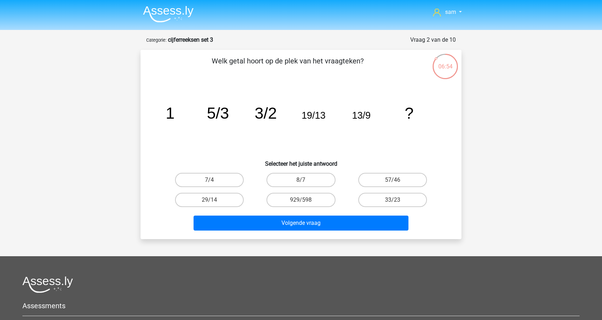
click at [214, 200] on input "29/14" at bounding box center [212, 202] width 5 height 5
radio input "true"
click at [402, 196] on label "33/23" at bounding box center [392, 200] width 69 height 14
click at [397, 200] on input "33/23" at bounding box center [395, 202] width 5 height 5
radio input "true"
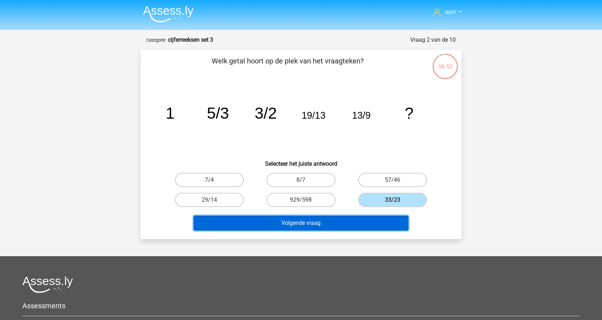
click at [388, 222] on button "Volgende vraag" at bounding box center [301, 222] width 215 height 15
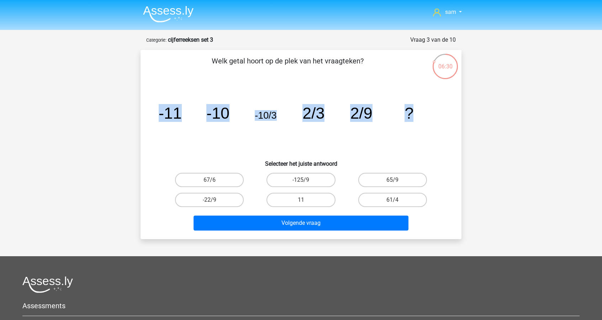
drag, startPoint x: 162, startPoint y: 113, endPoint x: 447, endPoint y: 114, distance: 285.5
click at [491, 108] on div "sam [EMAIL_ADDRESS][DOMAIN_NAME] Nederlands English" at bounding box center [301, 222] width 602 height 444
click at [412, 121] on tspan "?" at bounding box center [409, 113] width 9 height 18
drag, startPoint x: 260, startPoint y: 111, endPoint x: 429, endPoint y: 106, distance: 169.5
click at [429, 107] on icon "image/svg+xml -11 -10 -10/3 2/3 2/9 ?" at bounding box center [301, 119] width 287 height 72
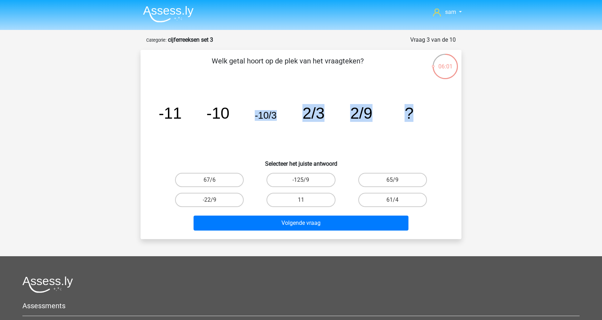
click at [429, 106] on icon "image/svg+xml -11 -10 -10/3 2/3 2/9 ?" at bounding box center [301, 119] width 287 height 72
drag, startPoint x: 191, startPoint y: 110, endPoint x: 455, endPoint y: 109, distance: 264.5
click at [455, 109] on div "Welk getal hoort op de plek van het vraagteken? image/svg+xml -11 -10 -10/3 2/3…" at bounding box center [300, 145] width 315 height 178
click at [447, 109] on div "image/svg+xml -11 -10 -10/3 2/3 2/9 ?" at bounding box center [301, 119] width 298 height 72
drag, startPoint x: 286, startPoint y: 116, endPoint x: 291, endPoint y: 116, distance: 5.7
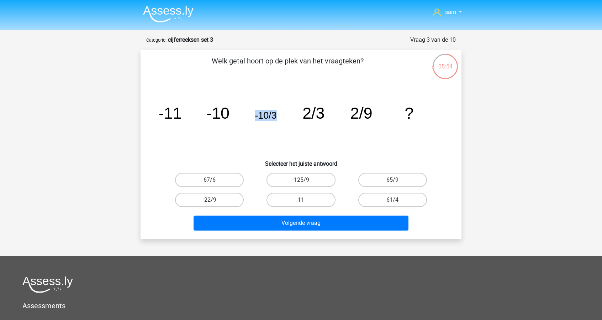
click at [291, 116] on icon "image/svg+xml -11 -10 -10/3 2/3 2/9 ?" at bounding box center [301, 119] width 287 height 72
click at [286, 121] on icon "image/svg+xml -11 -10 -10/3 2/3 2/9 ?" at bounding box center [301, 119] width 287 height 72
drag, startPoint x: 251, startPoint y: 119, endPoint x: 275, endPoint y: 117, distance: 24.3
click at [275, 117] on icon "image/svg+xml -11 -10 -10/3 2/3 2/9 ?" at bounding box center [301, 119] width 287 height 72
click at [276, 117] on tspan "-10/3" at bounding box center [266, 115] width 22 height 11
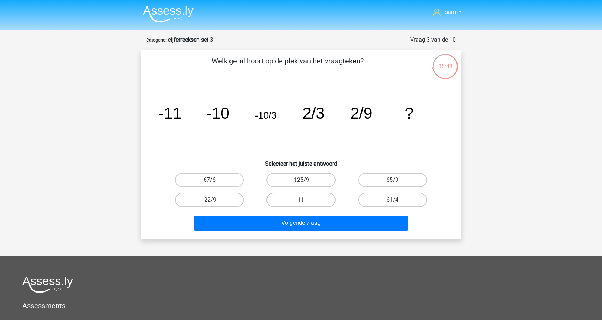
click at [297, 116] on icon "image/svg+xml -11 -10 -10/3 2/3 2/9 ?" at bounding box center [301, 119] width 287 height 72
drag, startPoint x: 305, startPoint y: 115, endPoint x: 337, endPoint y: 115, distance: 31.3
click at [337, 115] on icon "image/svg+xml -11 -10 -10/3 2/3 2/9 ?" at bounding box center [301, 119] width 287 height 72
drag, startPoint x: 384, startPoint y: 113, endPoint x: 413, endPoint y: 113, distance: 28.8
click at [413, 113] on g "-11 -10 -10/3 2/3 2/9 ?" at bounding box center [286, 113] width 255 height 18
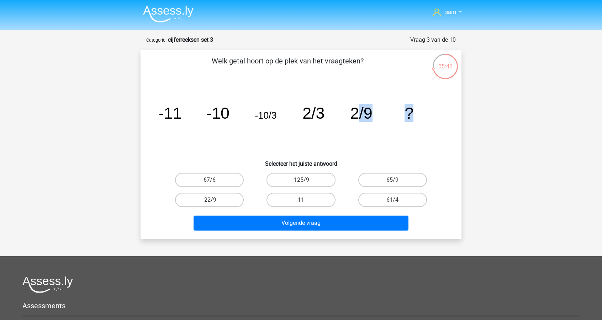
click at [364, 124] on icon "image/svg+xml -11 -10 -10/3 2/3 2/9 ?" at bounding box center [301, 119] width 287 height 72
click at [217, 200] on label "-22/9" at bounding box center [209, 200] width 69 height 14
click at [214, 200] on input "-22/9" at bounding box center [212, 202] width 5 height 5
radio input "true"
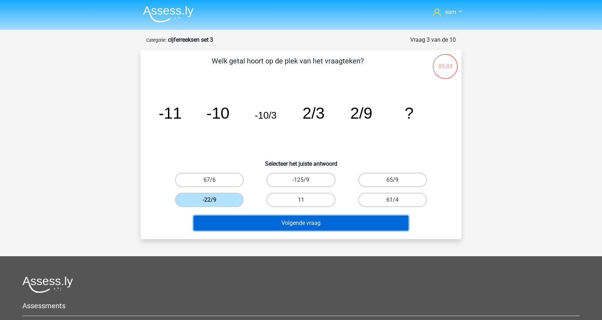
click at [330, 223] on button "Volgende vraag" at bounding box center [301, 222] width 215 height 15
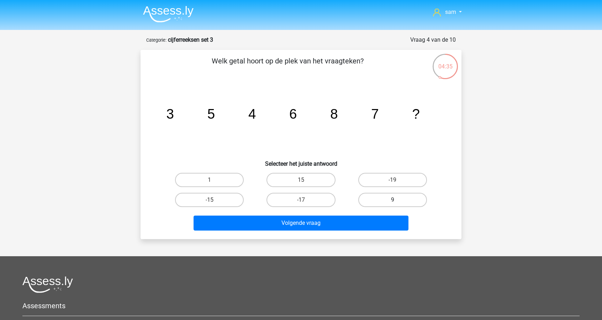
click at [389, 201] on label "9" at bounding box center [392, 200] width 69 height 14
click at [393, 201] on input "9" at bounding box center [395, 202] width 5 height 5
radio input "true"
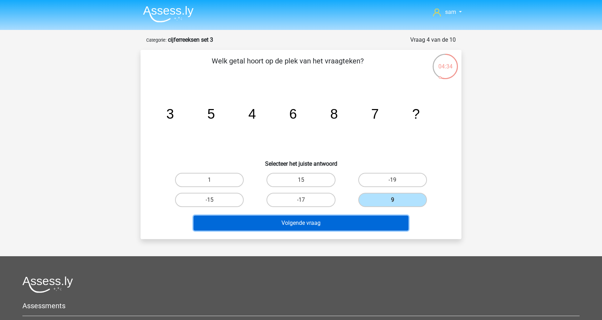
click at [389, 217] on button "Volgende vraag" at bounding box center [301, 222] width 215 height 15
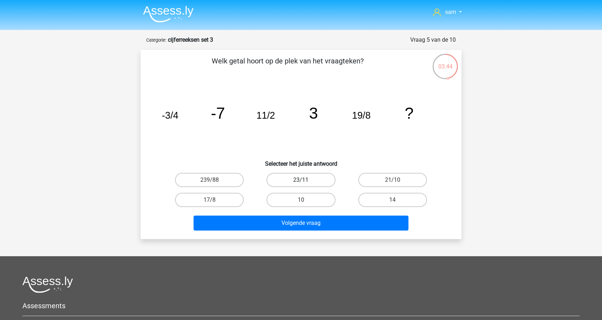
click at [308, 177] on label "23/11" at bounding box center [301, 180] width 69 height 14
click at [306, 180] on input "23/11" at bounding box center [303, 182] width 5 height 5
radio input "true"
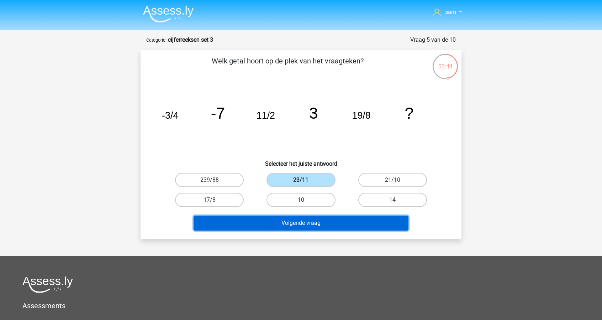
click at [322, 223] on button "Volgende vraag" at bounding box center [301, 222] width 215 height 15
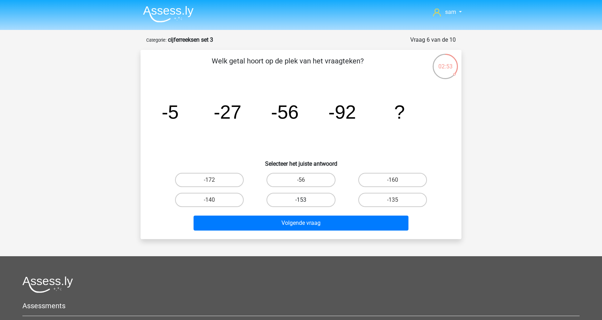
click at [323, 200] on label "-153" at bounding box center [301, 200] width 69 height 14
click at [306, 200] on input "-153" at bounding box center [303, 202] width 5 height 5
radio input "true"
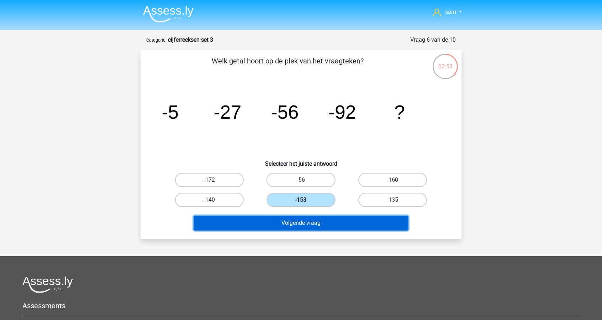
click at [331, 219] on button "Volgende vraag" at bounding box center [301, 222] width 215 height 15
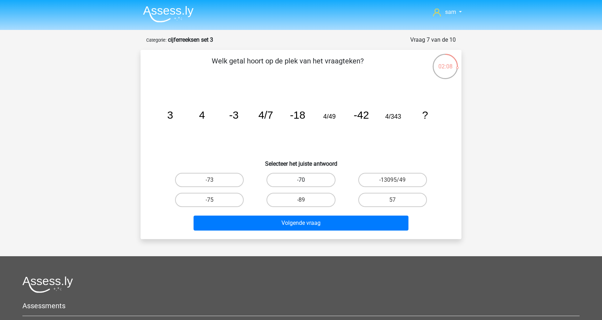
click at [292, 180] on label "-70" at bounding box center [301, 180] width 69 height 14
click at [301, 180] on input "-70" at bounding box center [303, 182] width 5 height 5
radio input "true"
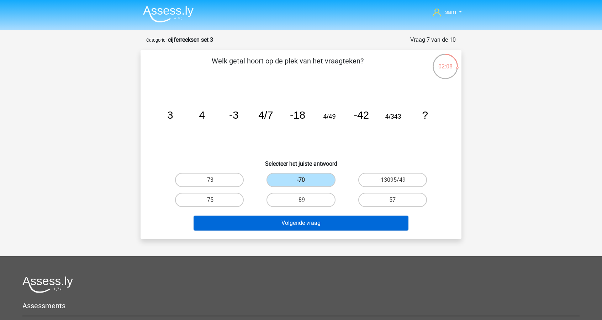
drag, startPoint x: 291, startPoint y: 197, endPoint x: 330, endPoint y: 218, distance: 44.3
click at [293, 198] on label "-89" at bounding box center [301, 200] width 69 height 14
click at [301, 200] on input "-89" at bounding box center [303, 202] width 5 height 5
radio input "true"
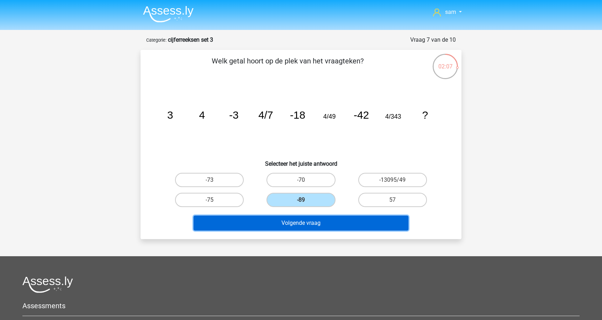
click at [331, 219] on button "Volgende vraag" at bounding box center [301, 222] width 215 height 15
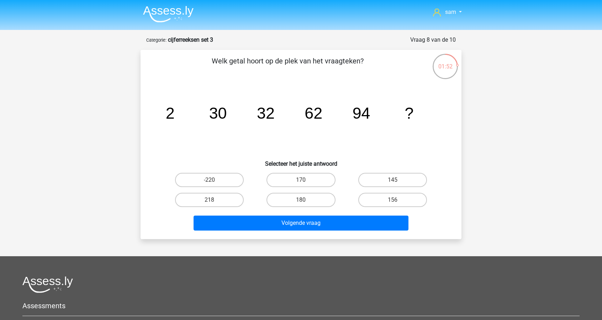
drag, startPoint x: 217, startPoint y: 112, endPoint x: 247, endPoint y: 116, distance: 30.8
click at [217, 113] on tspan "30" at bounding box center [218, 113] width 18 height 18
click at [269, 111] on tspan "32" at bounding box center [266, 113] width 18 height 18
click at [160, 106] on icon "image/svg+xml 2 30 32 62 94 ?" at bounding box center [301, 119] width 287 height 72
click at [188, 114] on icon "image/svg+xml 2 30 32 62 94 ?" at bounding box center [301, 119] width 287 height 72
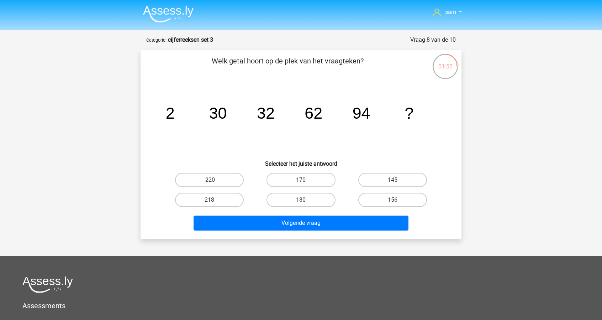
click at [169, 113] on tspan "2" at bounding box center [170, 113] width 9 height 18
click at [211, 111] on tspan "30" at bounding box center [218, 113] width 18 height 18
click at [264, 112] on tspan "32" at bounding box center [266, 113] width 18 height 18
drag, startPoint x: 306, startPoint y: 115, endPoint x: 317, endPoint y: 118, distance: 11.1
click at [306, 115] on tspan "62" at bounding box center [314, 113] width 18 height 18
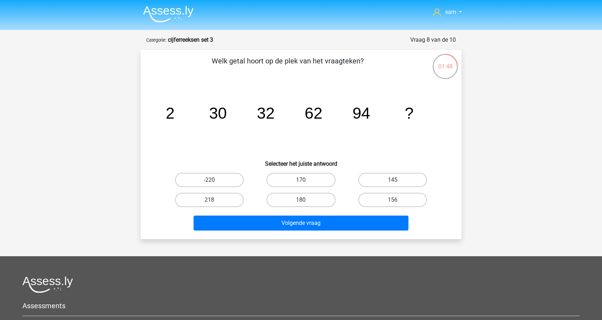
click at [360, 114] on tspan "94" at bounding box center [362, 113] width 18 height 18
click at [407, 114] on tspan "?" at bounding box center [409, 113] width 9 height 18
click at [403, 199] on label "156" at bounding box center [392, 200] width 69 height 14
click at [397, 200] on input "156" at bounding box center [395, 202] width 5 height 5
radio input "true"
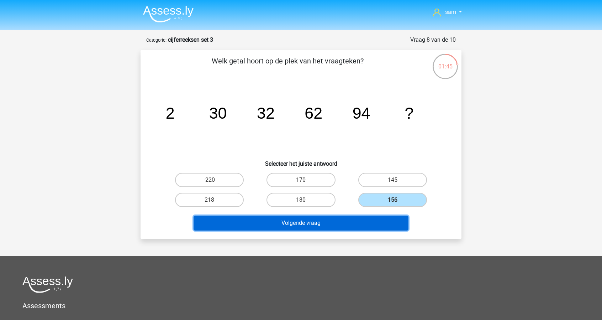
click at [389, 215] on button "Volgende vraag" at bounding box center [301, 222] width 215 height 15
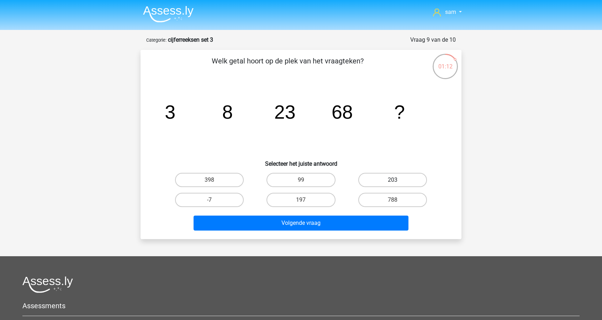
click at [390, 180] on label "203" at bounding box center [392, 180] width 69 height 14
click at [393, 180] on input "203" at bounding box center [395, 182] width 5 height 5
radio input "true"
click at [386, 209] on div "788" at bounding box center [392, 200] width 91 height 20
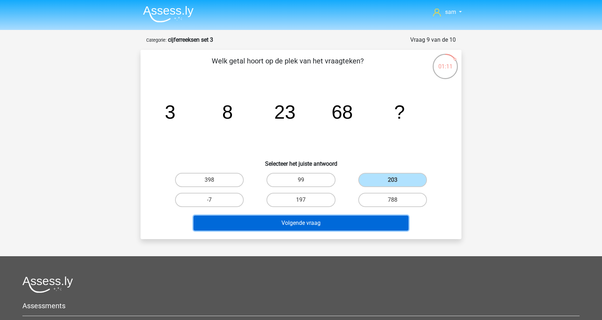
click at [382, 218] on button "Volgende vraag" at bounding box center [301, 222] width 215 height 15
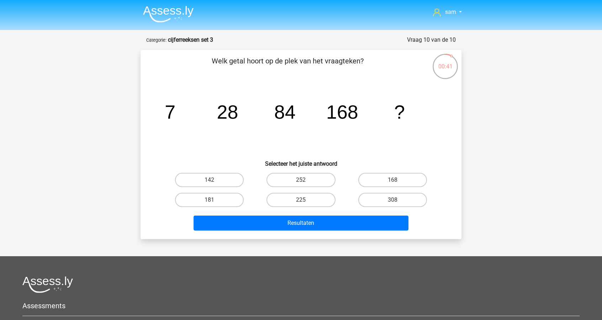
drag, startPoint x: 386, startPoint y: 179, endPoint x: 387, endPoint y: 188, distance: 9.0
click at [387, 179] on label "168" at bounding box center [392, 180] width 69 height 14
click at [393, 180] on input "168" at bounding box center [395, 182] width 5 height 5
radio input "true"
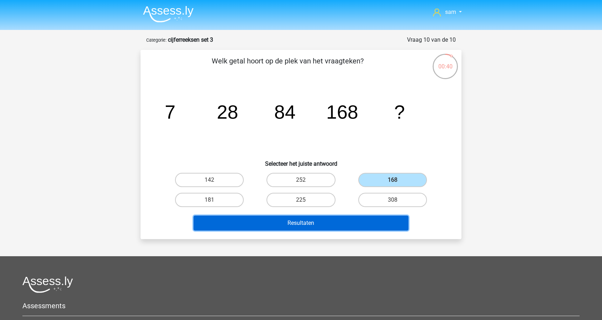
click at [376, 222] on button "Resultaten" at bounding box center [301, 222] width 215 height 15
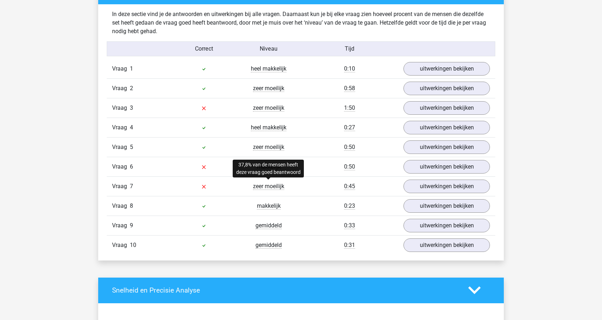
scroll to position [427, 0]
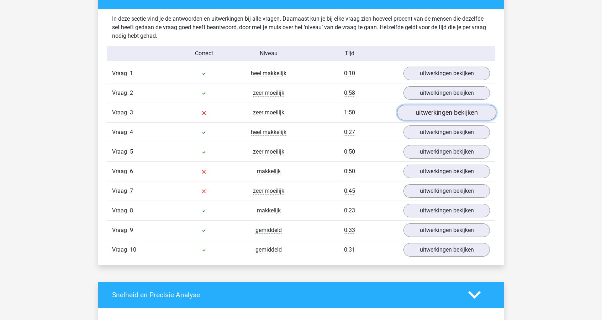
click at [446, 117] on link "uitwerkingen bekijken" at bounding box center [446, 113] width 99 height 16
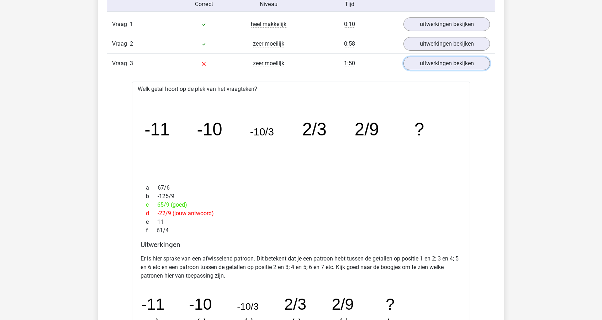
scroll to position [534, 0]
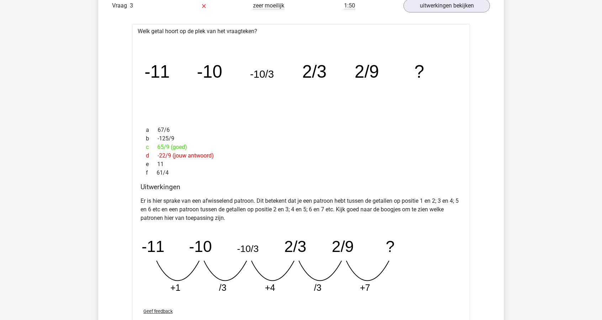
drag, startPoint x: 149, startPoint y: 151, endPoint x: 227, endPoint y: 156, distance: 78.1
click at [221, 151] on div "d -22/9 (jouw antwoord)" at bounding box center [301, 155] width 321 height 9
drag, startPoint x: 227, startPoint y: 156, endPoint x: 232, endPoint y: 162, distance: 8.6
click at [227, 156] on div "d -22/9 (jouw antwoord)" at bounding box center [301, 155] width 321 height 9
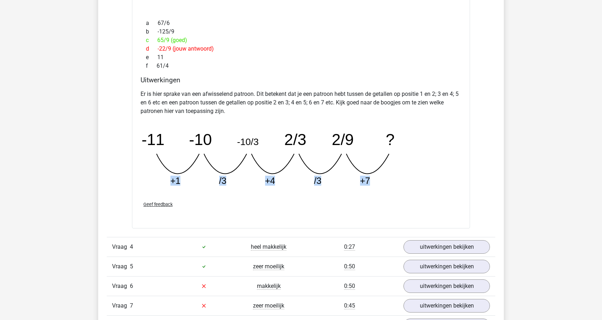
drag, startPoint x: 167, startPoint y: 180, endPoint x: 408, endPoint y: 183, distance: 240.7
click at [408, 183] on icon "image/svg+xml -11 -10 -10/3 2/3 2/9 ? +1 /3 +4 /3 +7" at bounding box center [283, 156] width 285 height 71
click at [407, 181] on icon "image/svg+xml -11 -10 -10/3 2/3 2/9 ? +1 /3 +4 /3 +7" at bounding box center [283, 156] width 285 height 71
drag, startPoint x: 152, startPoint y: 174, endPoint x: 234, endPoint y: 179, distance: 82.1
click at [234, 179] on icon "image/svg+xml -11 -10 -10/3 2/3 2/9 ? +1 /3 +4 /3 +7" at bounding box center [283, 156] width 285 height 71
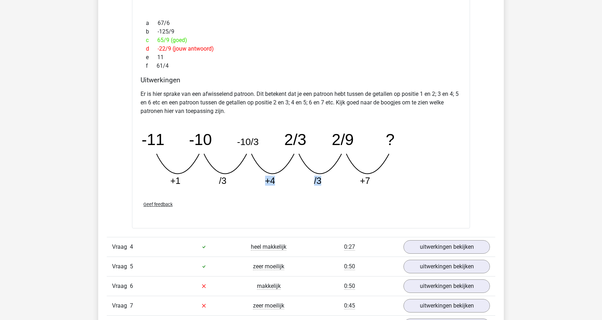
drag, startPoint x: 251, startPoint y: 178, endPoint x: 355, endPoint y: 181, distance: 103.6
click at [355, 181] on icon "image/svg+xml -11 -10 -10/3 2/3 2/9 ? +1 /3 +4 /3 +7" at bounding box center [283, 156] width 285 height 71
click at [335, 182] on icon "image/svg+xml -11 -10 -10/3 2/3 2/9 ? +1 /3 +4 /3 +7" at bounding box center [283, 156] width 285 height 71
drag, startPoint x: 170, startPoint y: 178, endPoint x: 219, endPoint y: 180, distance: 49.1
click at [219, 180] on g "-11 -10 -10/3 2/3 2/9 ? +1 /3 +4 /3 +7" at bounding box center [268, 158] width 253 height 55
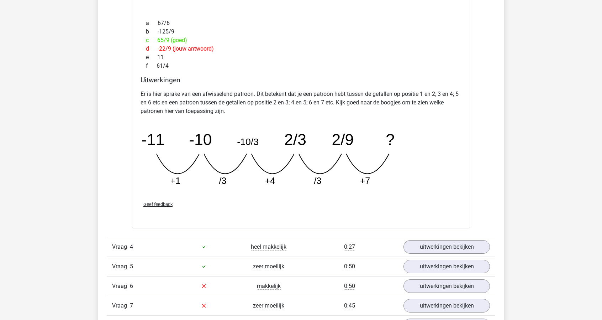
click at [255, 174] on icon "image/svg+xml -11 -10 -10/3 2/3 2/9 ? +1 /3 +4 /3 +7" at bounding box center [283, 156] width 285 height 71
drag, startPoint x: 257, startPoint y: 178, endPoint x: 305, endPoint y: 181, distance: 48.2
click at [305, 181] on icon "image/svg+xml -11 -10 -10/3 2/3 2/9 ? +1 /3 +4 /3 +7" at bounding box center [283, 156] width 285 height 71
click at [309, 183] on icon "image/svg+xml -11 -10 -10/3 2/3 2/9 ? +1 /3 +4 /3 +7" at bounding box center [283, 156] width 285 height 71
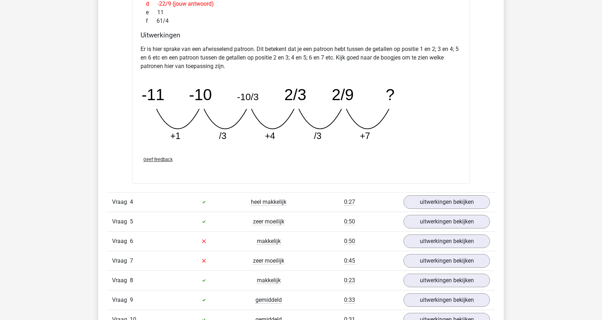
scroll to position [676, 0]
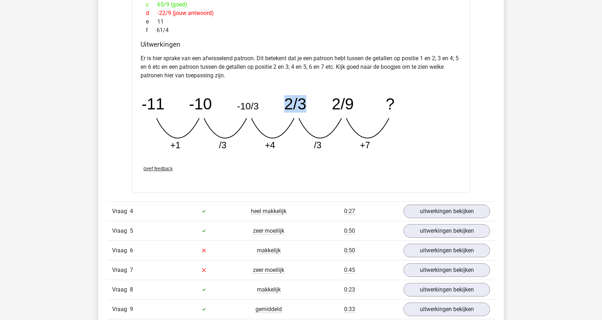
drag, startPoint x: 286, startPoint y: 100, endPoint x: 316, endPoint y: 100, distance: 29.5
click at [316, 100] on icon "image/svg+xml -11 -10 -10/3 2/3 2/9 ? +1 /3 +4 /3 +7" at bounding box center [283, 120] width 285 height 71
click at [314, 105] on icon "image/svg+xml -11 -10 -10/3 2/3 2/9 ? +1 /3 +4 /3 +7" at bounding box center [283, 120] width 285 height 71
drag, startPoint x: 246, startPoint y: 106, endPoint x: 257, endPoint y: 104, distance: 10.8
click at [257, 104] on tspan "-10/3" at bounding box center [248, 106] width 22 height 11
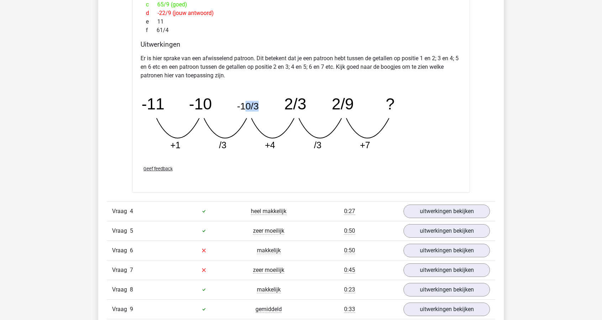
click at [266, 106] on icon "image/svg+xml -11 -10 -10/3 2/3 2/9 ? +1 /3 +4 /3 +7" at bounding box center [283, 120] width 285 height 71
drag, startPoint x: 167, startPoint y: 138, endPoint x: 402, endPoint y: 140, distance: 235.3
click at [402, 140] on icon "image/svg+xml -11 -10 -10/3 2/3 2/9 ? +1 /3 +4 /3 +7" at bounding box center [283, 120] width 285 height 71
drag, startPoint x: 402, startPoint y: 140, endPoint x: 405, endPoint y: 144, distance: 4.8
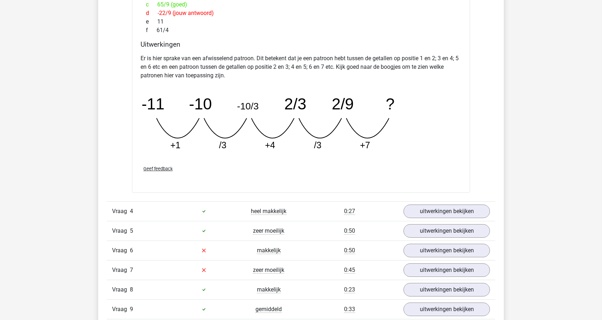
click at [405, 144] on icon "image/svg+xml -11 -10 -10/3 2/3 2/9 ? +1 /3 +4 /3 +7" at bounding box center [283, 120] width 285 height 71
click at [403, 143] on icon "image/svg+xml -11 -10 -10/3 2/3 2/9 ? +1 /3 +4 /3 +7" at bounding box center [283, 120] width 285 height 71
click at [435, 263] on link "uitwerkingen bekijken" at bounding box center [446, 270] width 99 height 16
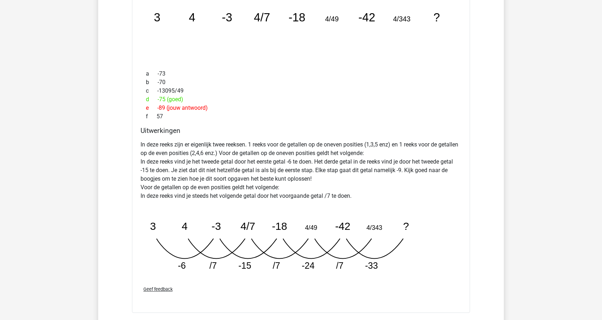
scroll to position [1032, 0]
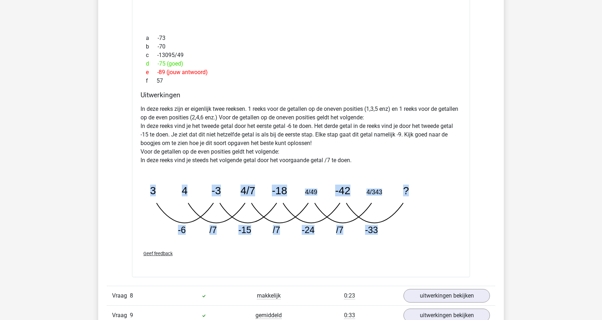
drag, startPoint x: 386, startPoint y: 227, endPoint x: 130, endPoint y: 217, distance: 256.9
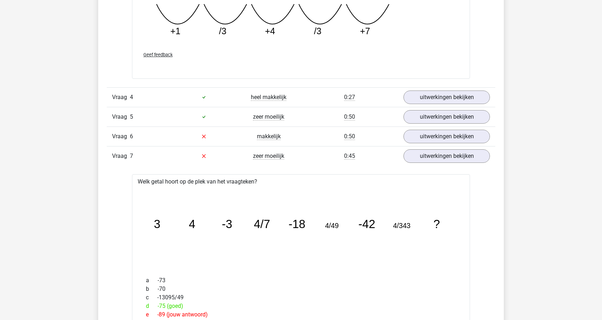
scroll to position [783, 0]
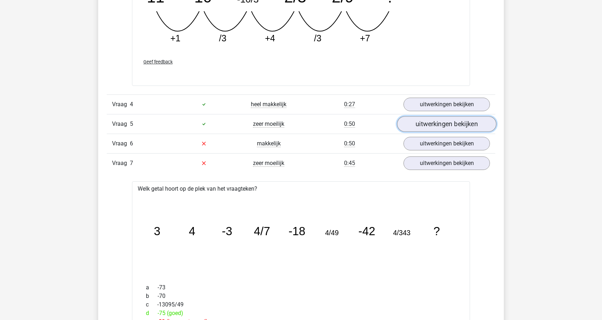
click at [429, 121] on link "uitwerkingen bekijken" at bounding box center [446, 124] width 99 height 16
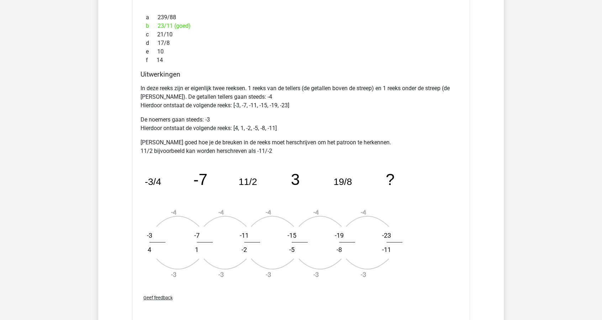
scroll to position [926, 0]
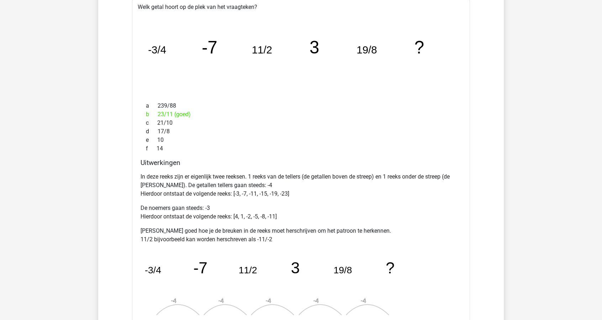
drag, startPoint x: 166, startPoint y: 112, endPoint x: 234, endPoint y: 119, distance: 68.7
click at [234, 119] on div "a 239/88 b 23/11 (goed) c 21/10 d 17/8 e 10 f 14" at bounding box center [301, 127] width 321 height 57
click at [234, 119] on div "c 21/10" at bounding box center [301, 123] width 321 height 9
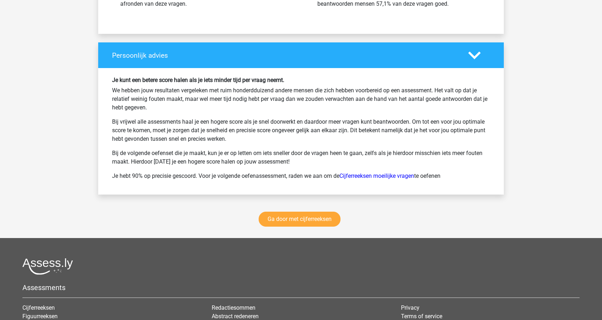
scroll to position [2029, 0]
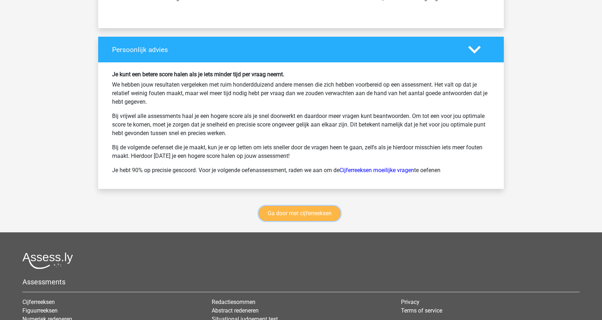
click at [317, 209] on link "Ga door met cijferreeksen" at bounding box center [300, 213] width 82 height 15
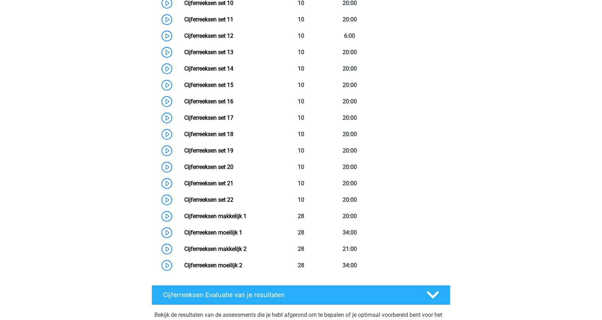
scroll to position [744, 0]
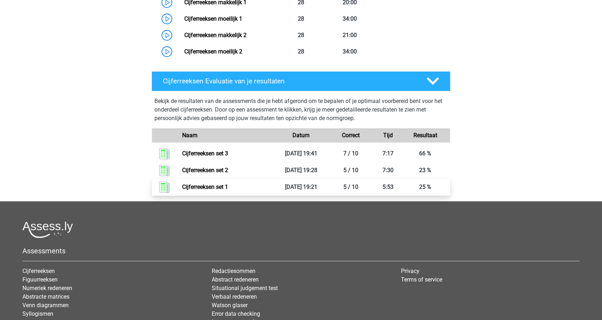
click at [228, 190] on link "Cijferreeksen set 1" at bounding box center [205, 186] width 46 height 7
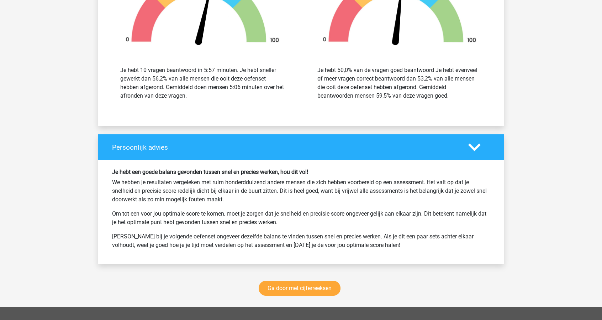
scroll to position [819, 0]
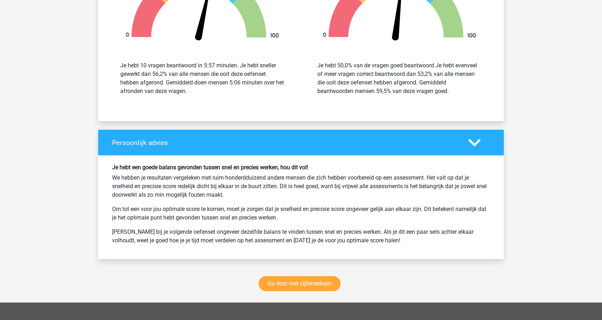
drag, startPoint x: 109, startPoint y: 156, endPoint x: 411, endPoint y: 240, distance: 312.9
click at [411, 240] on div "Je hebt een goede balans gevonden tussen snel en precies werken, hou dit vol! W…" at bounding box center [301, 207] width 406 height 104
click at [411, 240] on p "[PERSON_NAME] bij je volgende oefenset ongeveer dezelfde balans te vinden tusse…" at bounding box center [301, 235] width 378 height 17
drag, startPoint x: 117, startPoint y: 202, endPoint x: 303, endPoint y: 215, distance: 186.0
click at [303, 215] on p "Om tot een voor jou optimale score te komen, moet je zorgen dat je snelheid en …" at bounding box center [301, 213] width 378 height 17
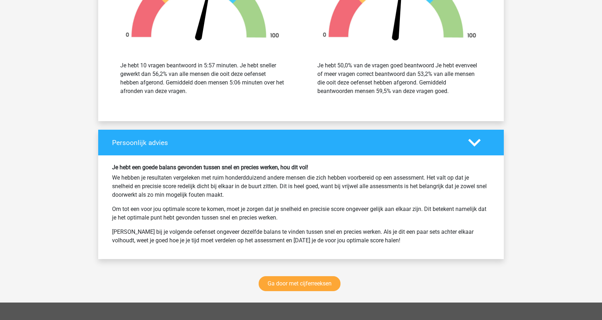
click at [303, 215] on p "Om tot een voor jou optimale score te komen, moet je zorgen dat je snelheid en …" at bounding box center [301, 213] width 378 height 17
drag, startPoint x: 373, startPoint y: 234, endPoint x: 288, endPoint y: 213, distance: 87.5
click at [290, 214] on div "Je hebt een goede balans gevonden tussen snel en precies werken, hou dit vol! W…" at bounding box center [301, 207] width 389 height 87
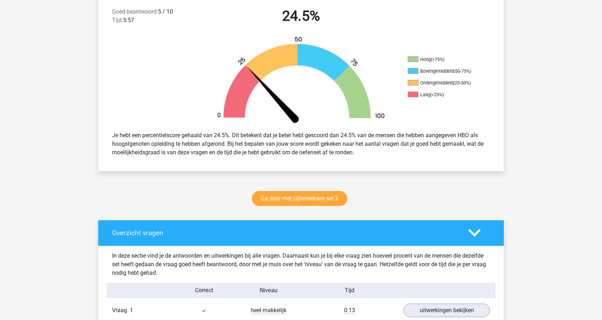
scroll to position [0, 0]
